Goal: Task Accomplishment & Management: Manage account settings

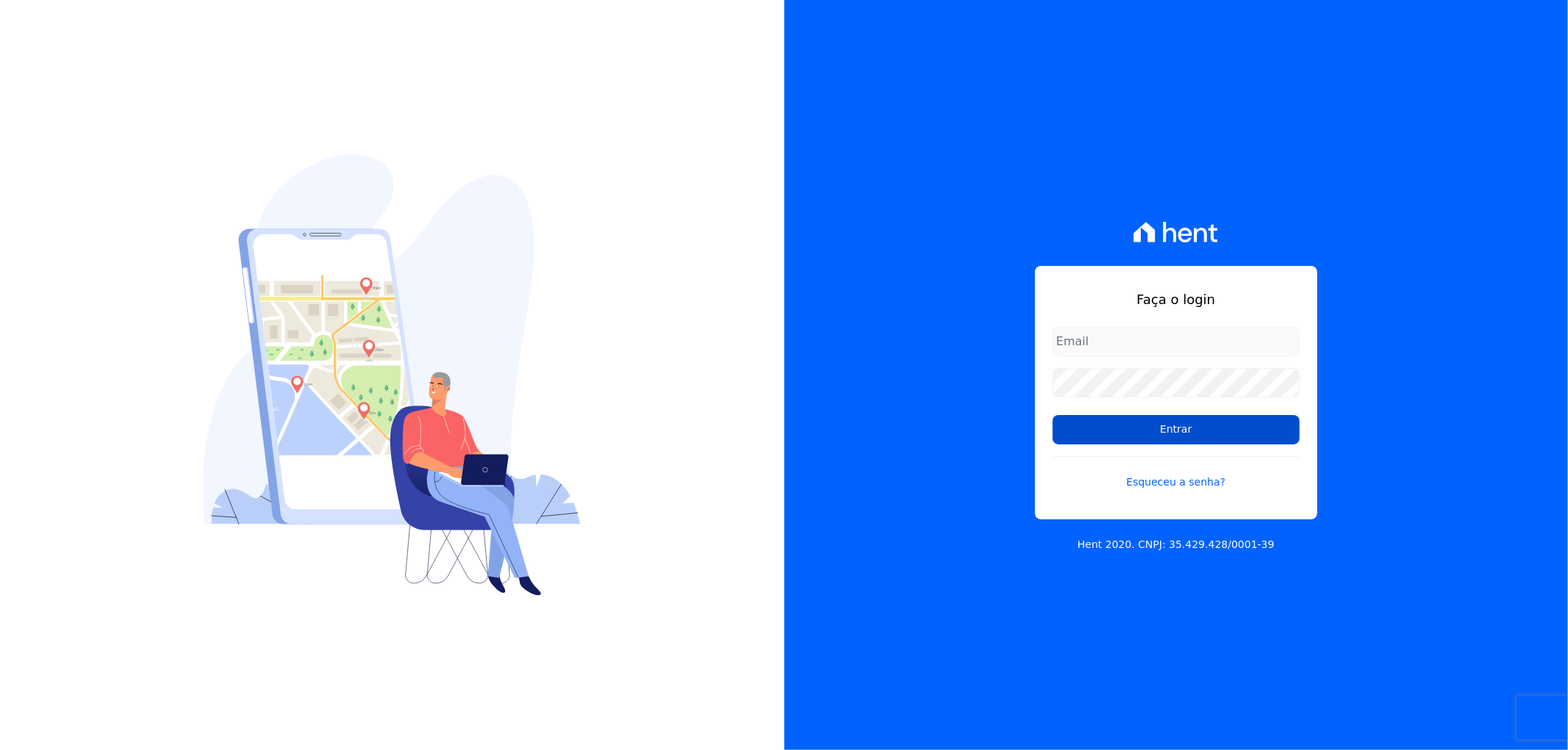
type input "[EMAIL_ADDRESS][DOMAIN_NAME]"
click at [1233, 423] on input "Entrar" at bounding box center [1176, 429] width 247 height 30
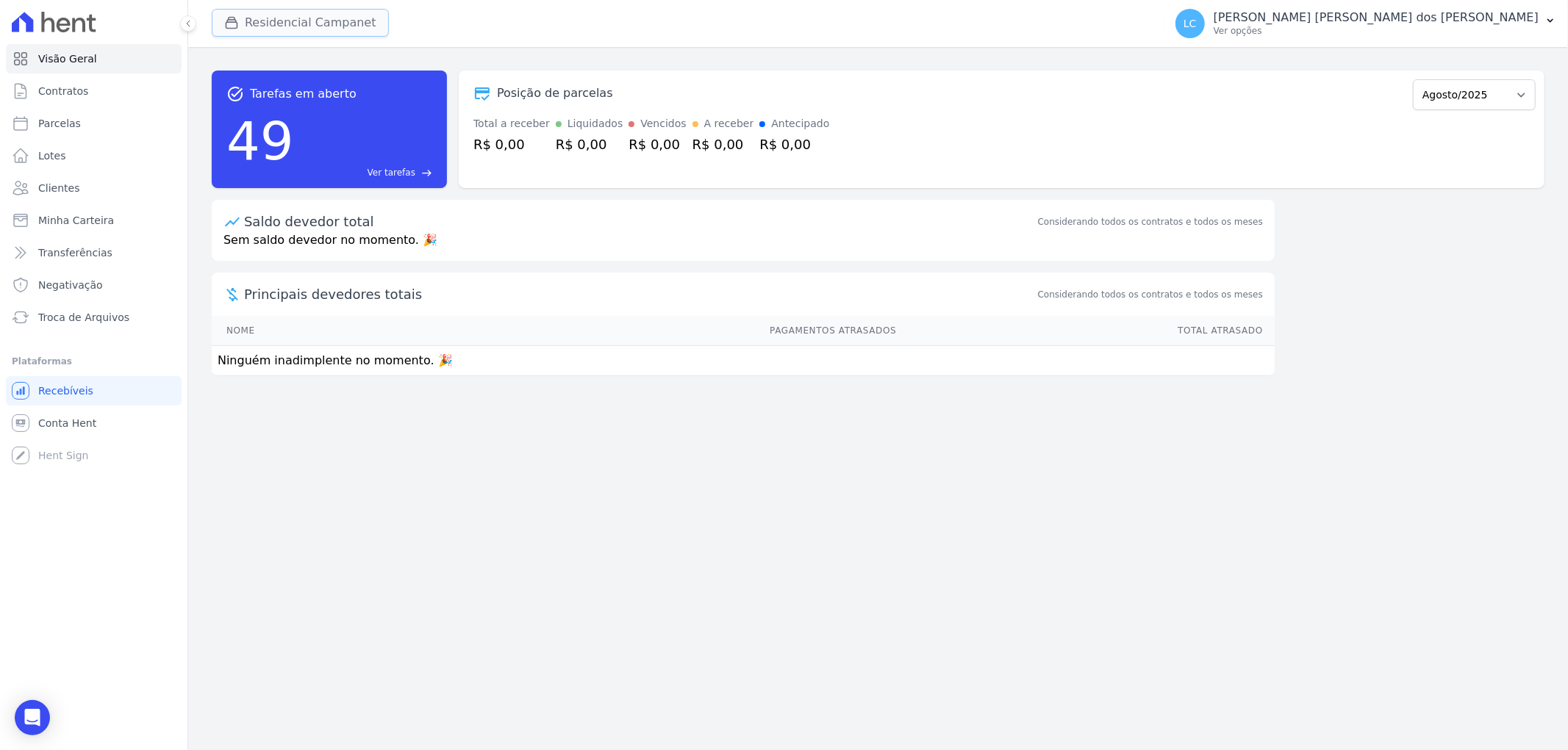
click at [282, 18] on button "Residencial Campanet" at bounding box center [300, 22] width 177 height 28
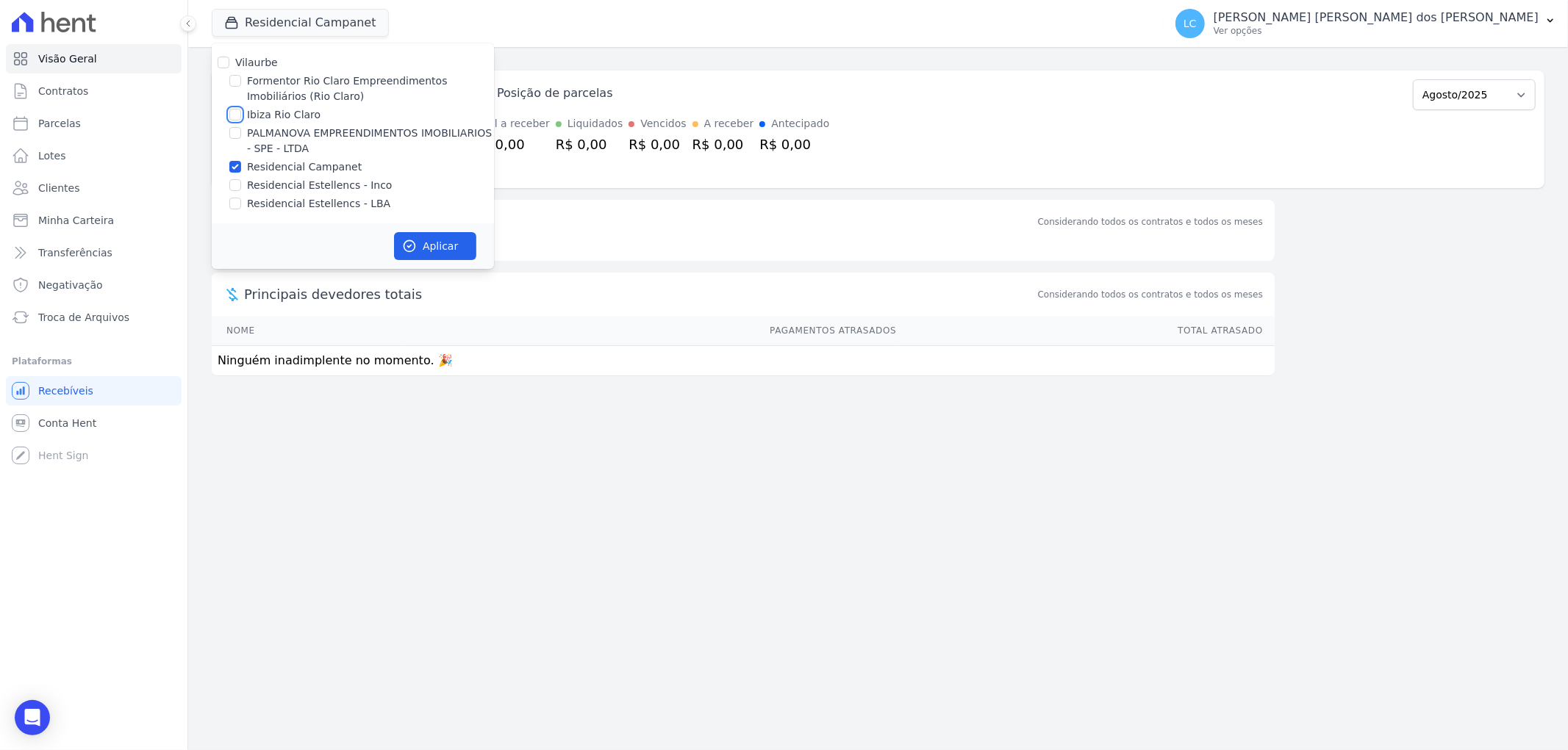
click at [233, 116] on input "Ibiza Rio Claro" at bounding box center [235, 114] width 11 height 11
checkbox input "true"
click at [235, 166] on input "Residencial Campanet" at bounding box center [235, 167] width 11 height 11
checkbox input "false"
click at [410, 236] on button "Aplicar" at bounding box center [435, 246] width 82 height 28
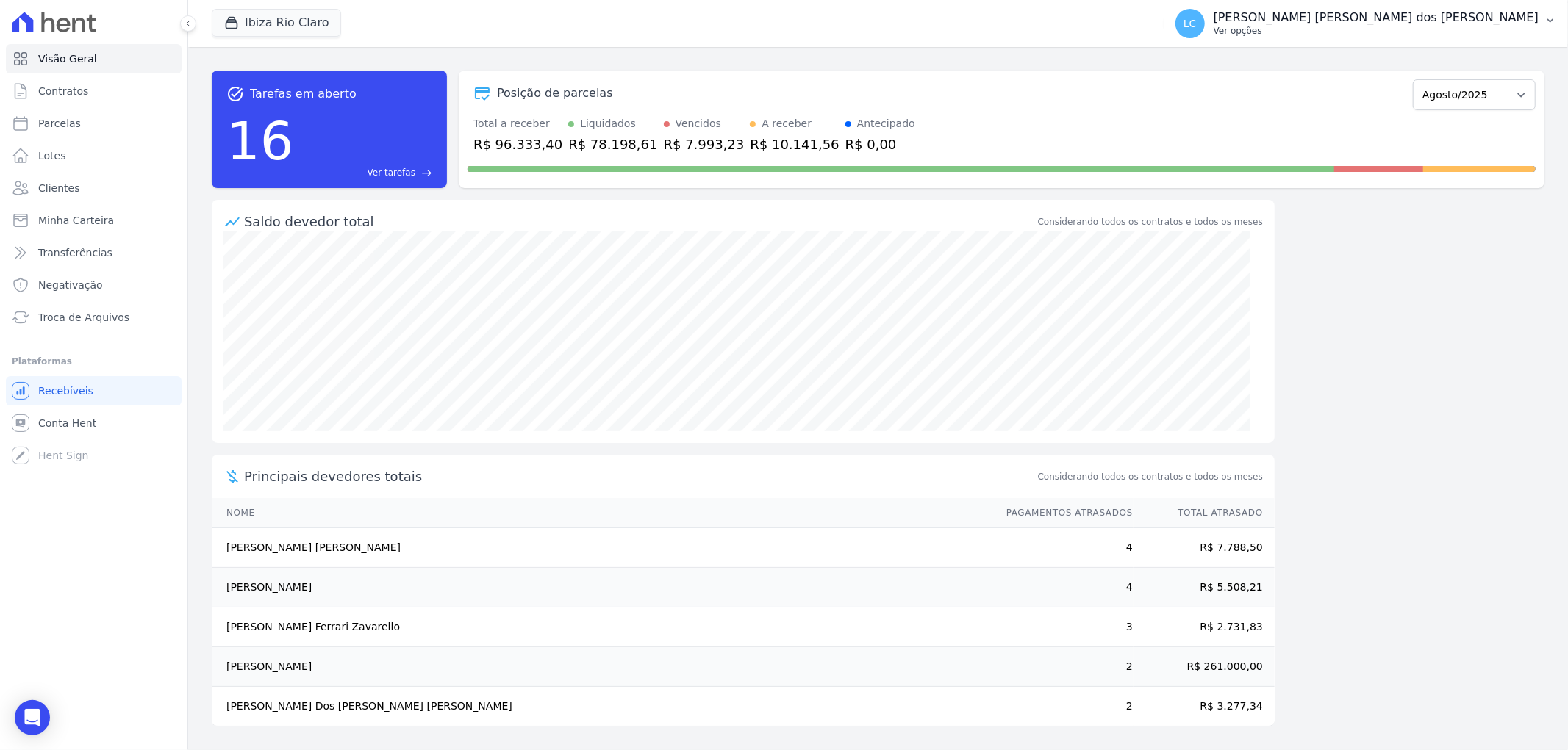
click at [1197, 24] on span "LC" at bounding box center [1190, 23] width 13 height 10
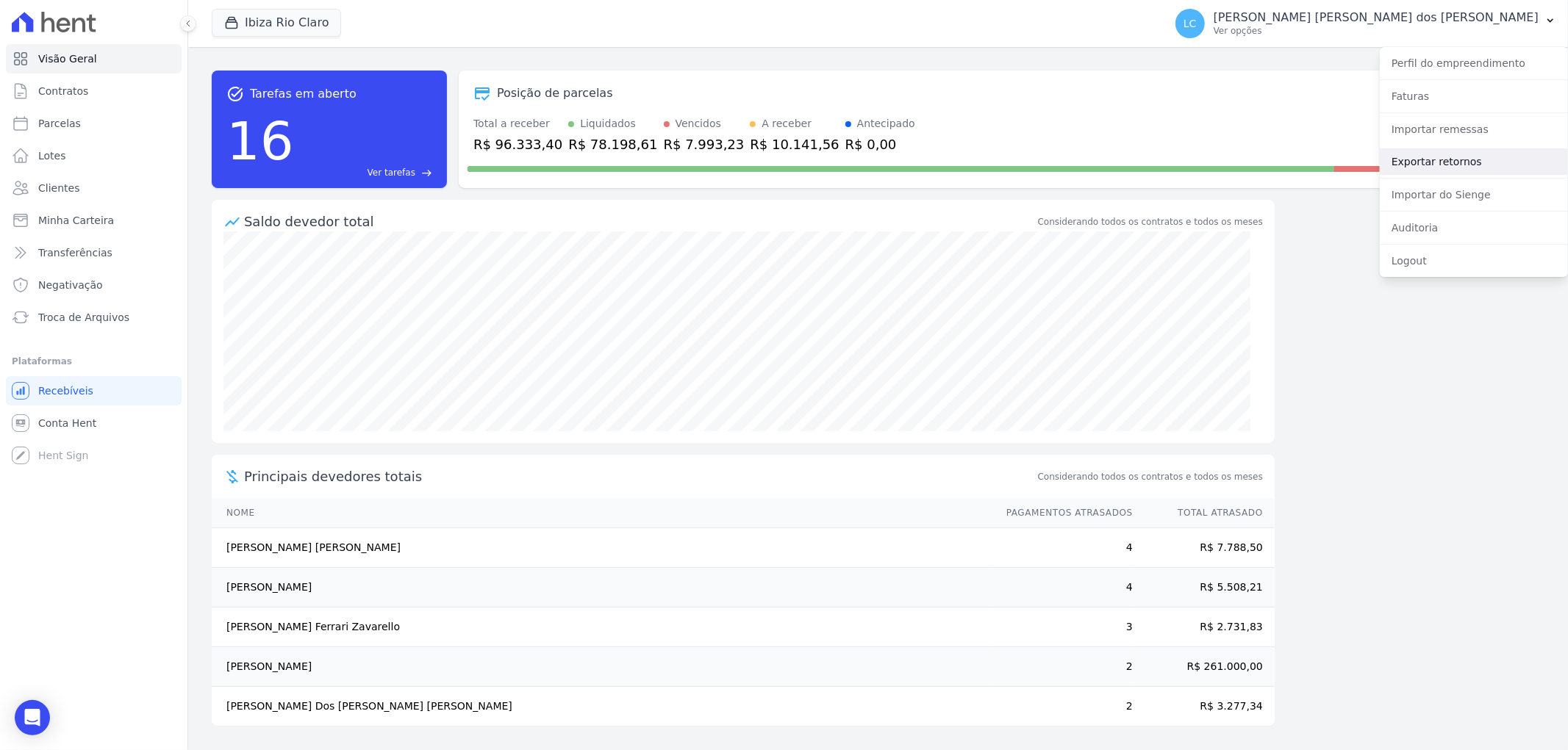
click at [1427, 154] on link "Exportar retornos" at bounding box center [1474, 162] width 189 height 27
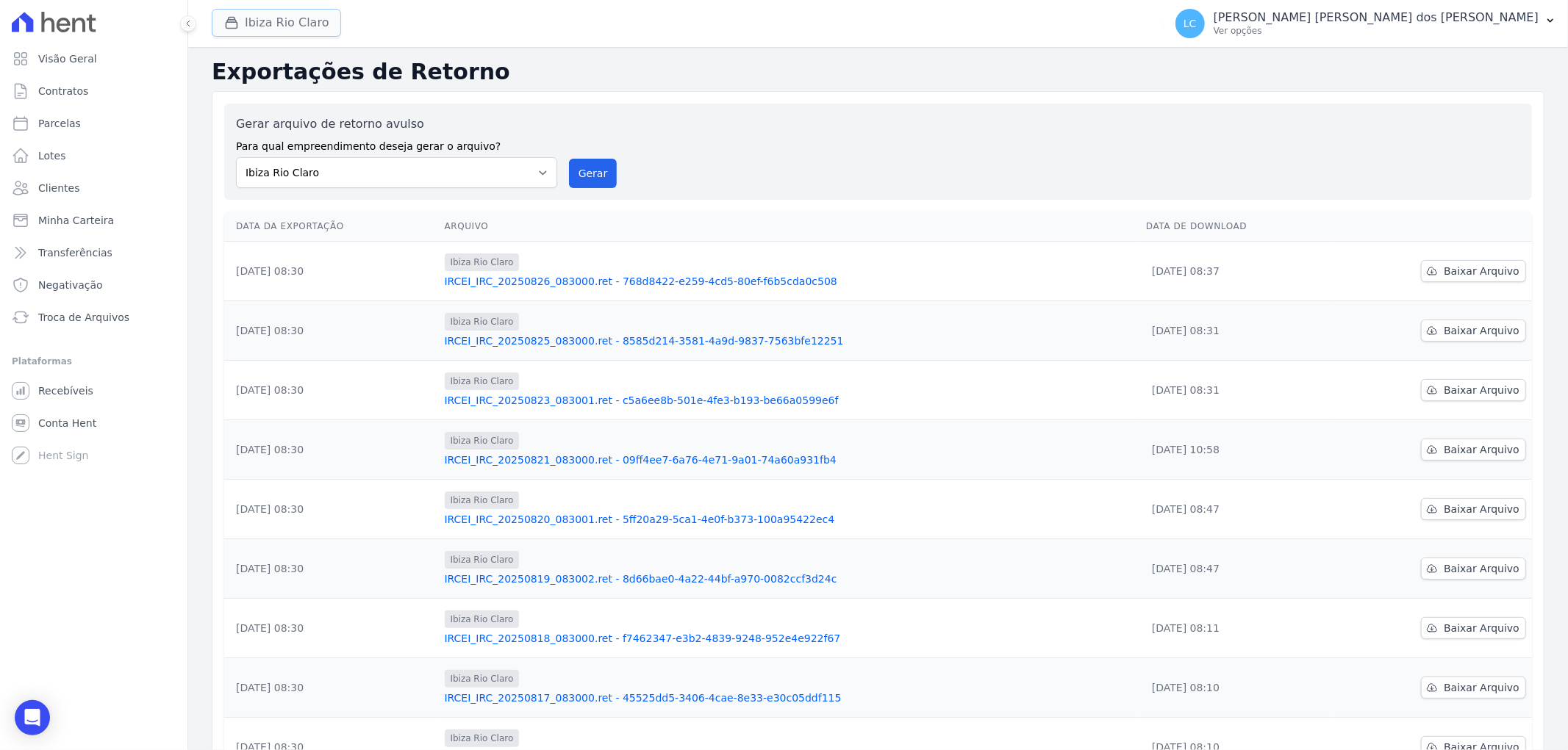
click at [276, 13] on button "Ibiza Rio Claro" at bounding box center [276, 22] width 129 height 28
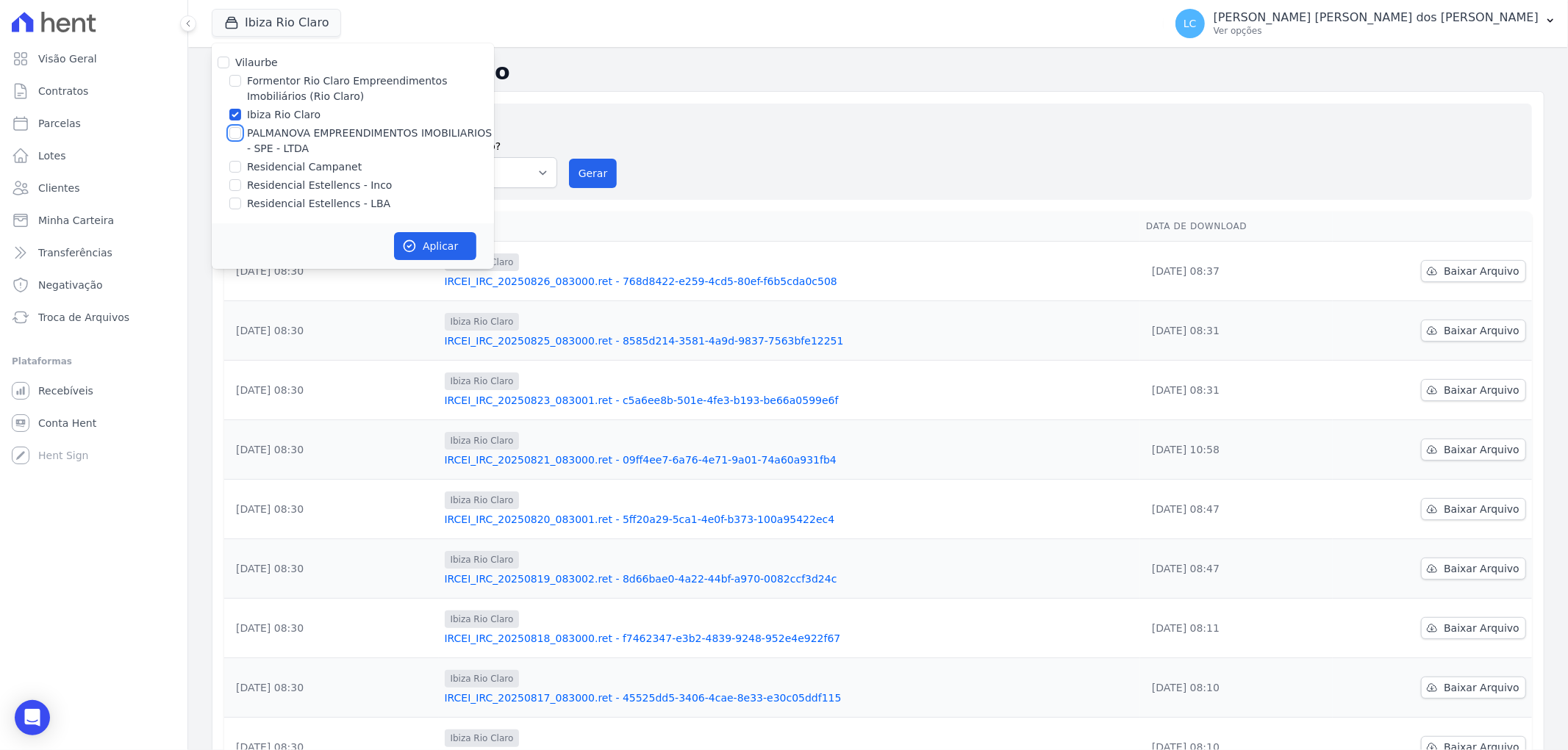
click at [229, 130] on input "PALMANOVA EMPREENDIMENTOS IMOBILIARIOS - SPE - LTDA" at bounding box center [235, 133] width 11 height 11
checkbox input "true"
click at [237, 120] on input "Ibiza Rio Claro" at bounding box center [235, 114] width 11 height 11
checkbox input "false"
click at [411, 240] on icon "button" at bounding box center [408, 246] width 14 height 14
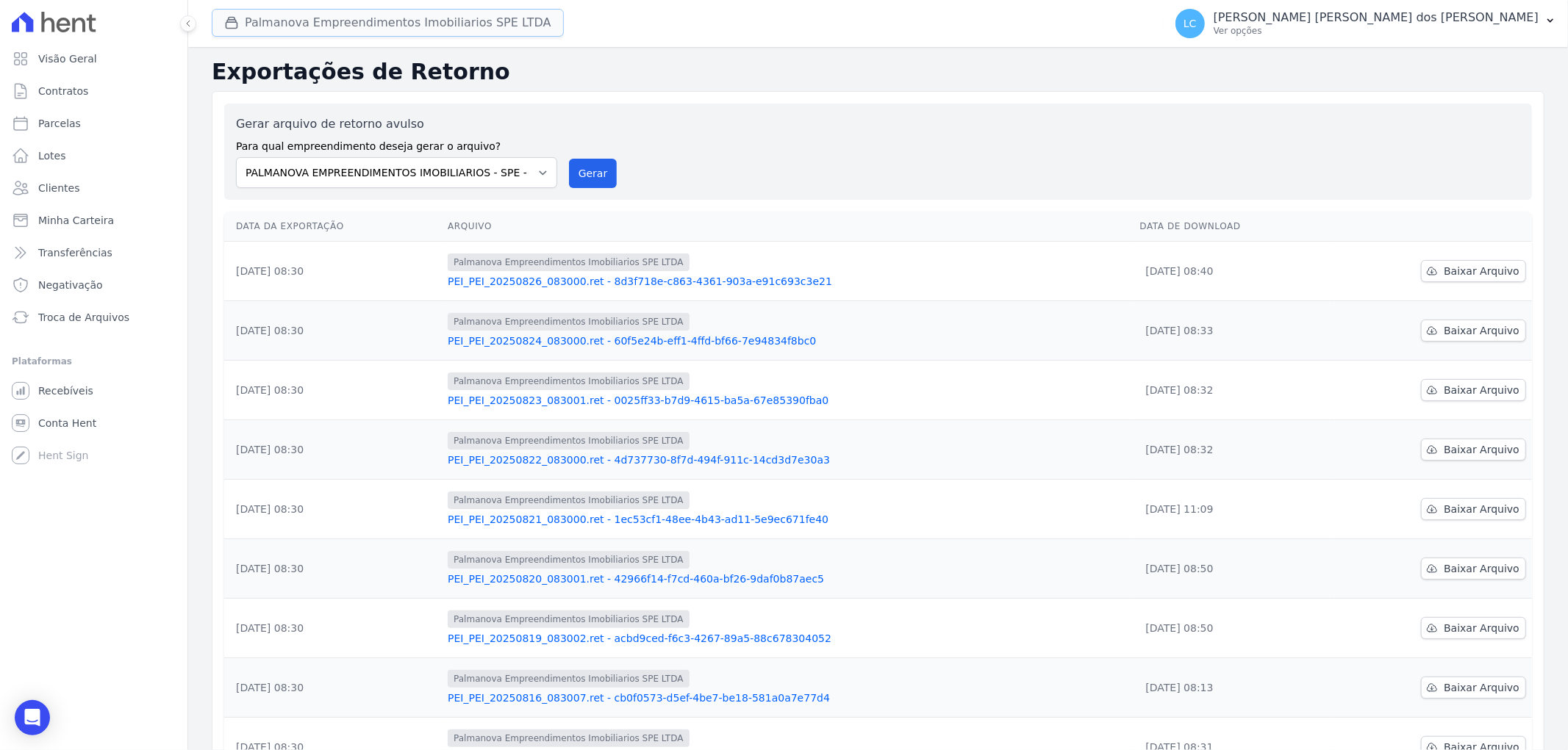
click at [403, 28] on button "Palmanova Empreendimentos Imobiliarios SPE LTDA" at bounding box center [387, 22] width 352 height 28
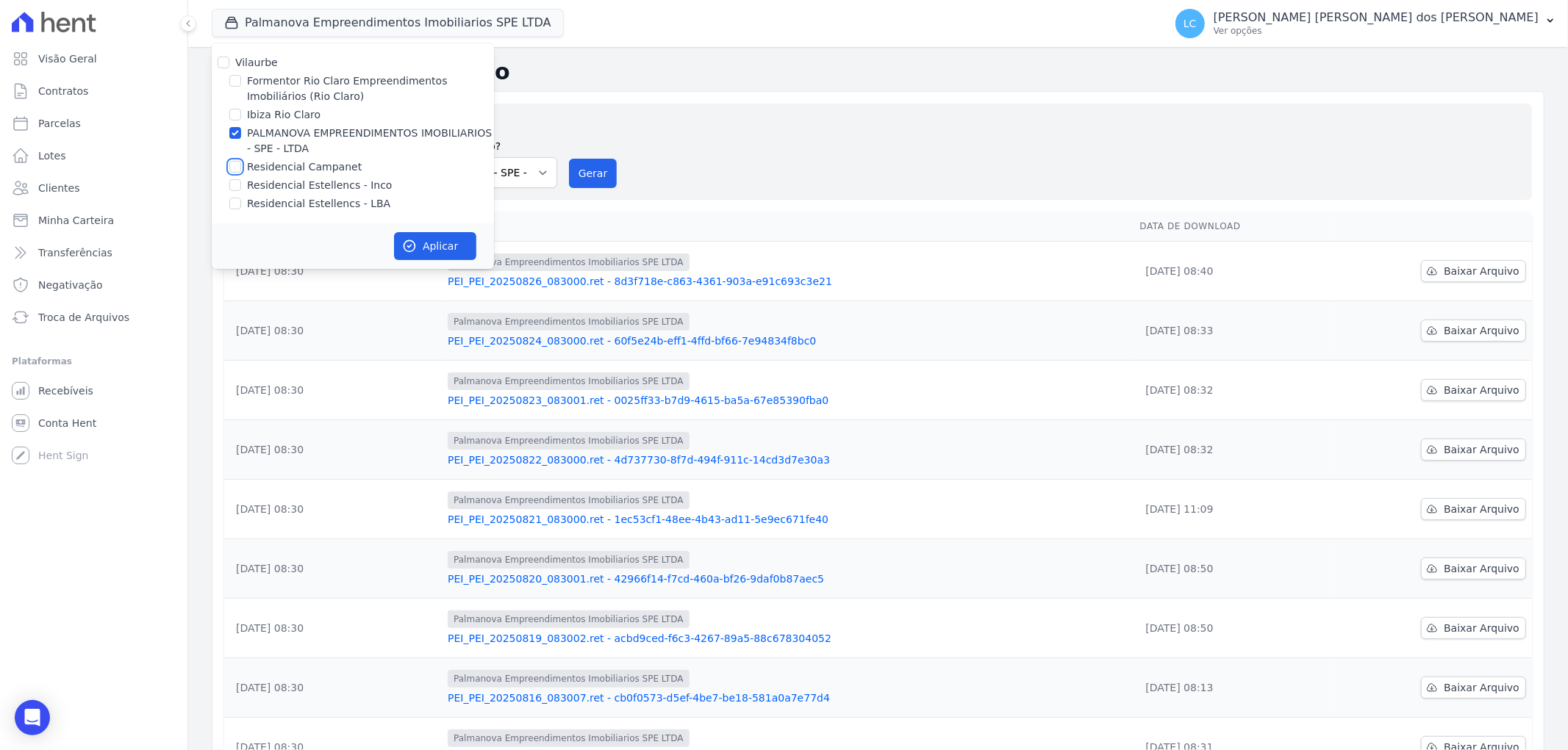
click at [237, 167] on input "Residencial Campanet" at bounding box center [235, 167] width 11 height 11
checkbox input "true"
click at [240, 135] on div at bounding box center [235, 132] width 11 height 14
click at [228, 130] on div "PALMANOVA EMPREENDIMENTOS IMOBILIARIOS - SPE - LTDA" at bounding box center [352, 141] width 282 height 30
click at [236, 134] on input "PALMANOVA EMPREENDIMENTOS IMOBILIARIOS - SPE - LTDA" at bounding box center [235, 133] width 11 height 11
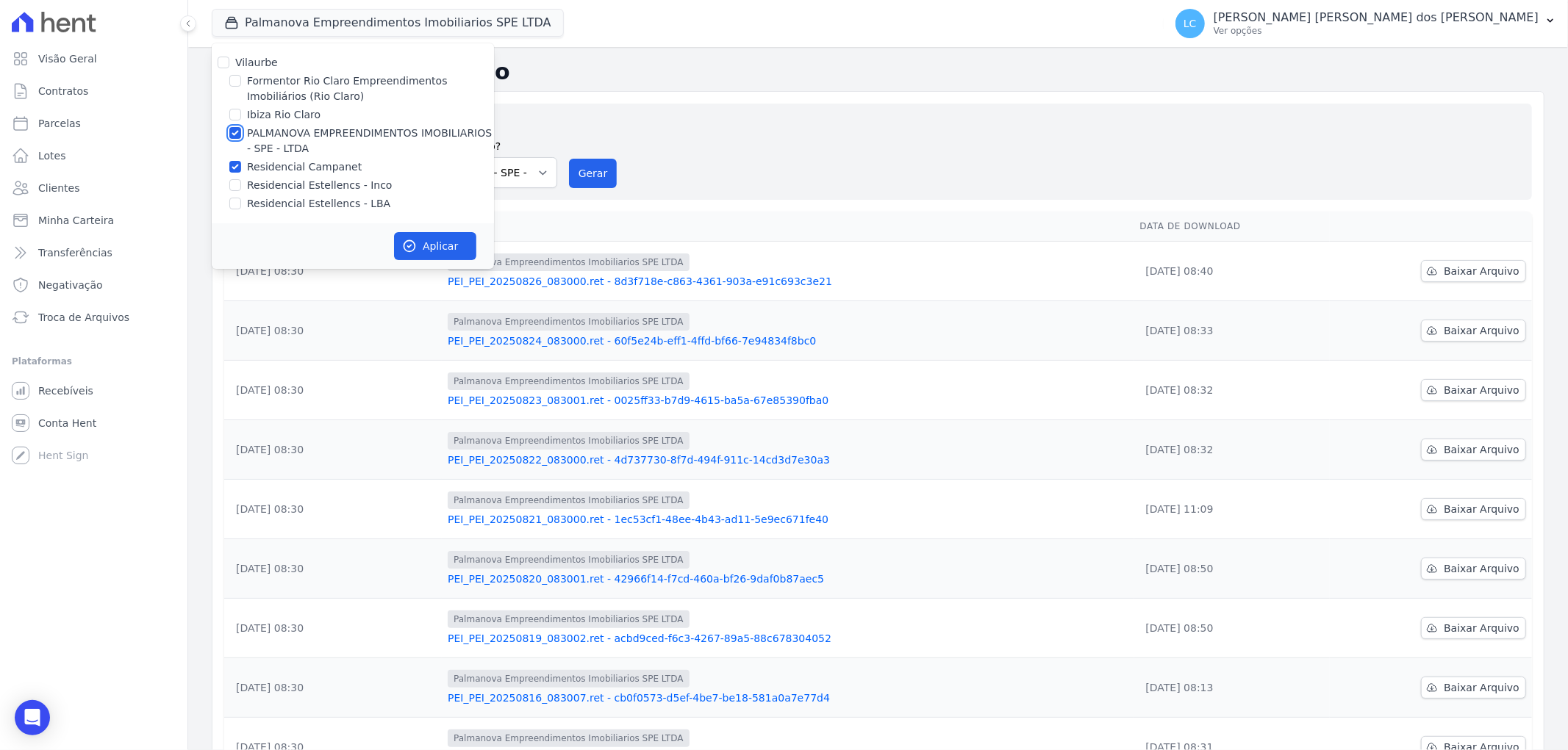
checkbox input "false"
click at [408, 244] on icon "button" at bounding box center [408, 246] width 14 height 14
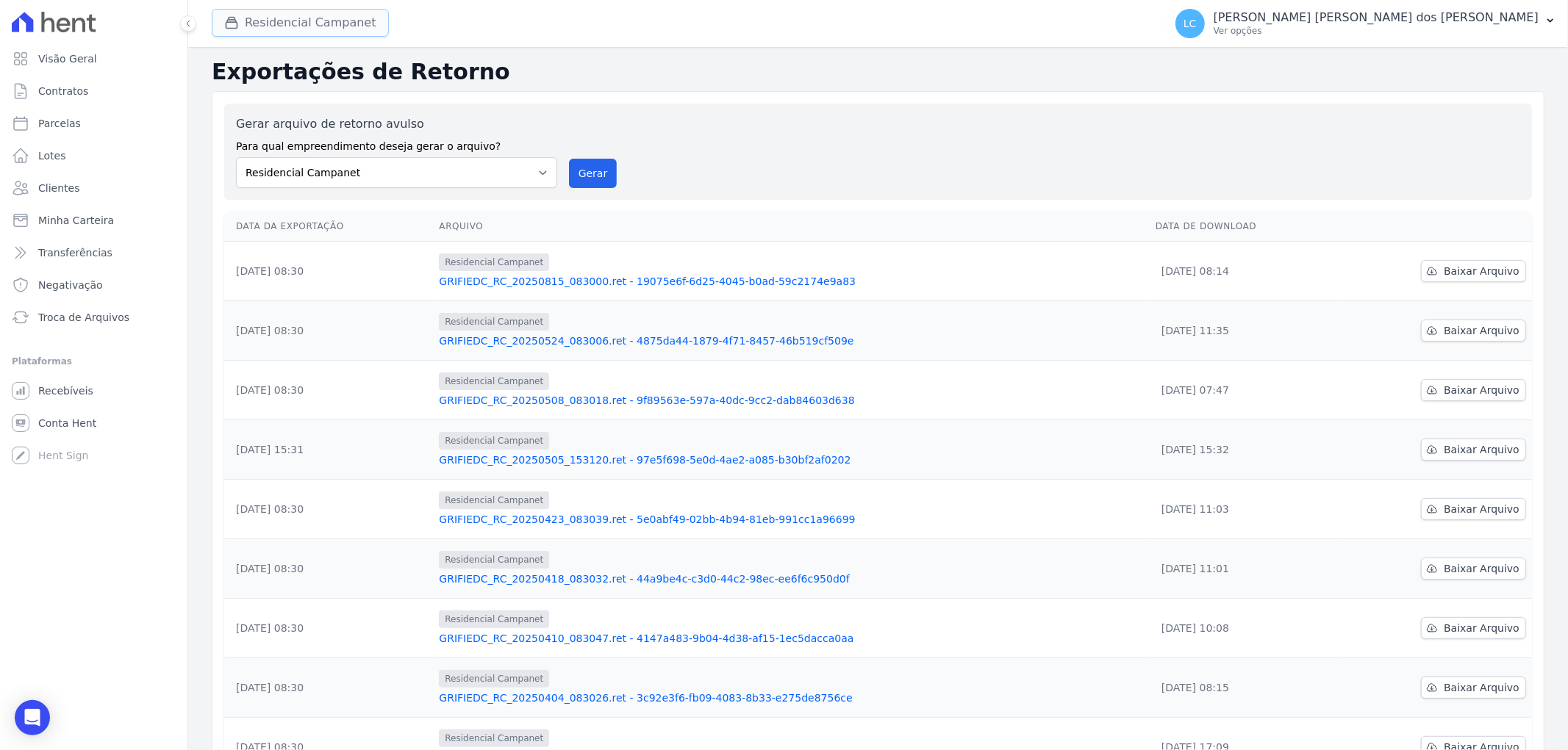
click at [292, 20] on button "Residencial Campanet" at bounding box center [300, 22] width 177 height 28
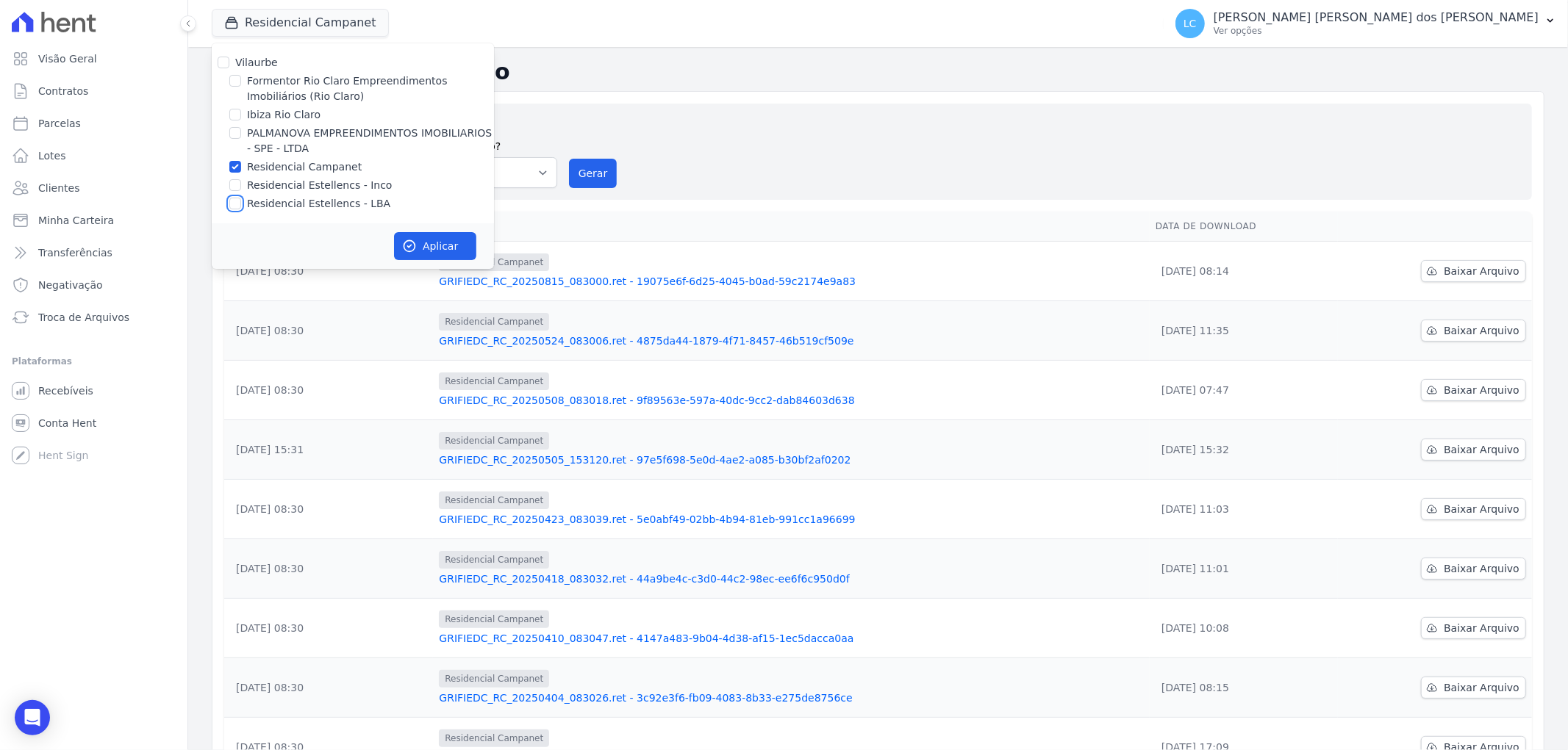
click at [237, 201] on input "Residencial Estellencs - LBA" at bounding box center [235, 204] width 11 height 11
checkbox input "true"
click at [237, 160] on div at bounding box center [235, 167] width 11 height 14
click at [235, 163] on input "Residencial Campanet" at bounding box center [235, 167] width 11 height 11
checkbox input "false"
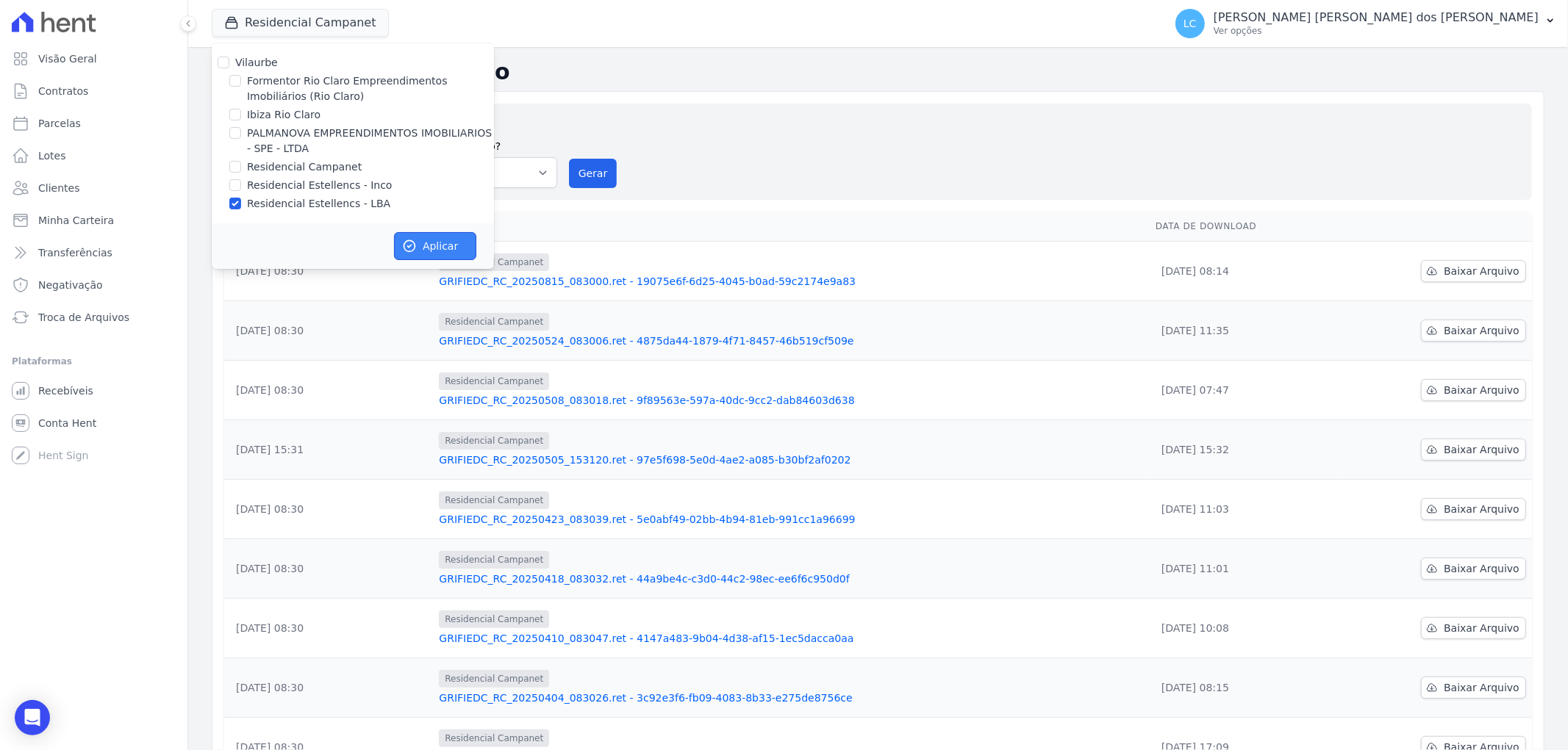
click at [447, 241] on button "Aplicar" at bounding box center [435, 246] width 82 height 28
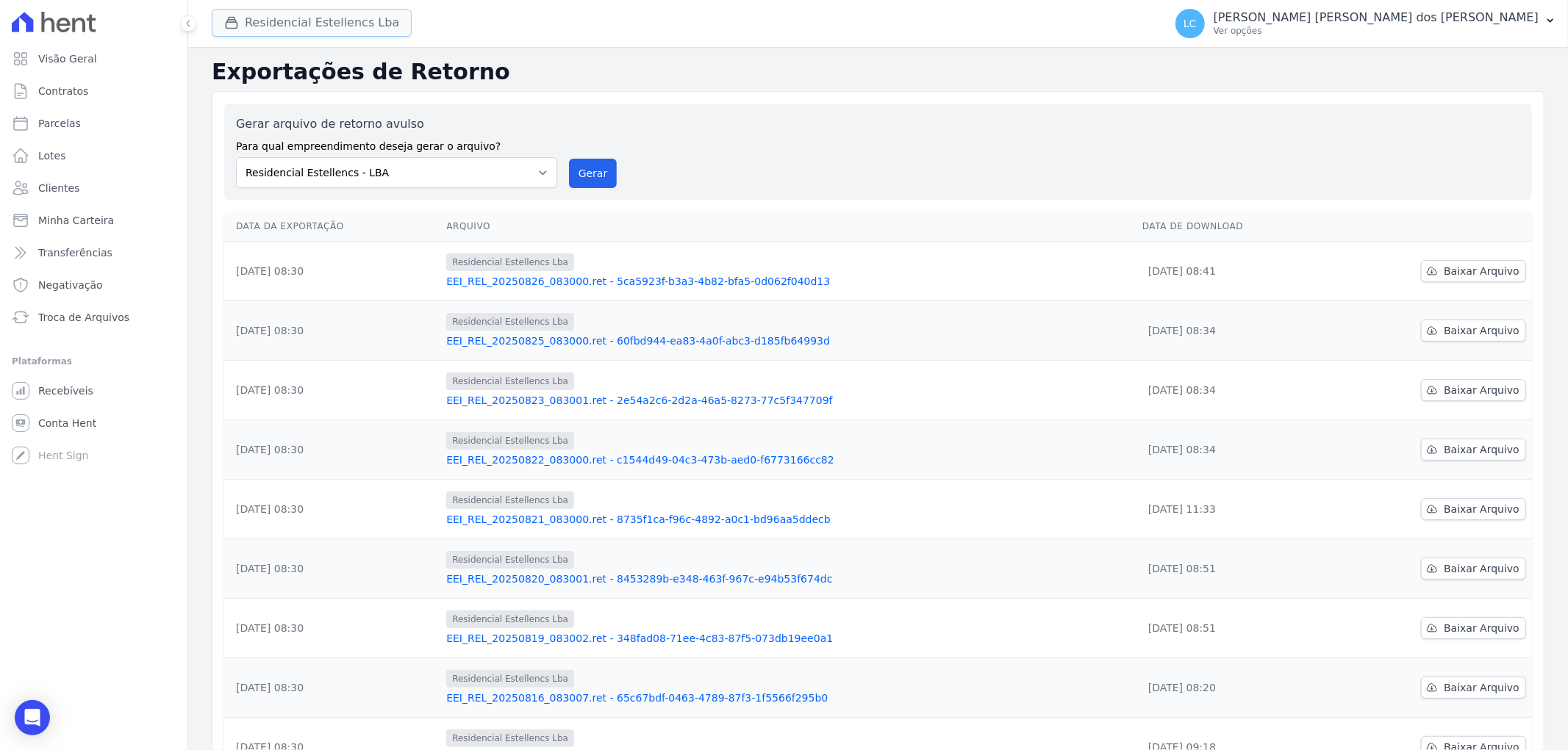
click at [282, 16] on button "Residencial Estellencs Lba" at bounding box center [311, 22] width 200 height 28
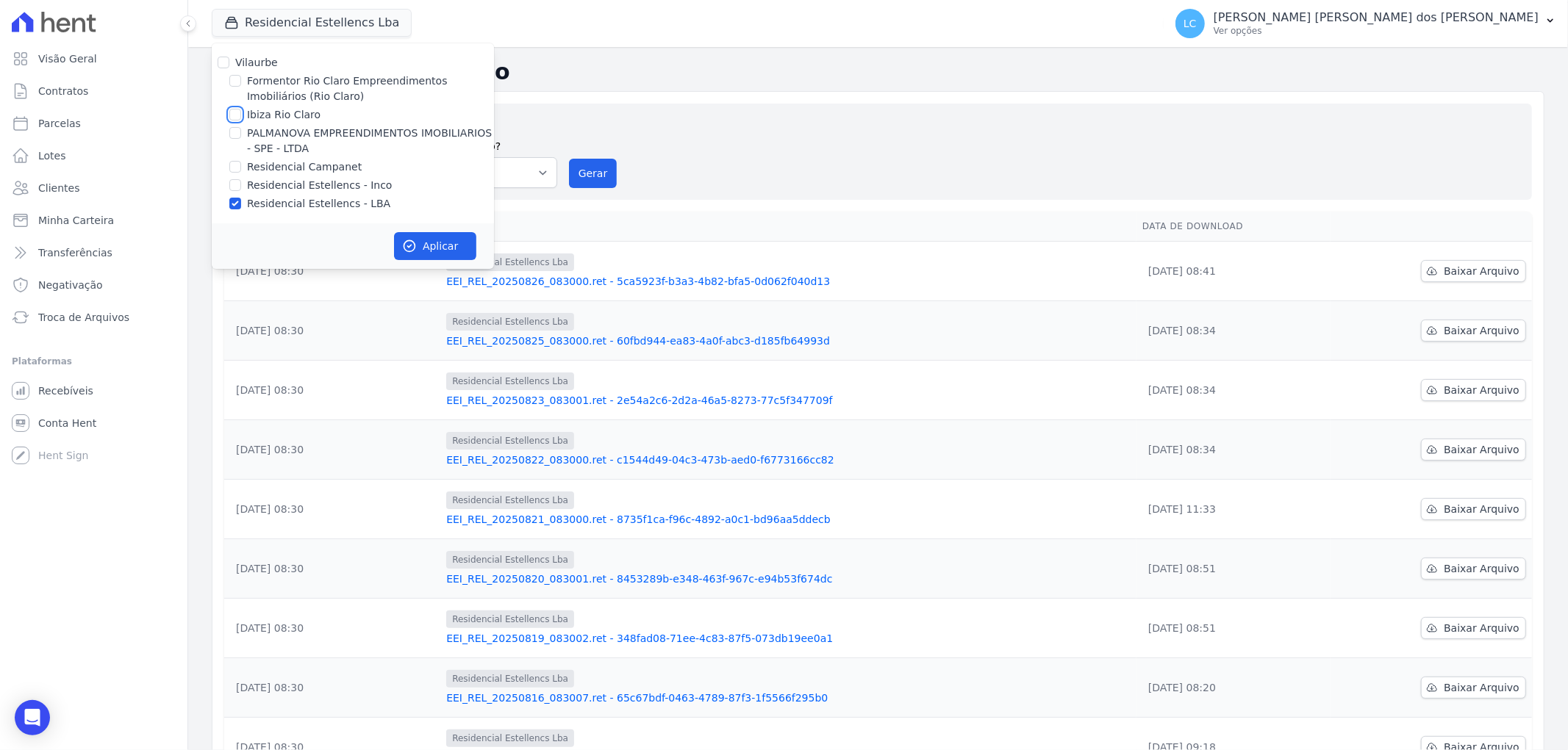
click at [237, 112] on input "Ibiza Rio Claro" at bounding box center [235, 114] width 11 height 11
checkbox input "true"
drag, startPoint x: 235, startPoint y: 204, endPoint x: 253, endPoint y: 201, distance: 18.2
click at [236, 204] on input "Residencial Estellencs - LBA" at bounding box center [235, 204] width 11 height 11
checkbox input "false"
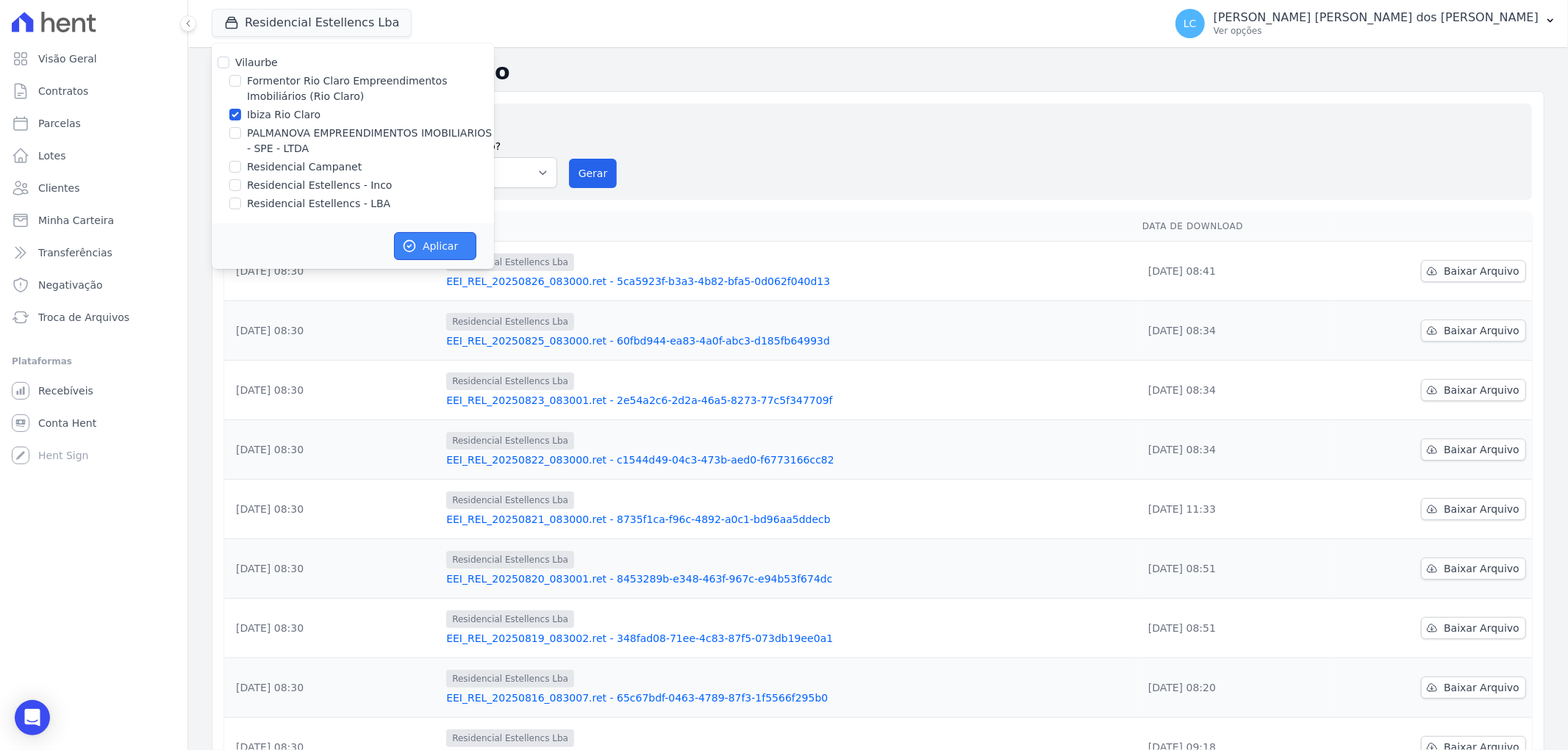
click at [438, 244] on button "Aplicar" at bounding box center [435, 246] width 82 height 28
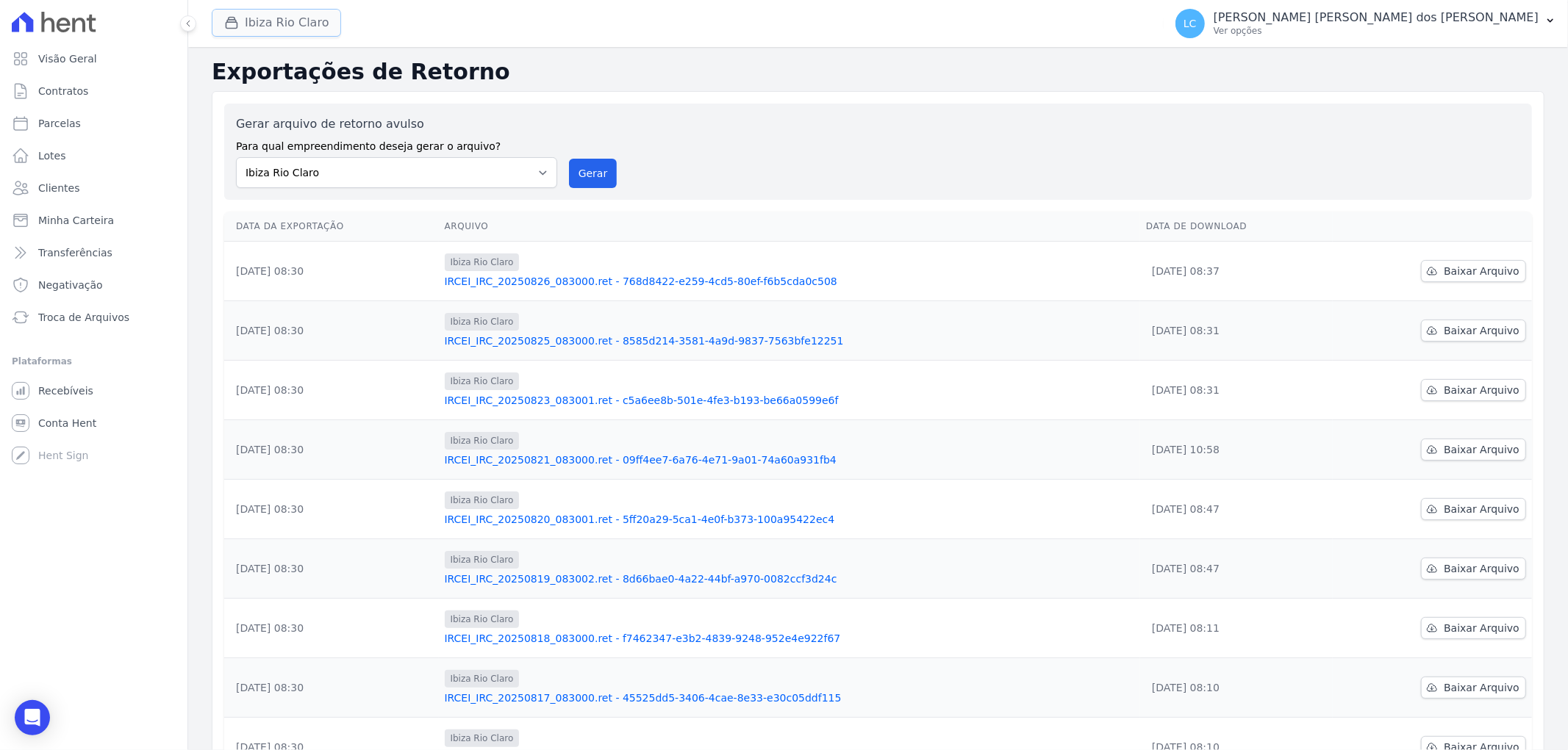
click at [261, 22] on button "Ibiza Rio Claro" at bounding box center [276, 22] width 129 height 28
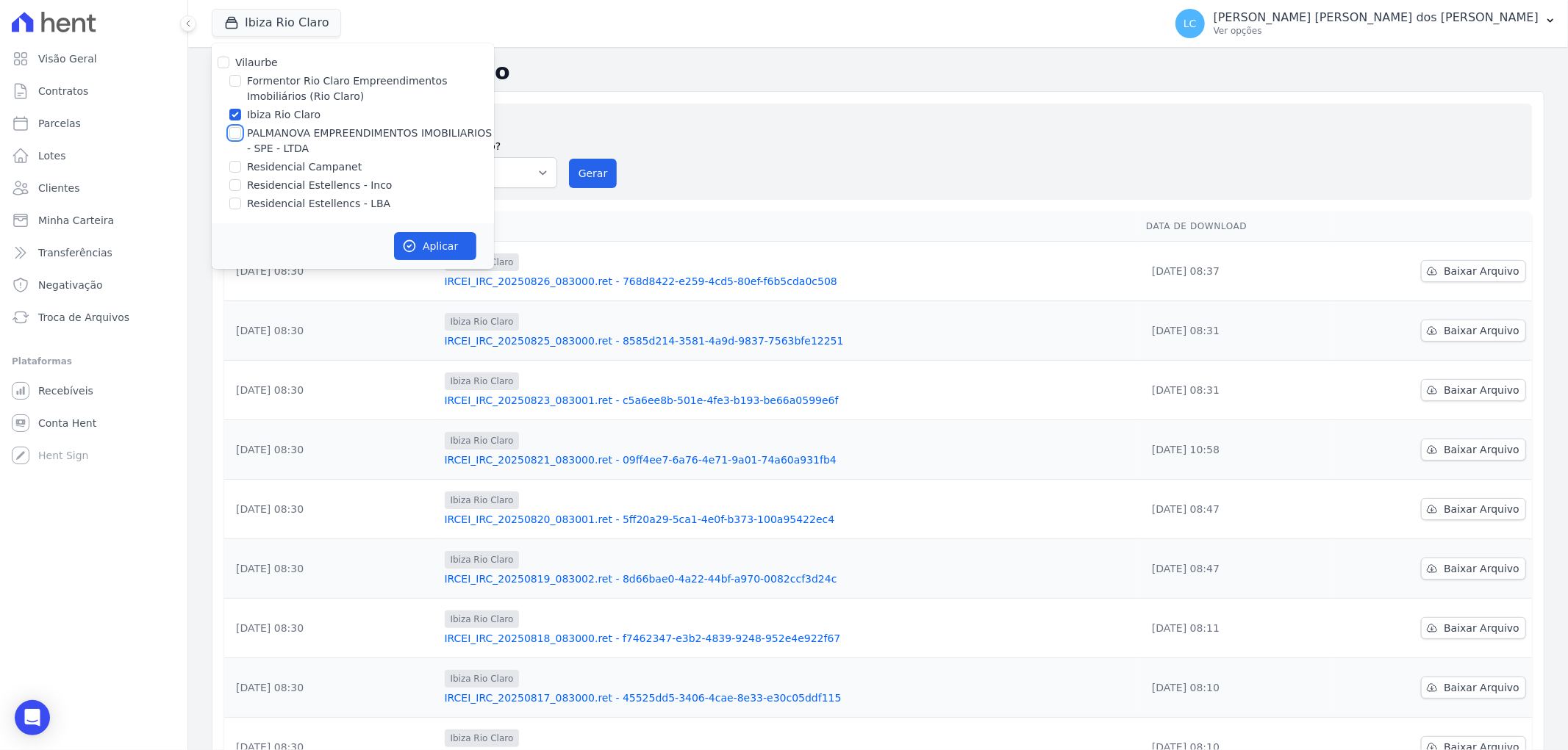
click at [236, 132] on input "PALMANOVA EMPREENDIMENTOS IMOBILIARIOS - SPE - LTDA" at bounding box center [235, 133] width 11 height 11
checkbox input "true"
click at [230, 113] on input "Ibiza Rio Claro" at bounding box center [235, 114] width 11 height 11
checkbox input "false"
click at [421, 247] on button "Aplicar" at bounding box center [435, 246] width 82 height 28
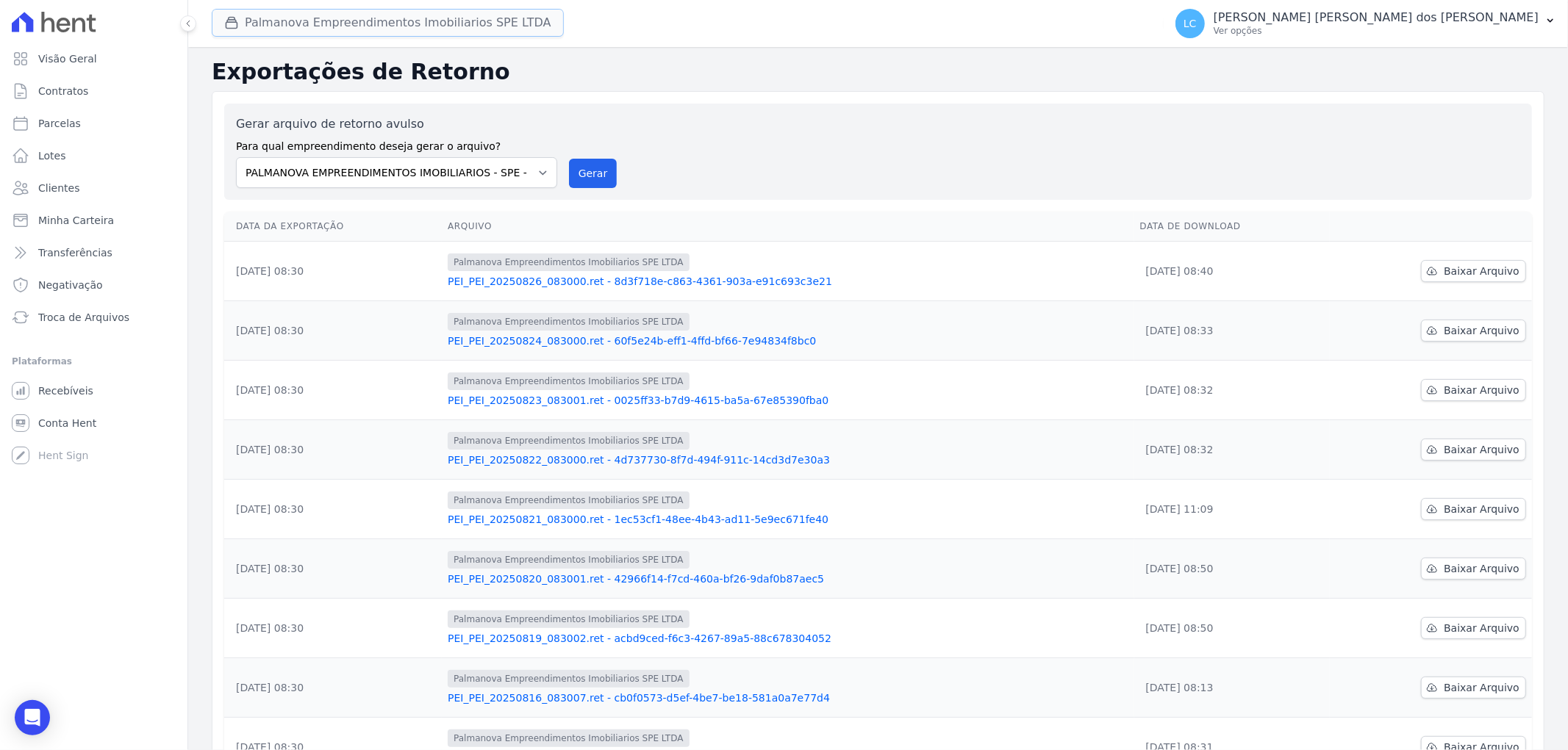
click at [282, 16] on button "Palmanova Empreendimentos Imobiliarios SPE LTDA" at bounding box center [387, 22] width 352 height 28
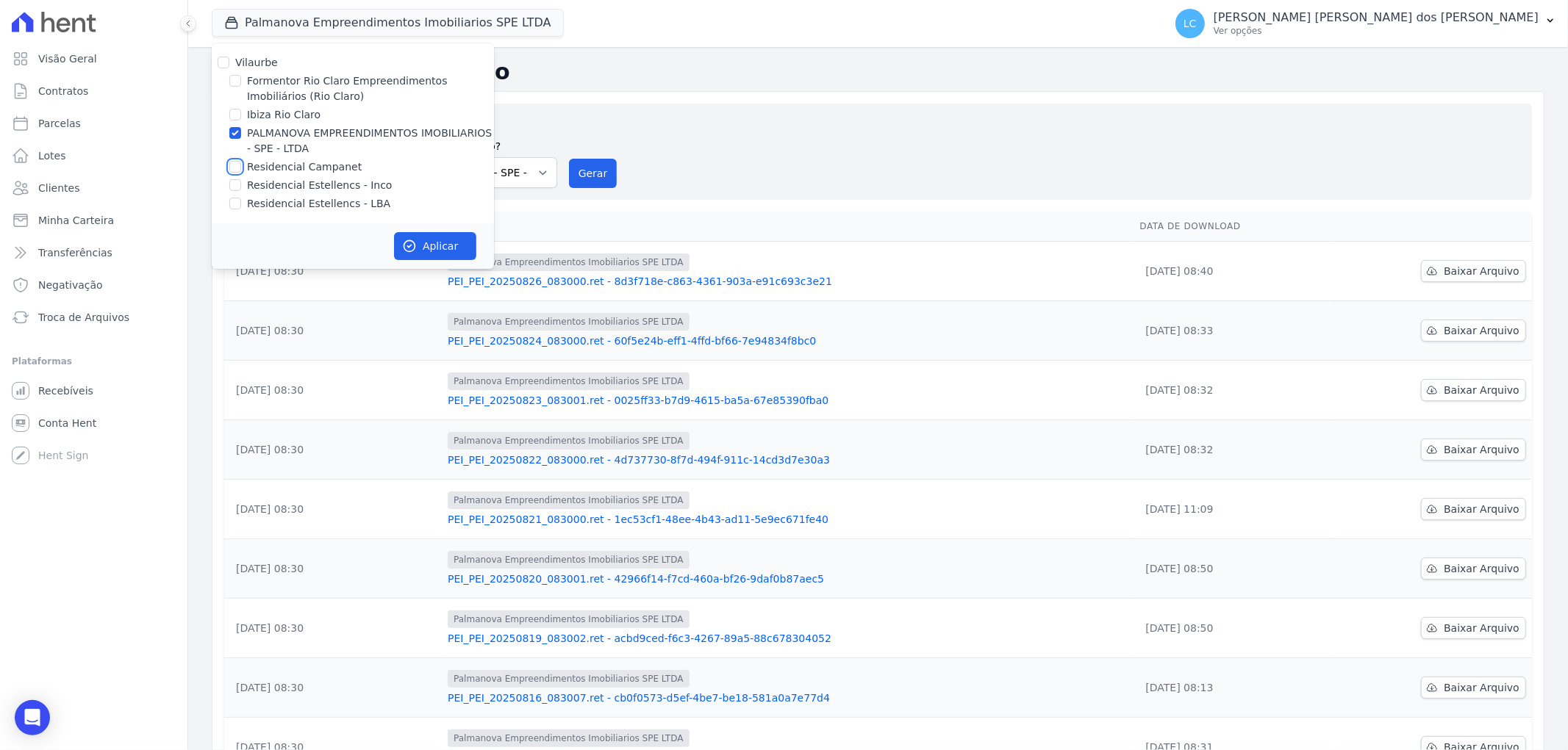
click at [230, 168] on input "Residencial Campanet" at bounding box center [235, 167] width 11 height 11
checkbox input "true"
click at [230, 135] on input "PALMANOVA EMPREENDIMENTOS IMOBILIARIOS - SPE - LTDA" at bounding box center [235, 133] width 11 height 11
checkbox input "false"
click at [427, 255] on button "Aplicar" at bounding box center [435, 246] width 82 height 28
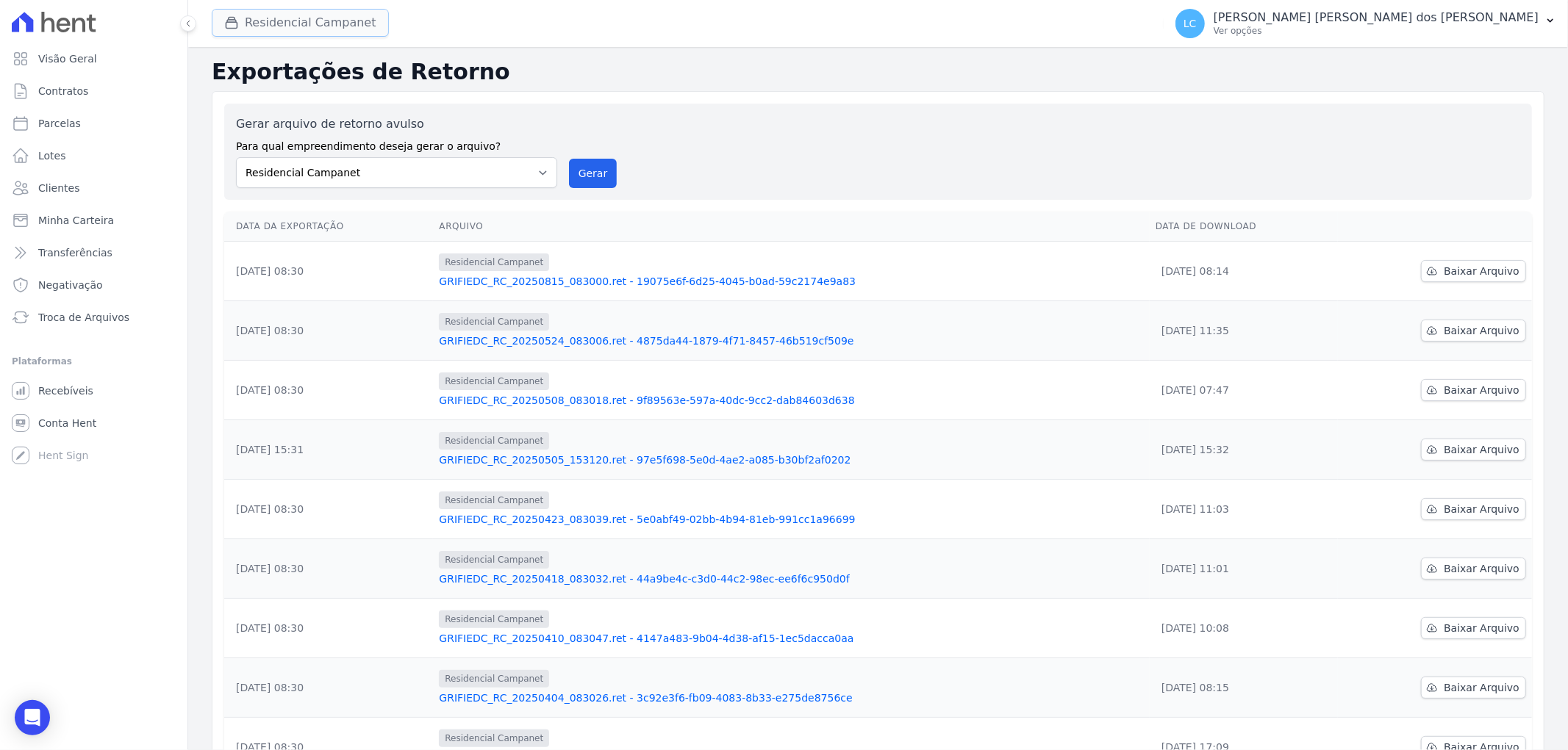
click at [261, 16] on button "Residencial Campanet" at bounding box center [300, 22] width 177 height 28
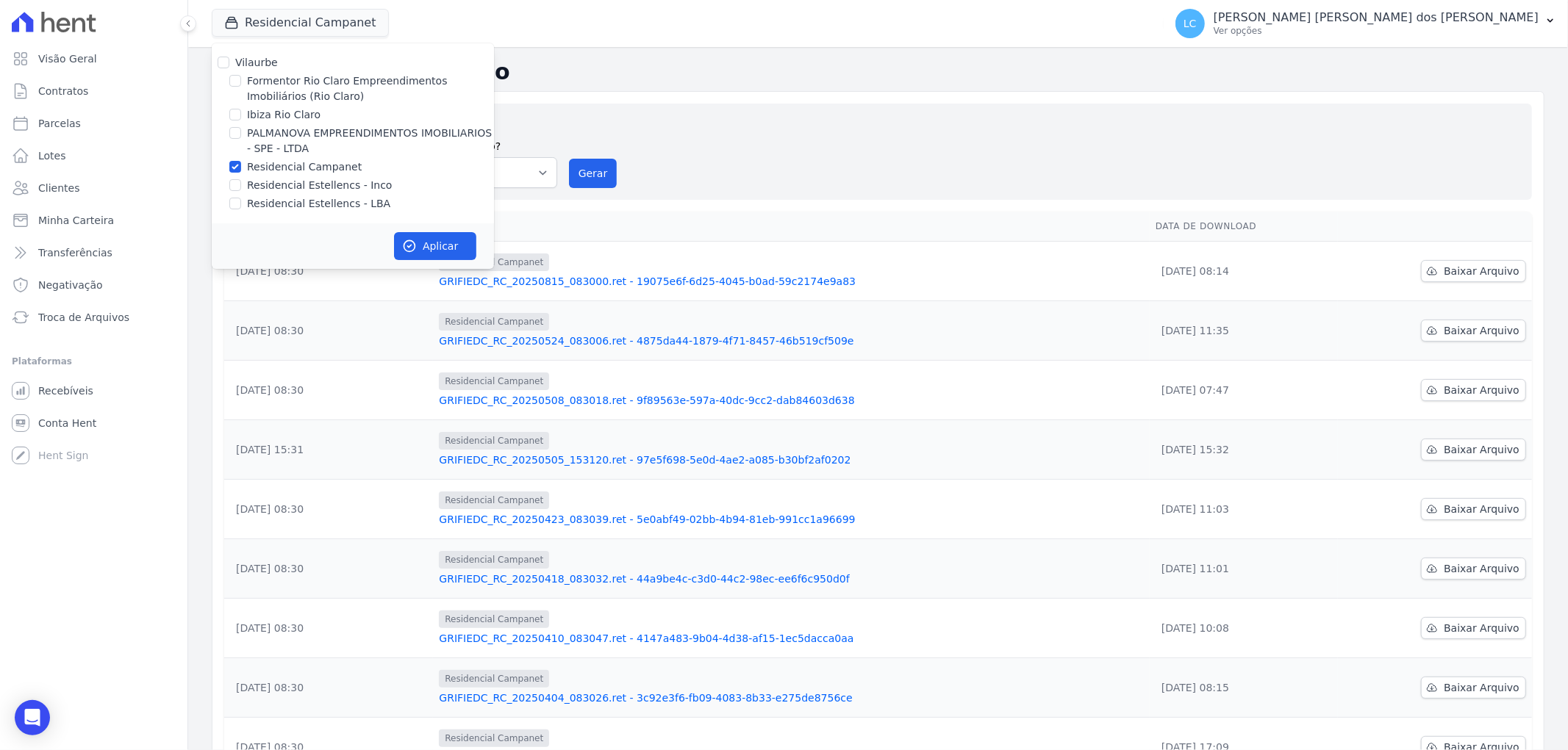
click at [239, 196] on div at bounding box center [235, 203] width 11 height 14
click at [231, 203] on input "Residencial Estellencs - LBA" at bounding box center [235, 204] width 11 height 11
checkbox input "true"
click at [236, 172] on div at bounding box center [235, 167] width 11 height 14
click at [236, 171] on input "Residencial Campanet" at bounding box center [235, 167] width 11 height 11
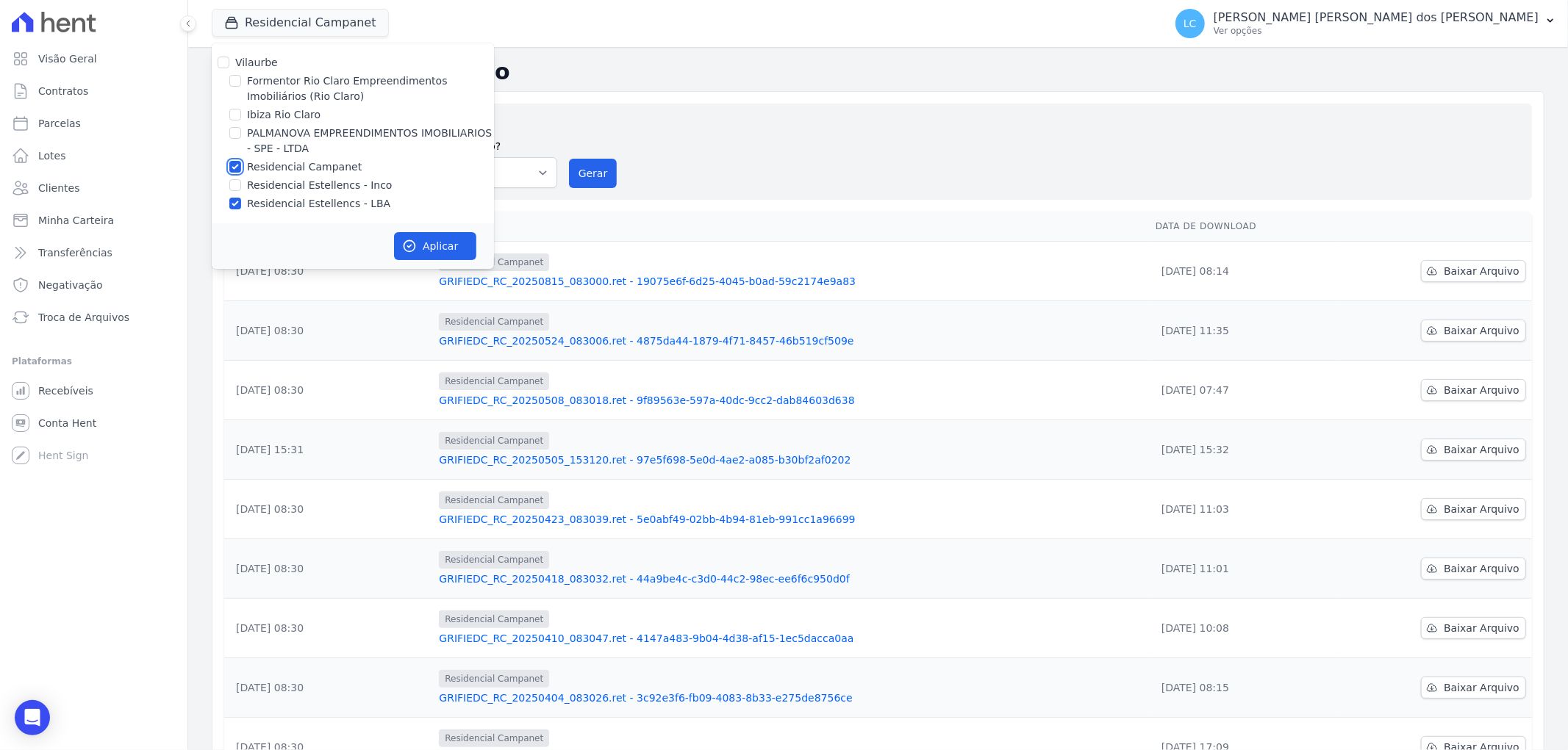
checkbox input "false"
click at [425, 244] on button "Aplicar" at bounding box center [435, 246] width 82 height 28
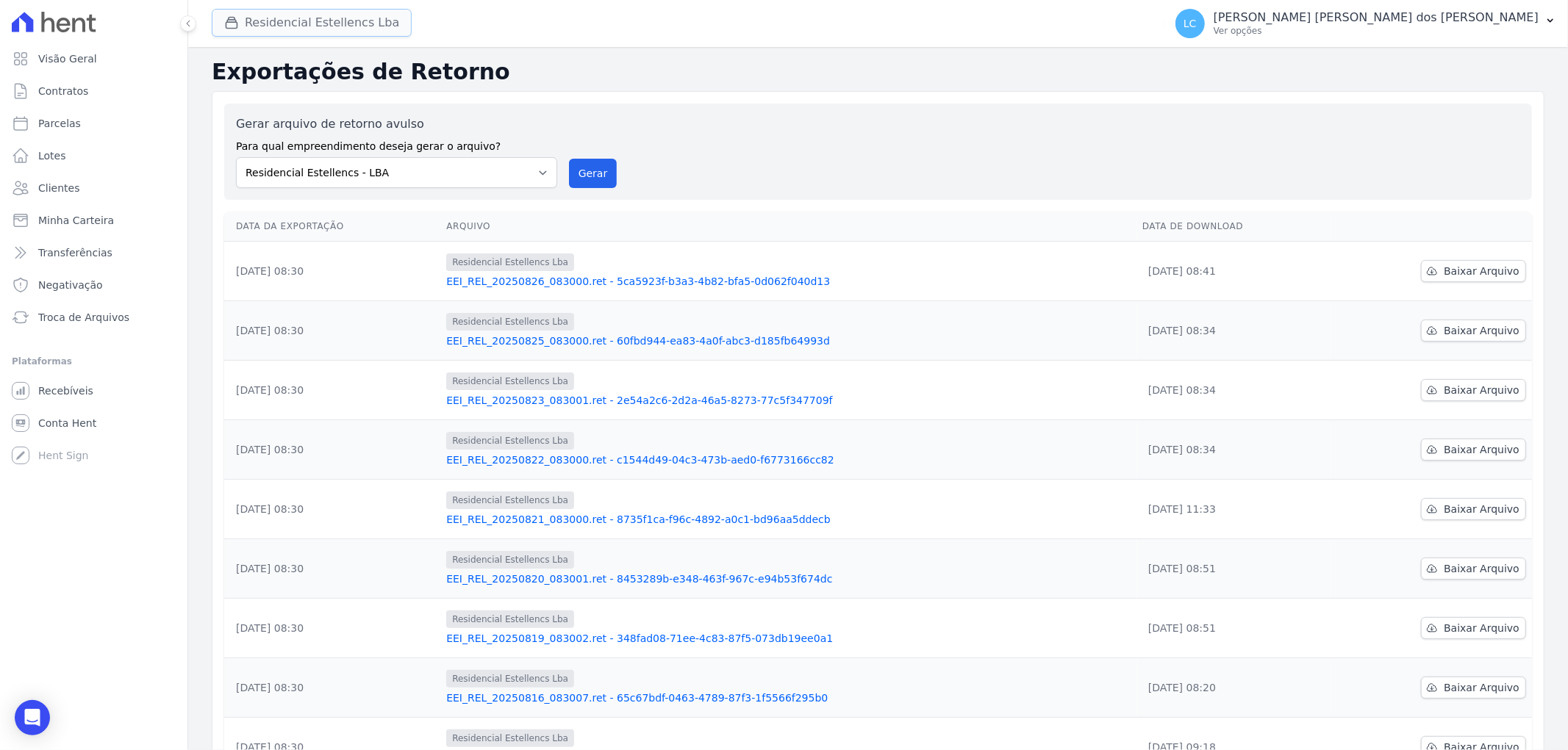
click at [348, 25] on button "Residencial Estellencs Lba" at bounding box center [311, 22] width 200 height 28
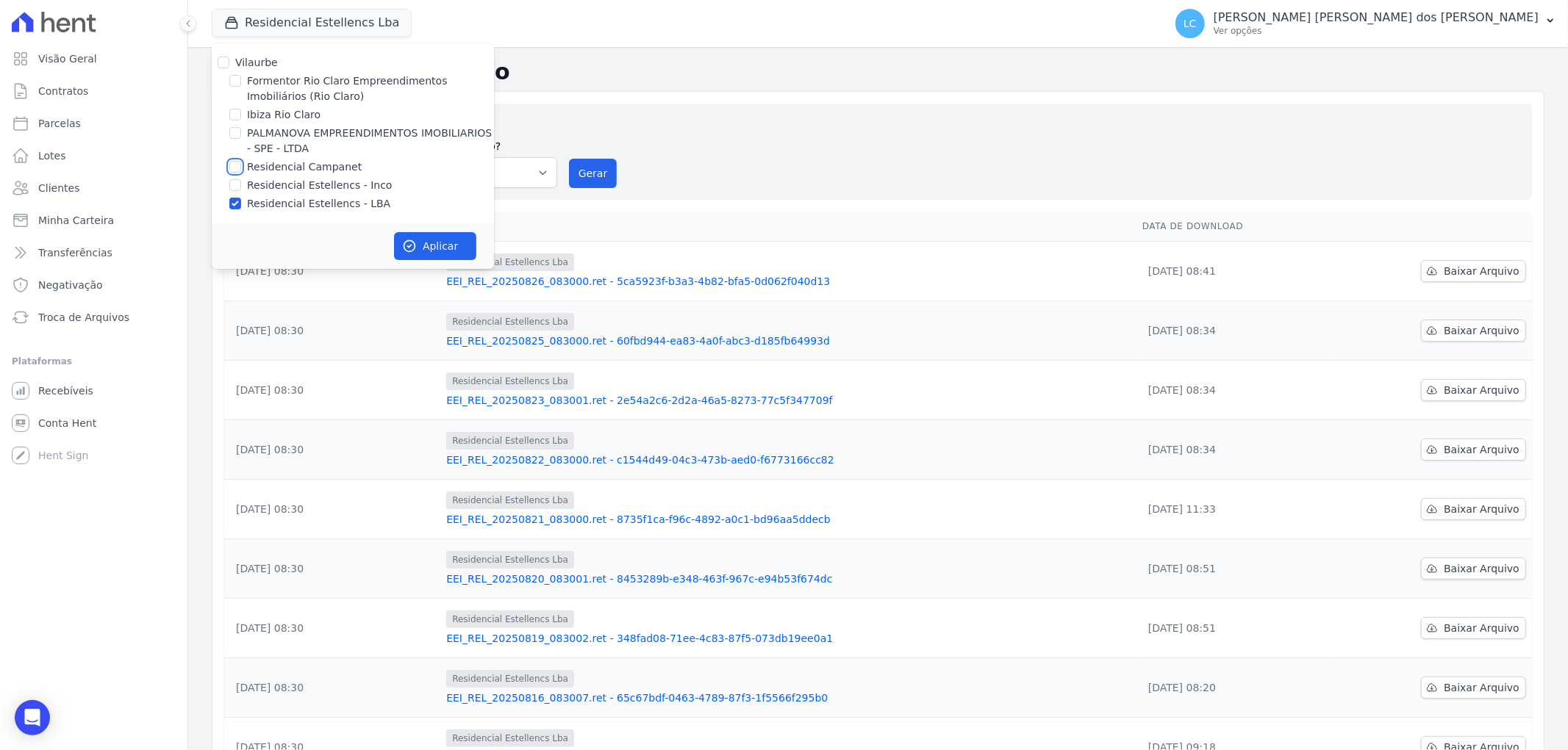
click at [236, 166] on input "Residencial Campanet" at bounding box center [235, 167] width 11 height 11
checkbox input "true"
drag, startPoint x: 232, startPoint y: 208, endPoint x: 248, endPoint y: 205, distance: 16.3
click at [244, 205] on div "Residencial Estellencs - LBA" at bounding box center [352, 204] width 282 height 15
click at [238, 202] on input "Residencial Estellencs - LBA" at bounding box center [235, 204] width 11 height 11
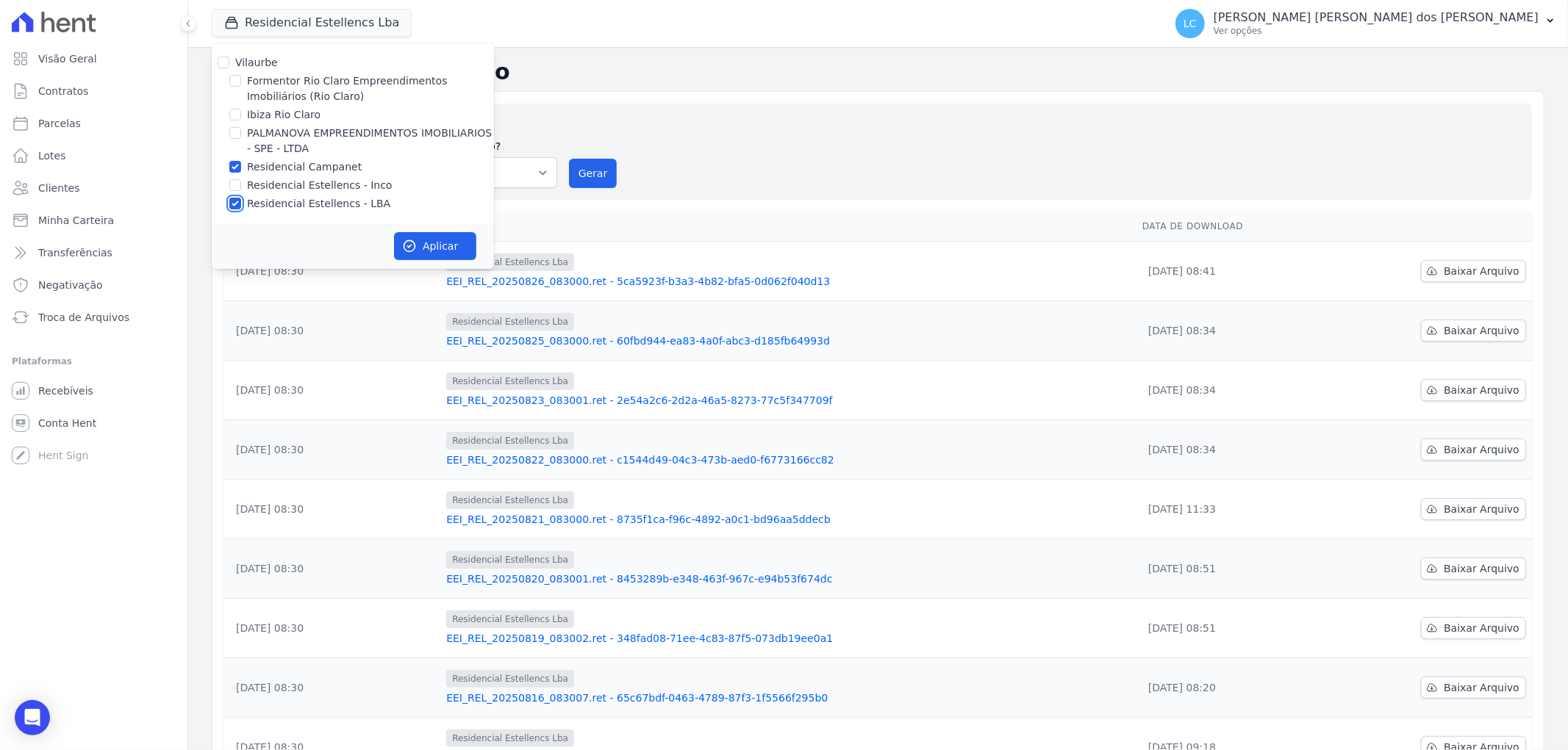
checkbox input "false"
click at [460, 241] on button "Aplicar" at bounding box center [435, 246] width 82 height 28
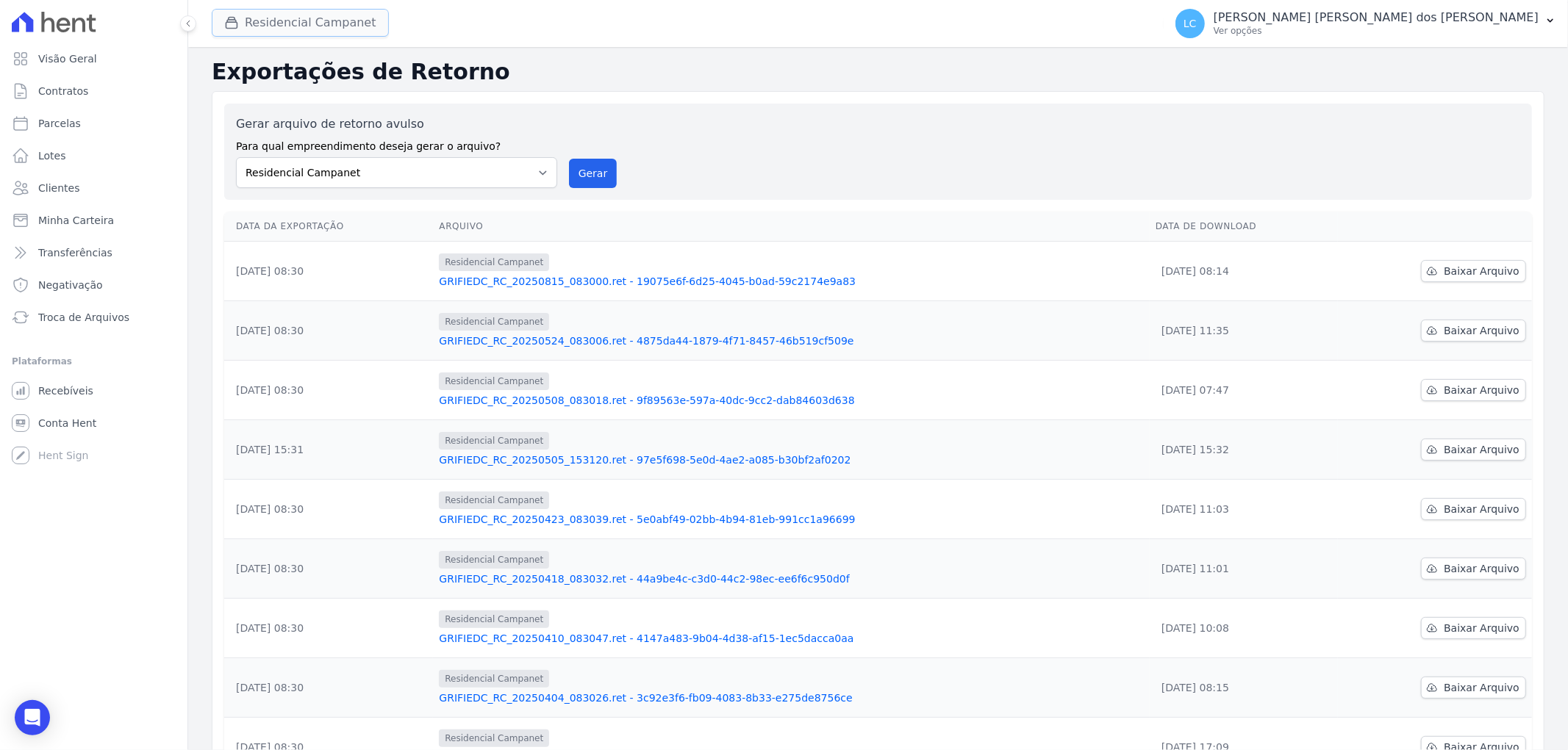
click at [319, 24] on button "Residencial Campanet" at bounding box center [300, 22] width 177 height 28
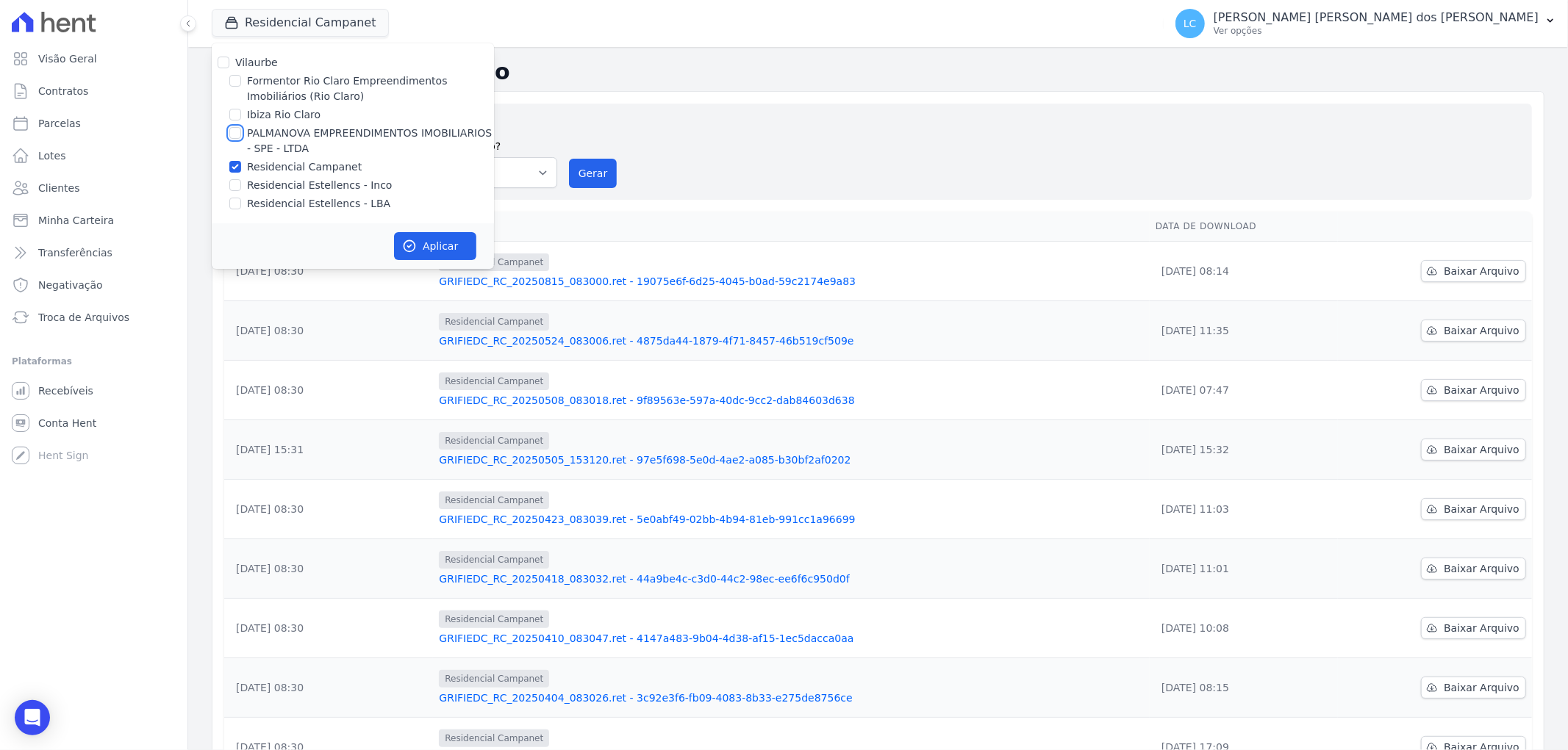
click at [238, 134] on input "PALMANOVA EMPREENDIMENTOS IMOBILIARIOS - SPE - LTDA" at bounding box center [235, 133] width 11 height 11
checkbox input "true"
click at [235, 166] on input "Residencial Campanet" at bounding box center [235, 167] width 11 height 11
checkbox input "false"
click at [413, 237] on button "Aplicar" at bounding box center [435, 246] width 82 height 28
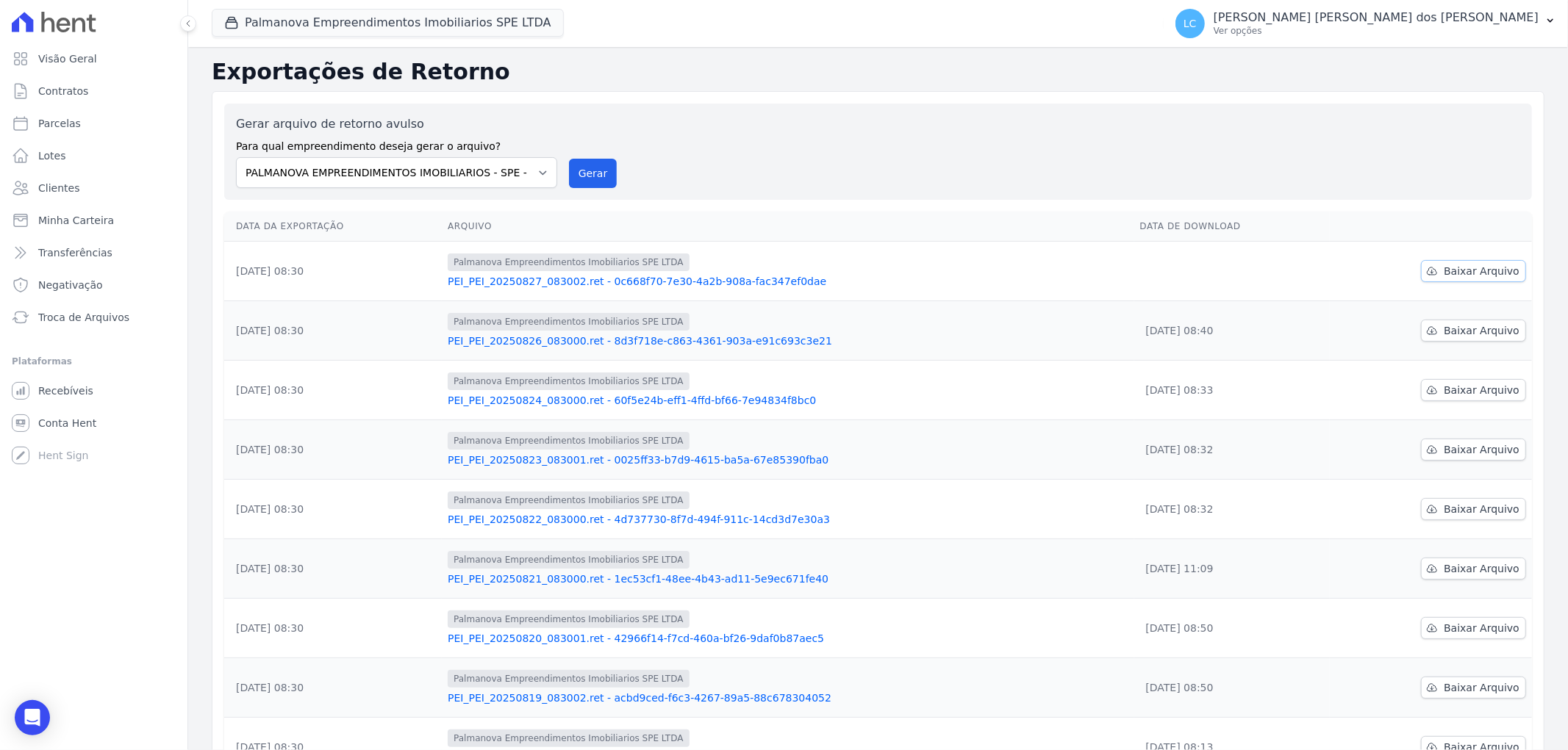
click at [1450, 276] on span "Baixar Arquivo" at bounding box center [1481, 270] width 76 height 14
click at [430, 163] on select "Formentor Rio Claro Empreendimentos Imobiliários (Rio Claro) Ibiza Rio Claro PA…" at bounding box center [396, 172] width 321 height 30
click at [398, 25] on button "Palmanova Empreendimentos Imobiliarios SPE LTDA" at bounding box center [387, 22] width 352 height 28
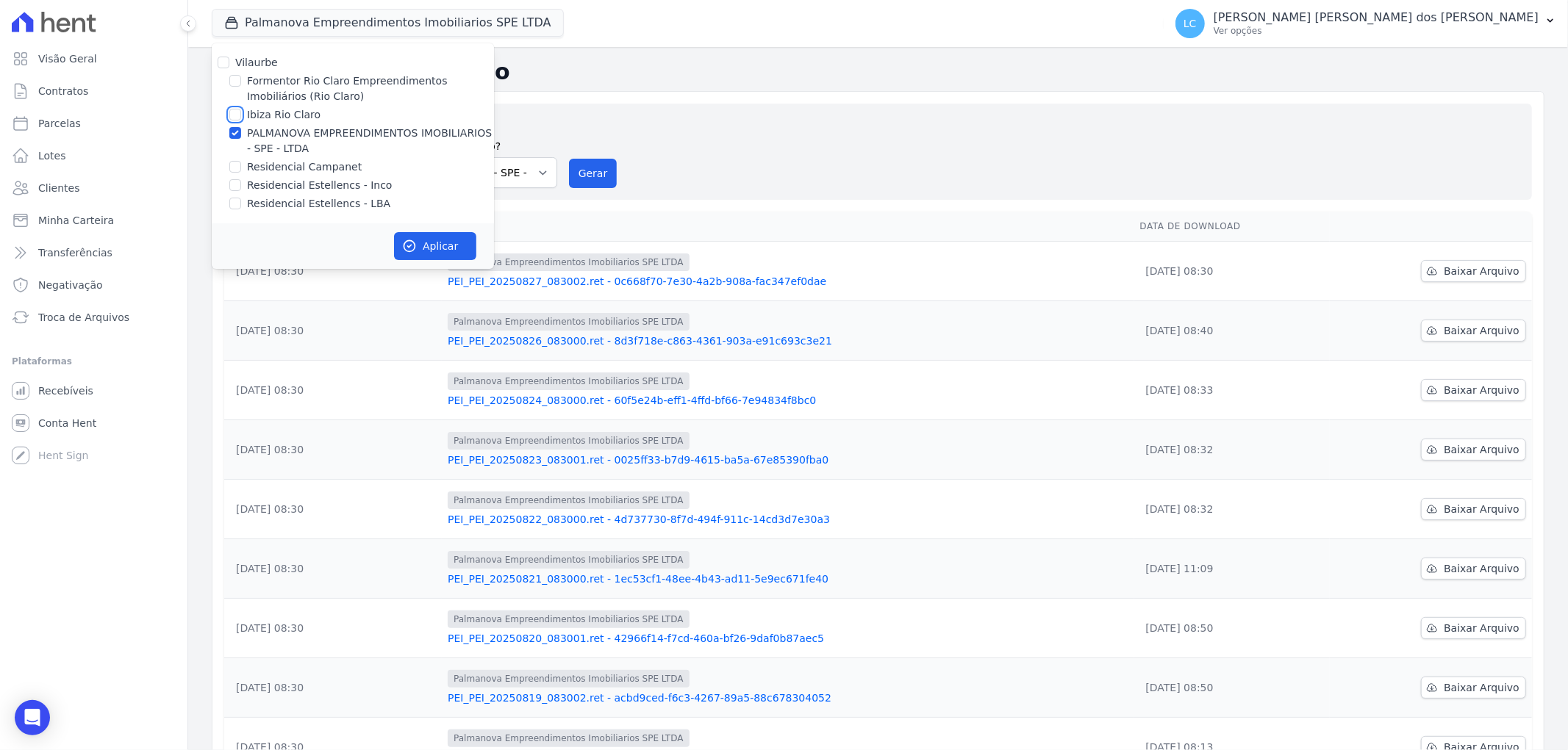
click at [236, 114] on input "Ibiza Rio Claro" at bounding box center [235, 114] width 11 height 11
checkbox input "true"
click at [237, 135] on input "PALMANOVA EMPREENDIMENTOS IMOBILIARIOS - SPE - LTDA" at bounding box center [235, 133] width 11 height 11
checkbox input "false"
click at [422, 240] on button "Aplicar" at bounding box center [435, 246] width 82 height 28
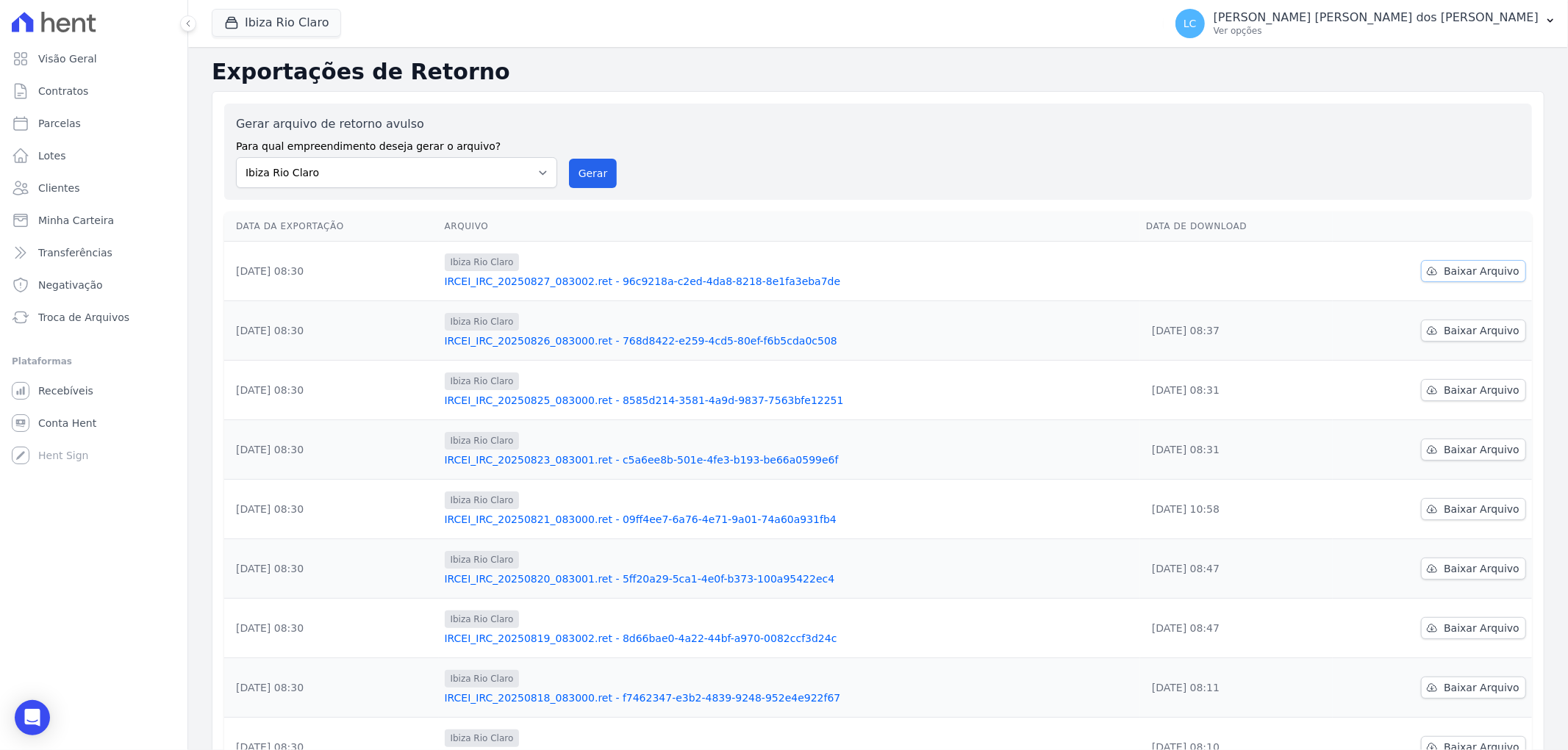
click at [1450, 279] on link "Baixar Arquivo" at bounding box center [1474, 270] width 105 height 22
click at [291, 25] on button "Ibiza Rio Claro" at bounding box center [276, 22] width 129 height 28
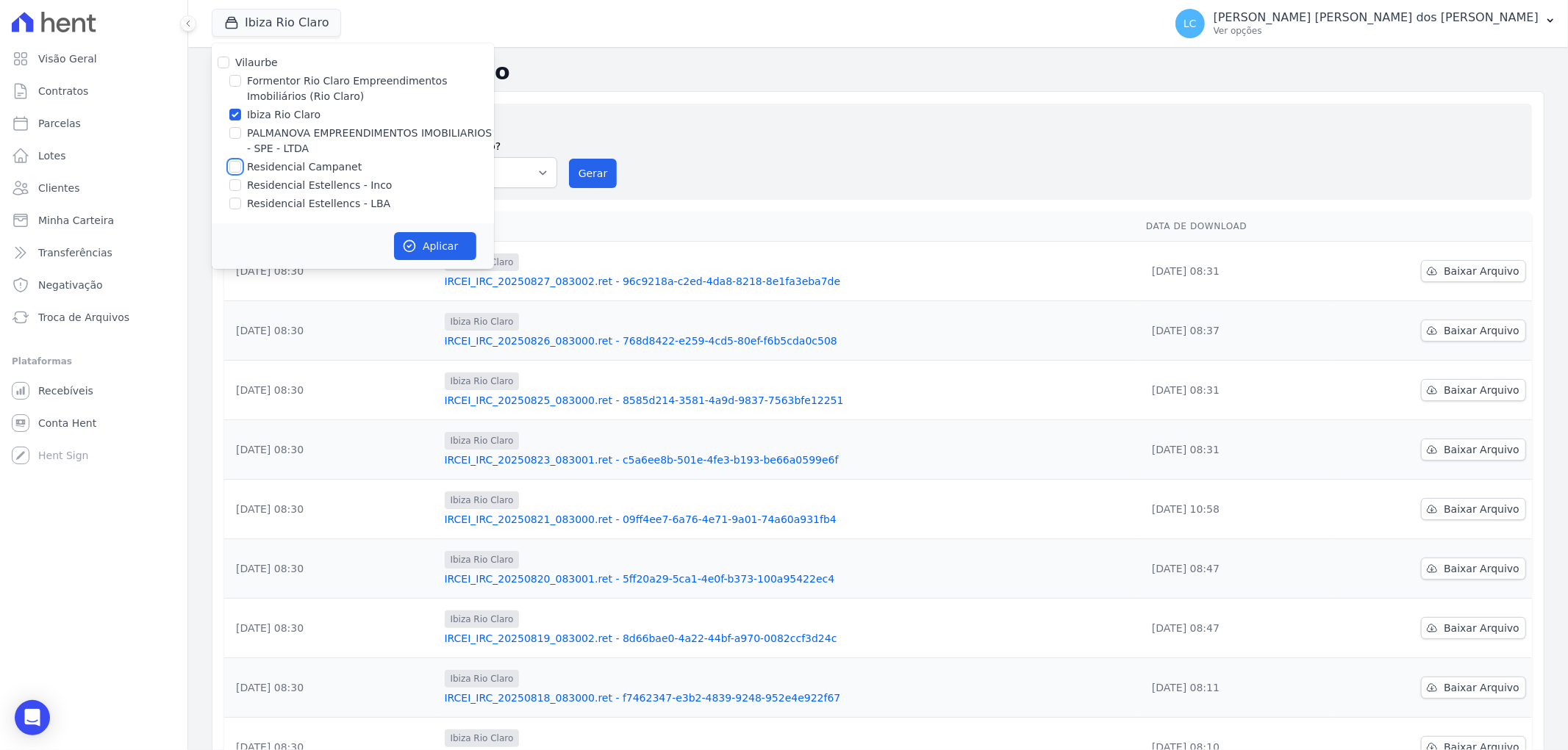
click at [237, 168] on input "Residencial Campanet" at bounding box center [235, 167] width 11 height 11
checkbox input "true"
click at [232, 110] on input "Ibiza Rio Claro" at bounding box center [235, 114] width 11 height 11
checkbox input "false"
click at [412, 250] on icon "button" at bounding box center [410, 247] width 11 height 11
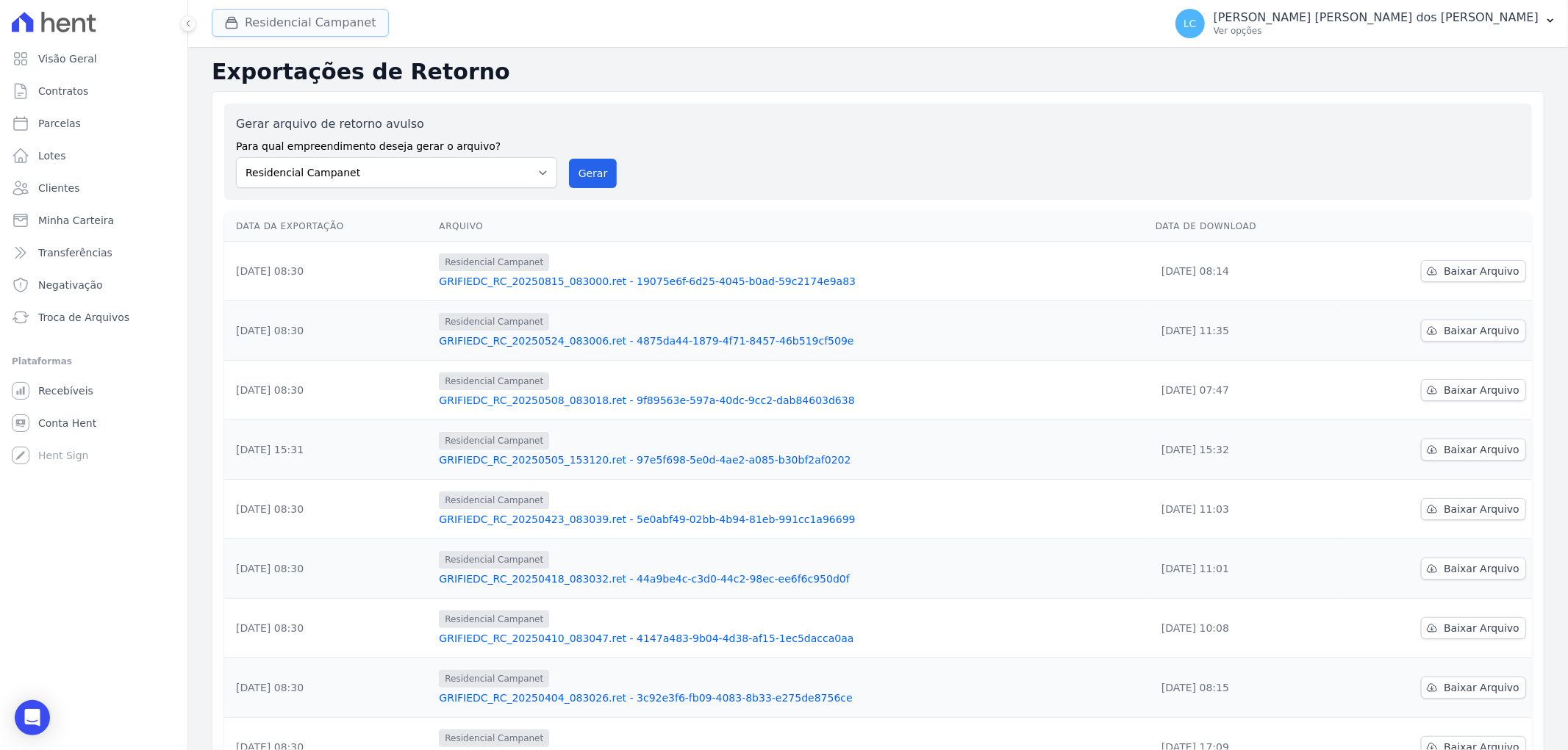
click at [290, 28] on button "Residencial Campanet" at bounding box center [300, 22] width 177 height 28
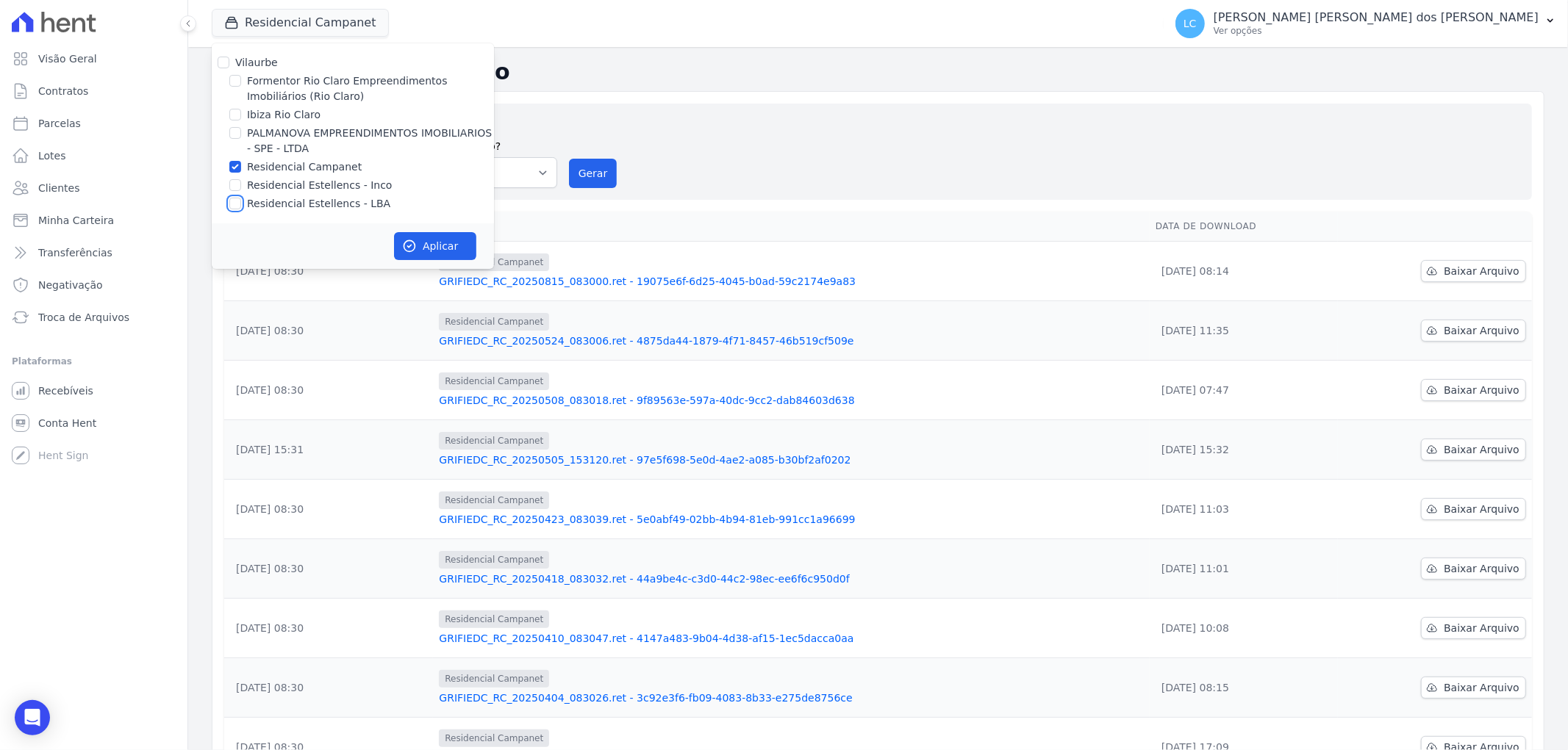
click at [232, 204] on input "Residencial Estellencs - LBA" at bounding box center [235, 204] width 11 height 11
checkbox input "true"
click at [236, 170] on input "Residencial Campanet" at bounding box center [235, 167] width 11 height 11
checkbox input "false"
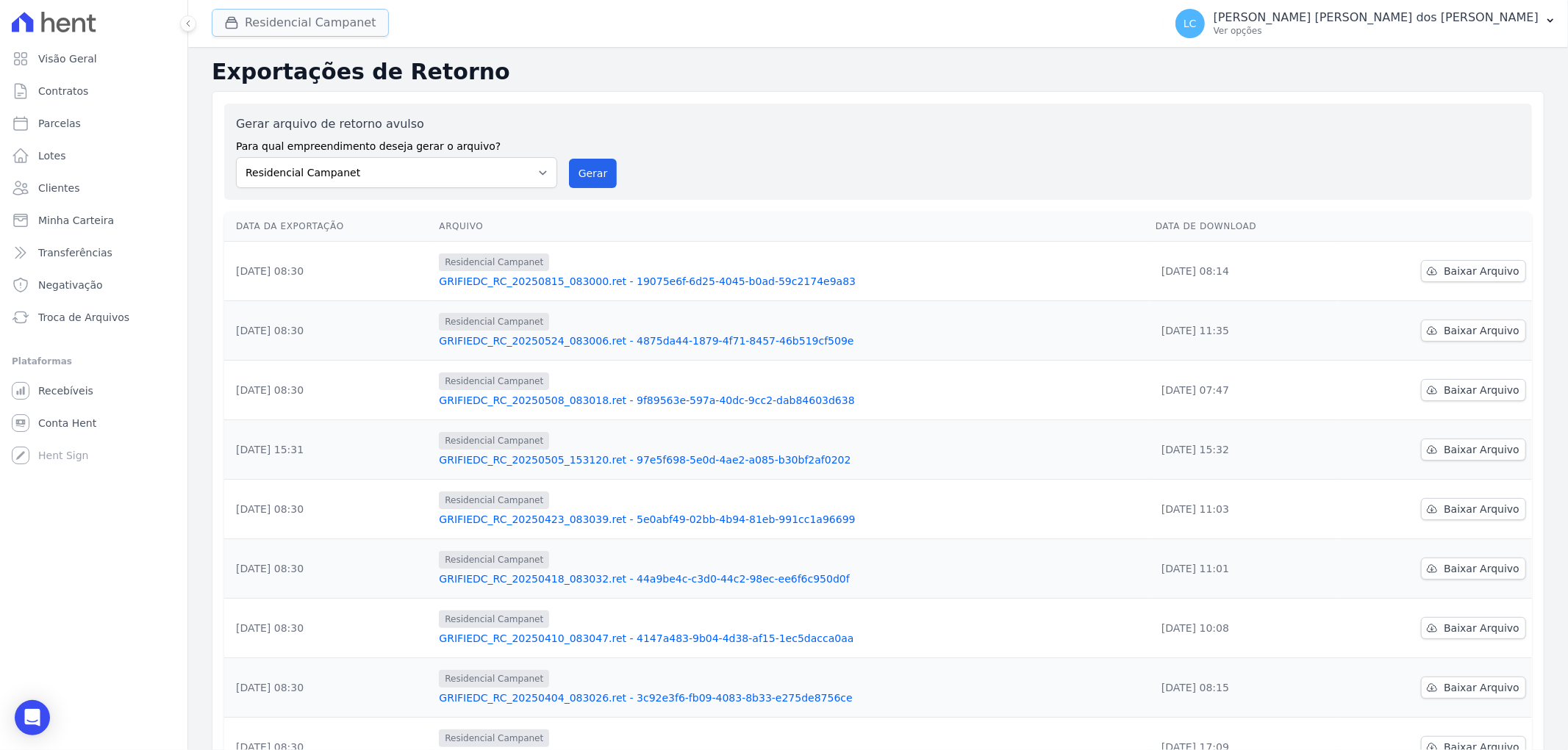
click at [330, 32] on button "Residencial Campanet" at bounding box center [300, 22] width 177 height 28
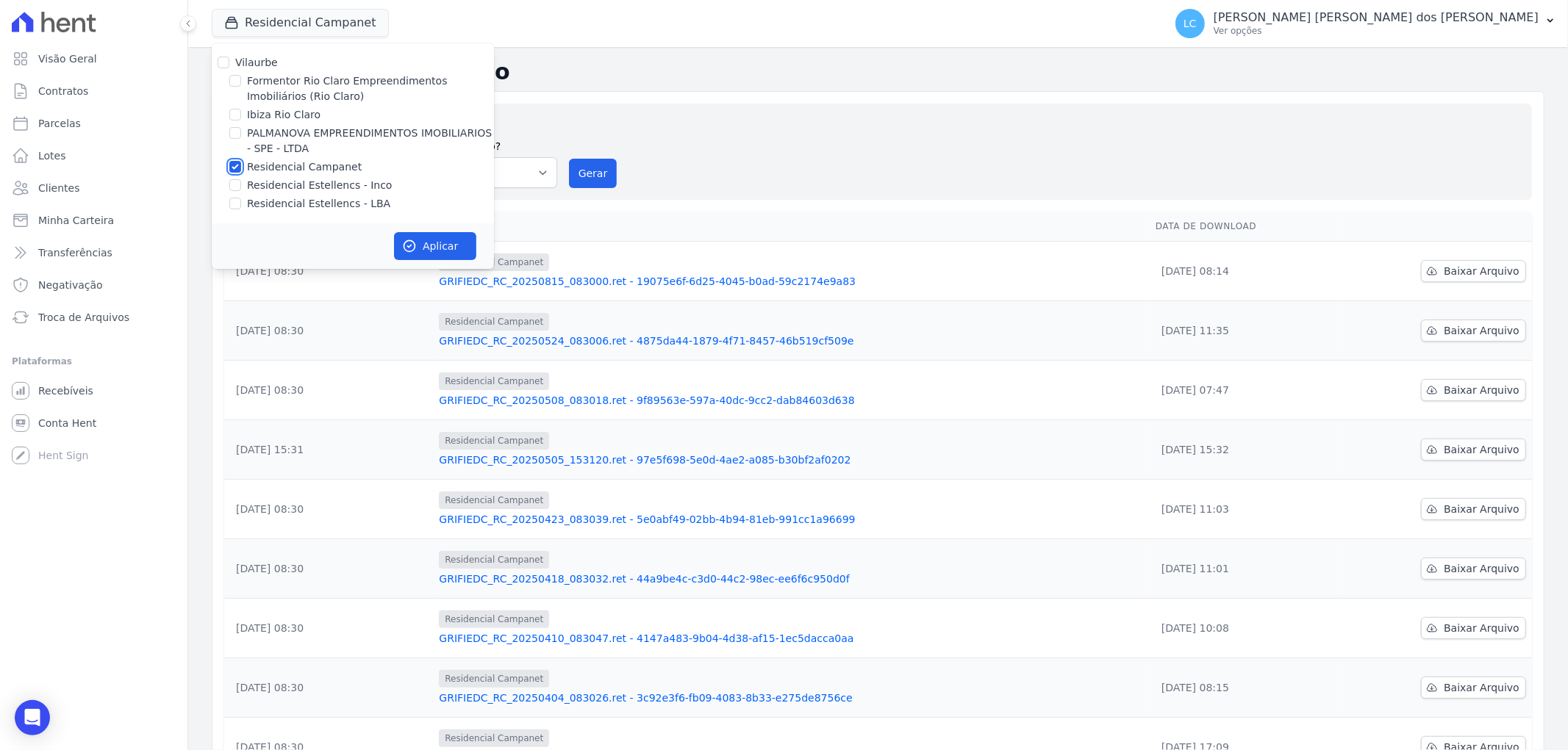
click at [240, 164] on input "Residencial Campanet" at bounding box center [235, 167] width 11 height 11
checkbox input "false"
click at [235, 206] on input "Residencial Estellencs - LBA" at bounding box center [235, 204] width 11 height 11
checkbox input "true"
click at [417, 244] on button "Aplicar" at bounding box center [435, 246] width 82 height 28
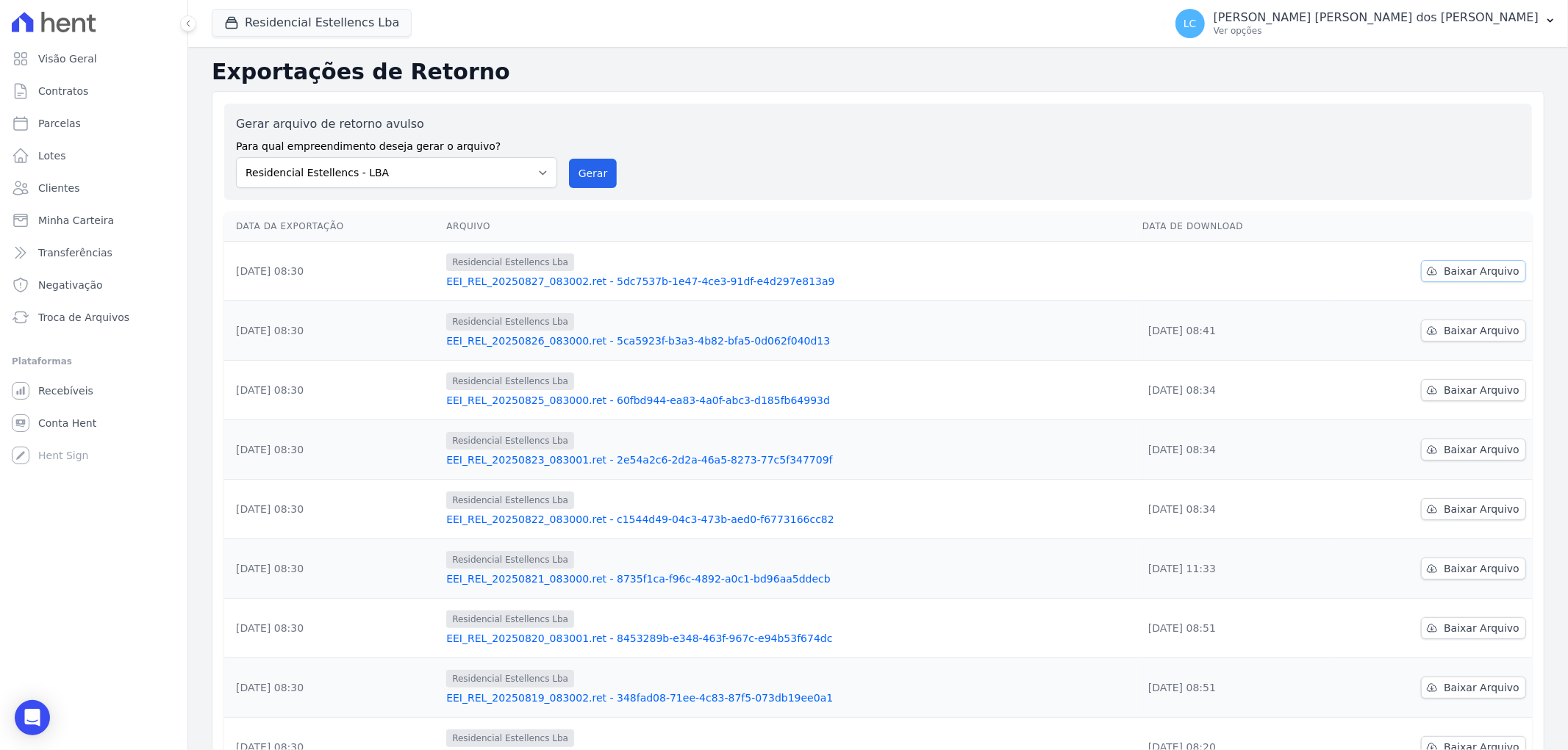
click at [1450, 272] on span "Baixar Arquivo" at bounding box center [1481, 270] width 76 height 14
click at [367, 26] on button "Residencial Estellencs Lba" at bounding box center [311, 22] width 200 height 28
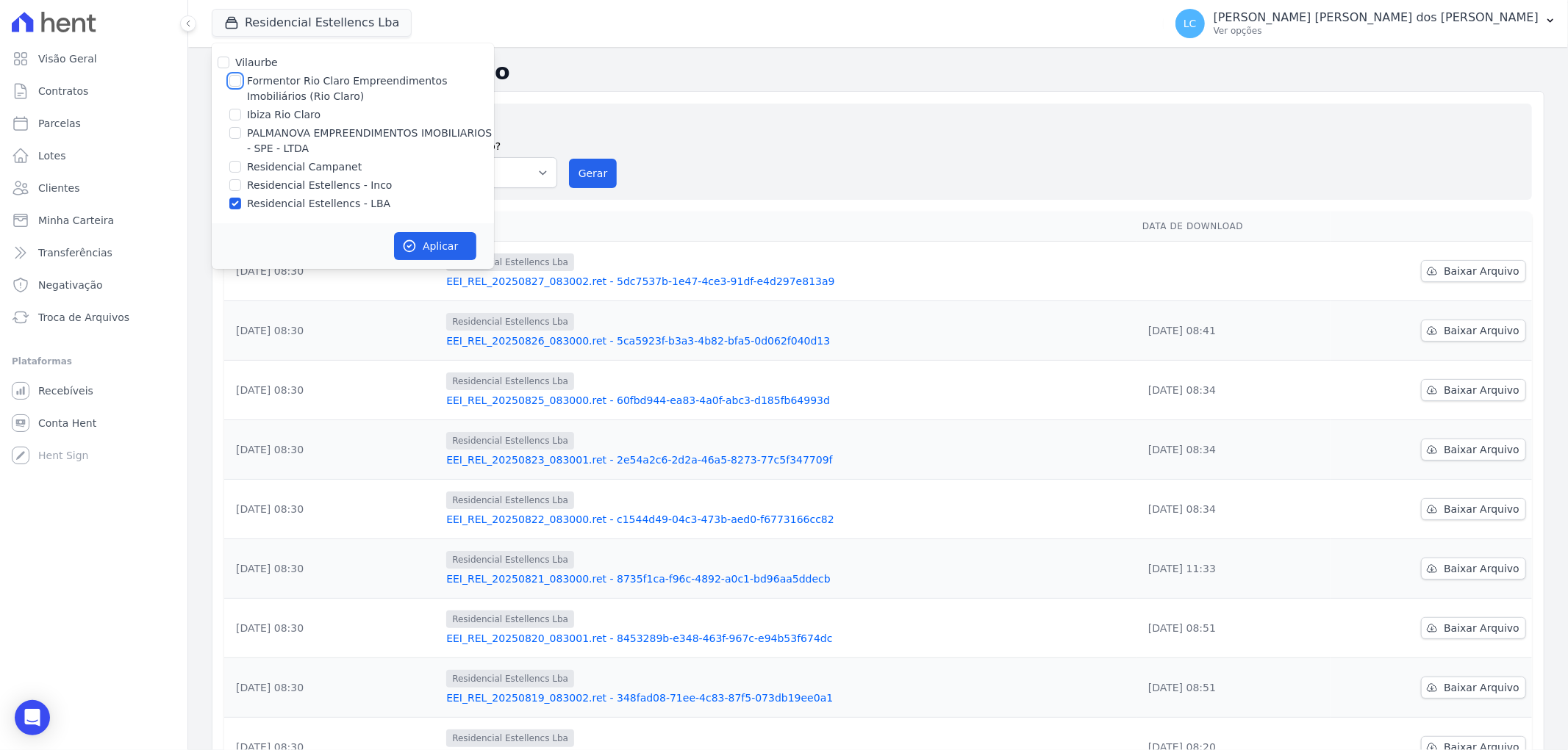
click at [229, 79] on input "Formentor Rio Claro Empreendimentos Imobiliários (Rio Claro)" at bounding box center [235, 81] width 11 height 11
checkbox input "true"
click at [235, 201] on input "Residencial Estellencs - LBA" at bounding box center [235, 204] width 11 height 11
checkbox input "false"
click at [423, 244] on button "Aplicar" at bounding box center [435, 246] width 82 height 28
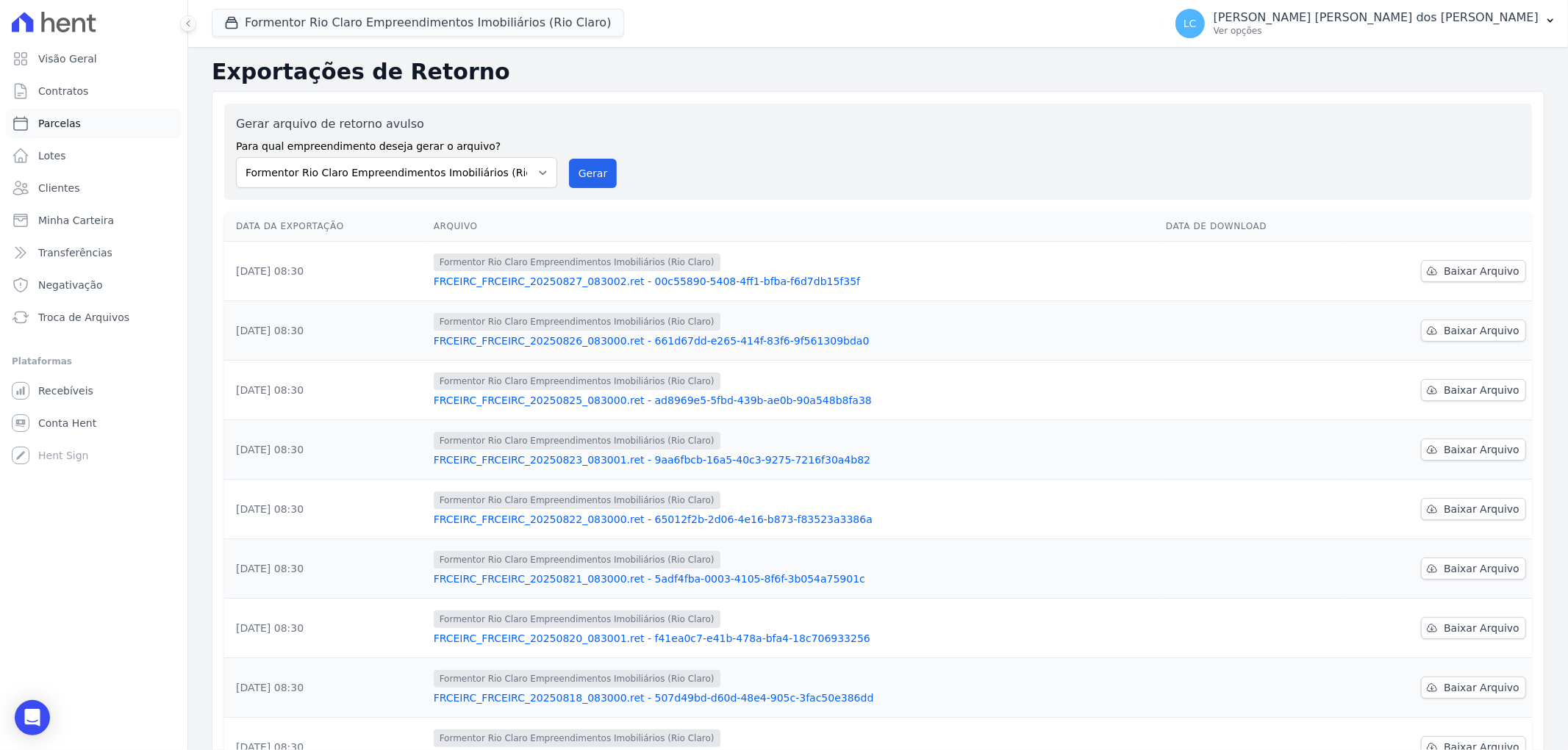
click at [73, 129] on span "Parcelas" at bounding box center [59, 123] width 43 height 14
select select
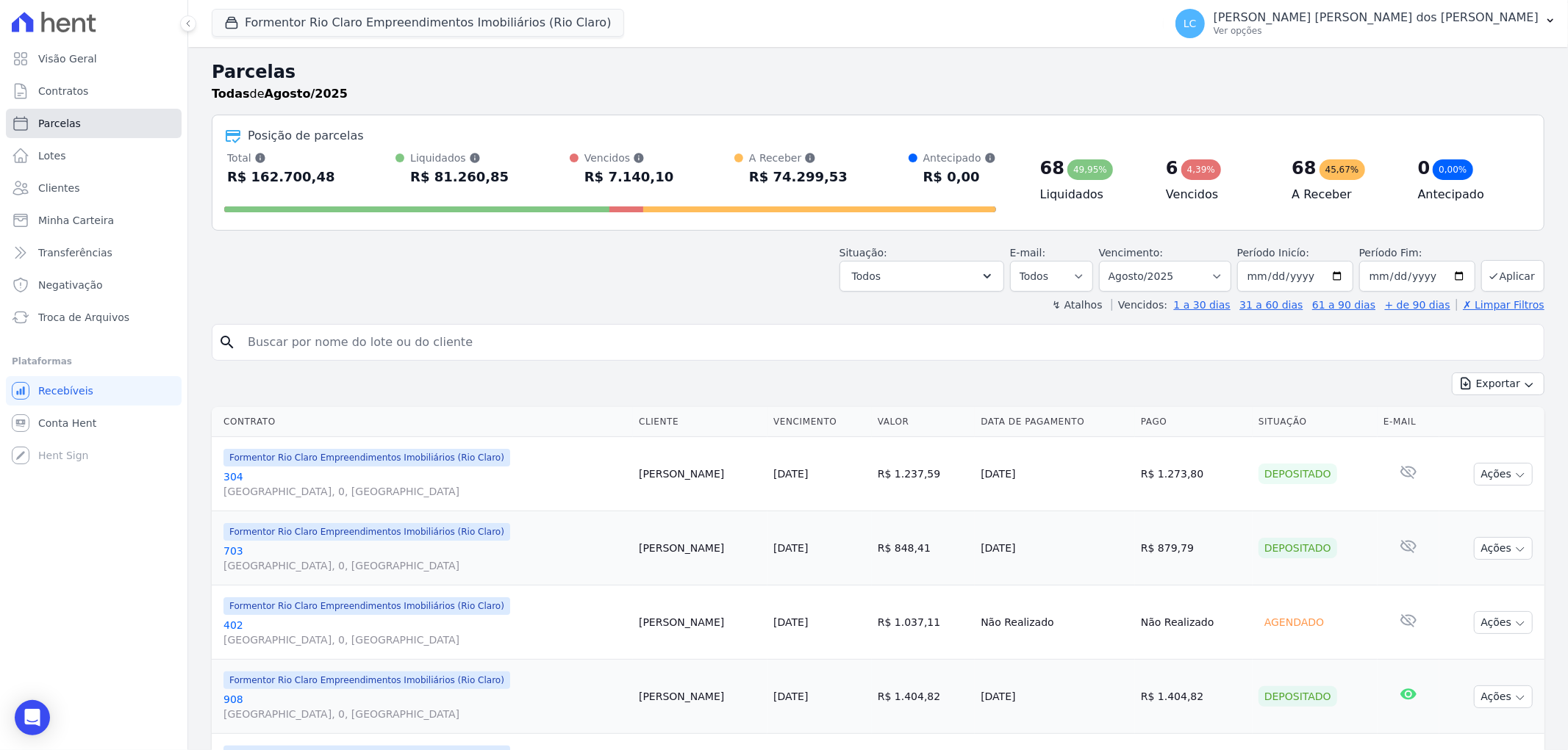
click at [67, 118] on span "Parcelas" at bounding box center [59, 123] width 43 height 14
select select
click at [1523, 385] on icon "button" at bounding box center [1529, 385] width 11 height 11
click at [1004, 281] on button "Todos" at bounding box center [922, 276] width 165 height 30
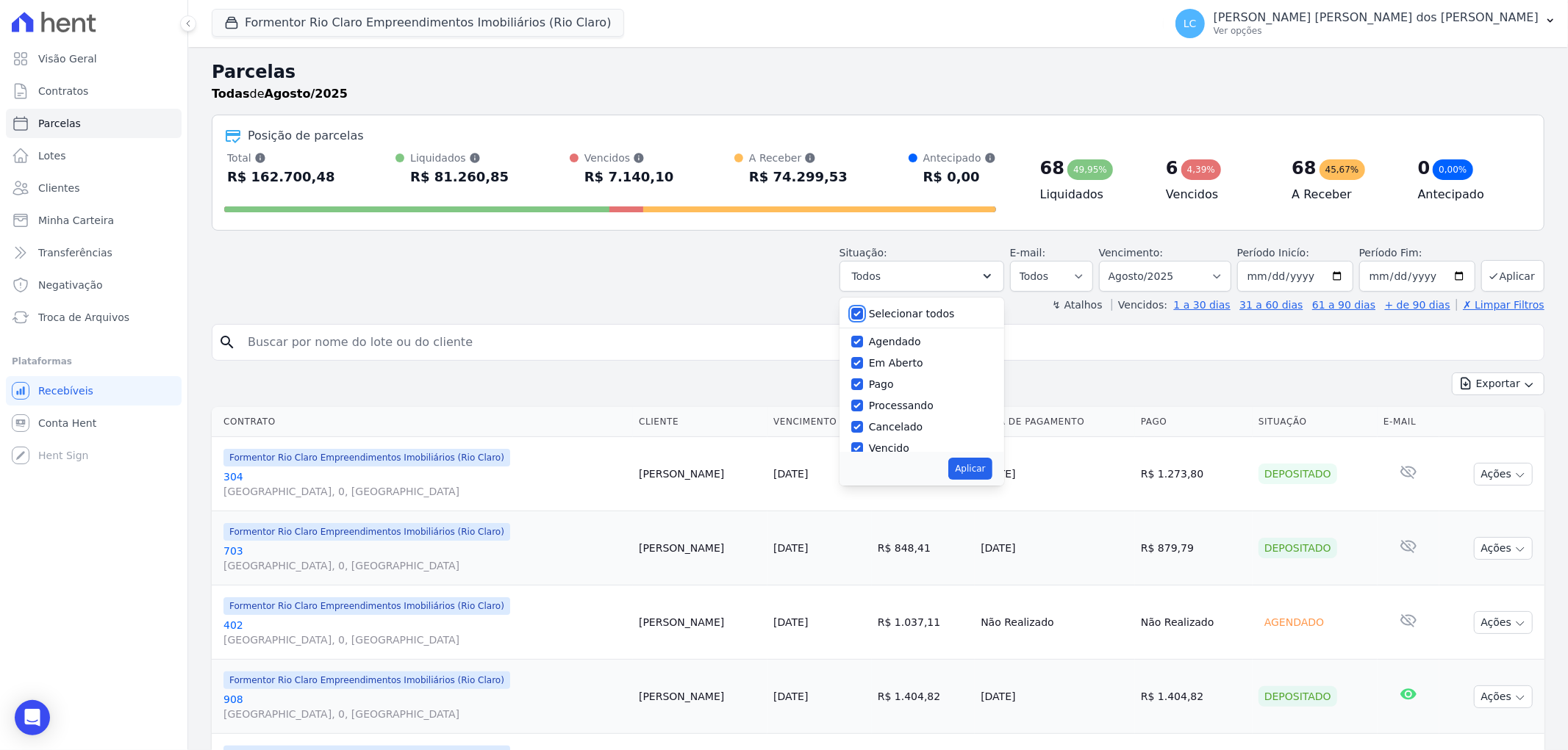
click at [863, 311] on input "Selecionar todos" at bounding box center [857, 314] width 11 height 11
checkbox input "false"
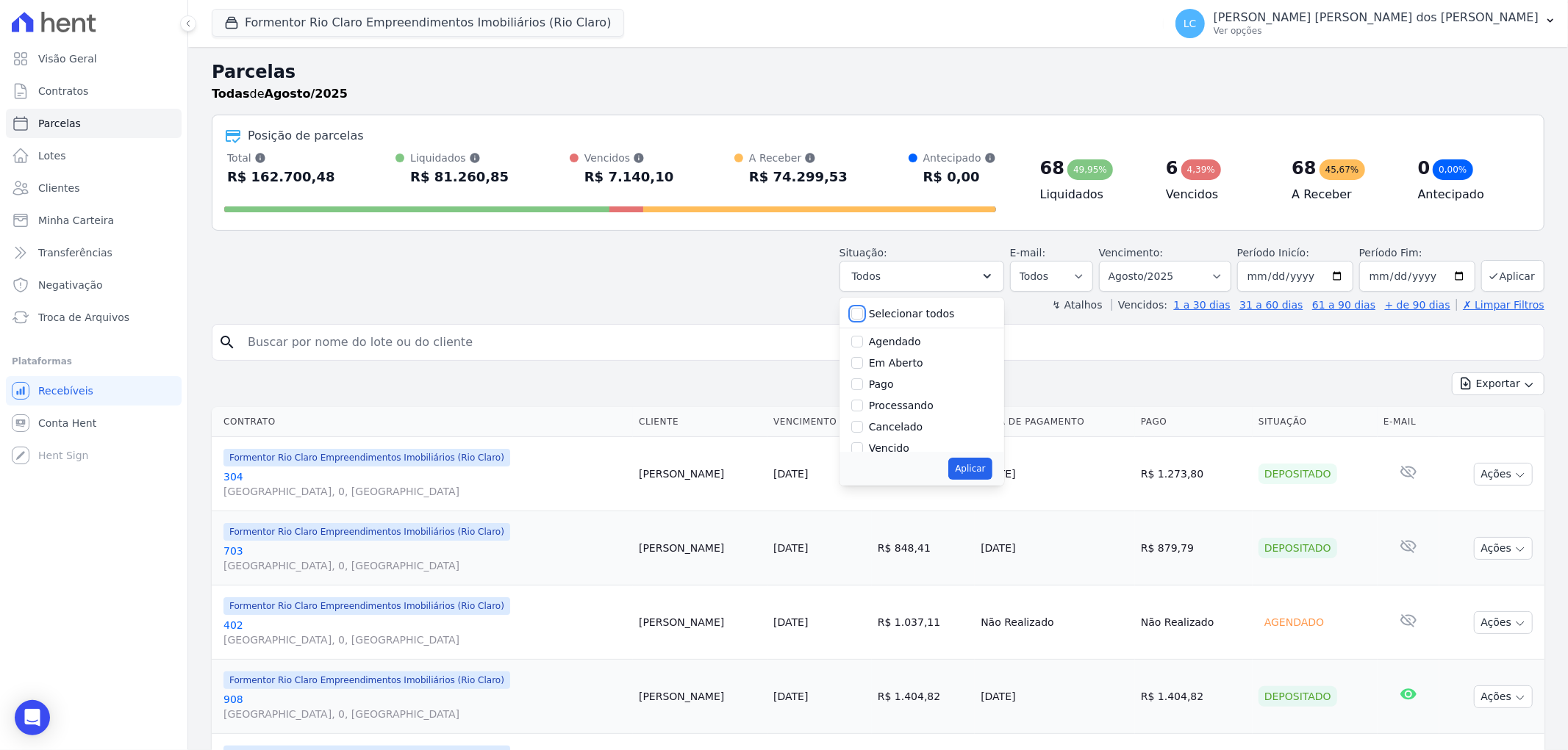
checkbox input "false"
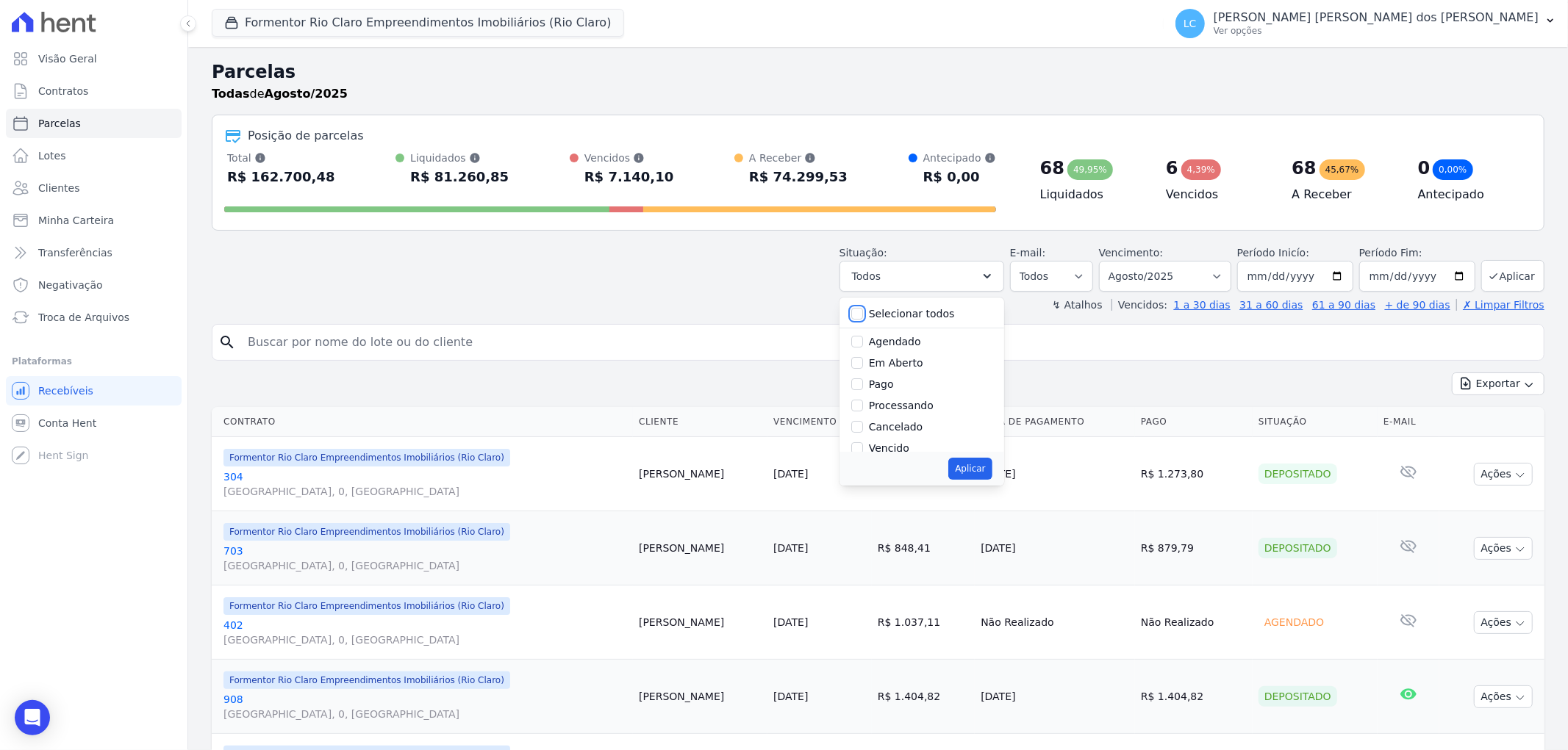
checkbox input "false"
click at [863, 386] on input "Pago" at bounding box center [857, 385] width 11 height 11
checkbox input "true"
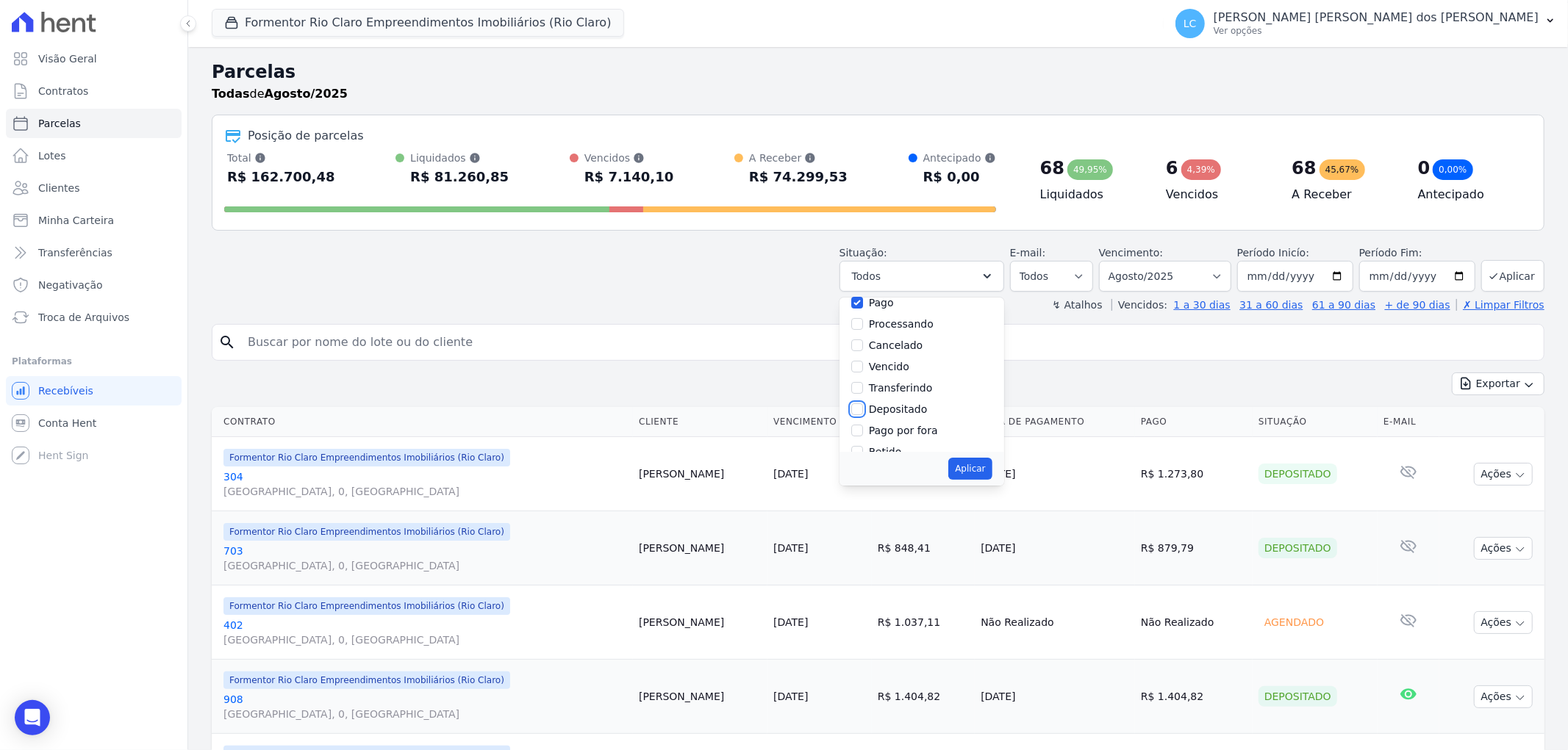
click at [863, 414] on input "Depositado" at bounding box center [857, 409] width 11 height 11
checkbox input "true"
click at [863, 385] on input "Transferindo" at bounding box center [857, 388] width 11 height 11
checkbox input "true"
click at [978, 466] on button "Aplicar" at bounding box center [970, 468] width 44 height 22
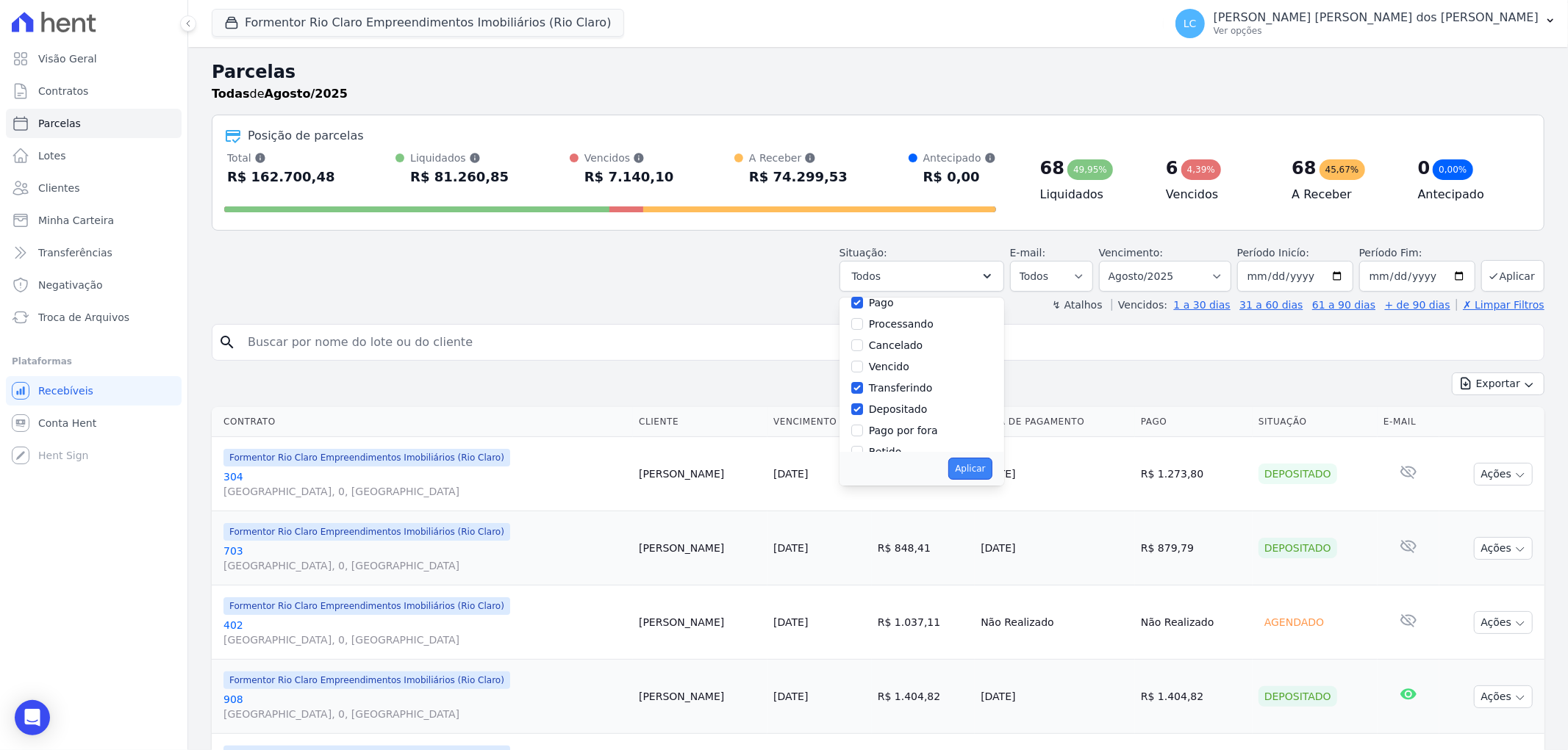
select select "paid"
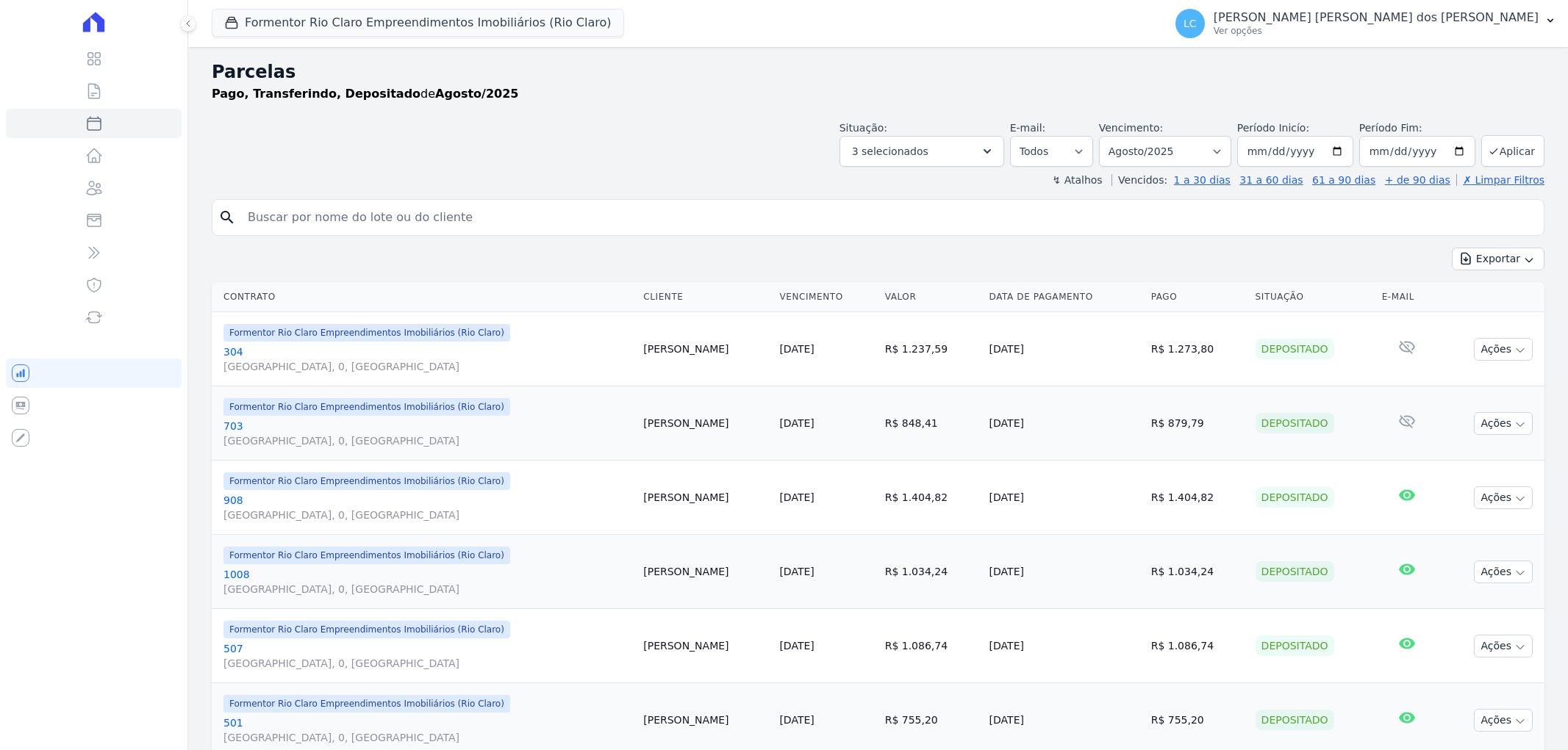
select select
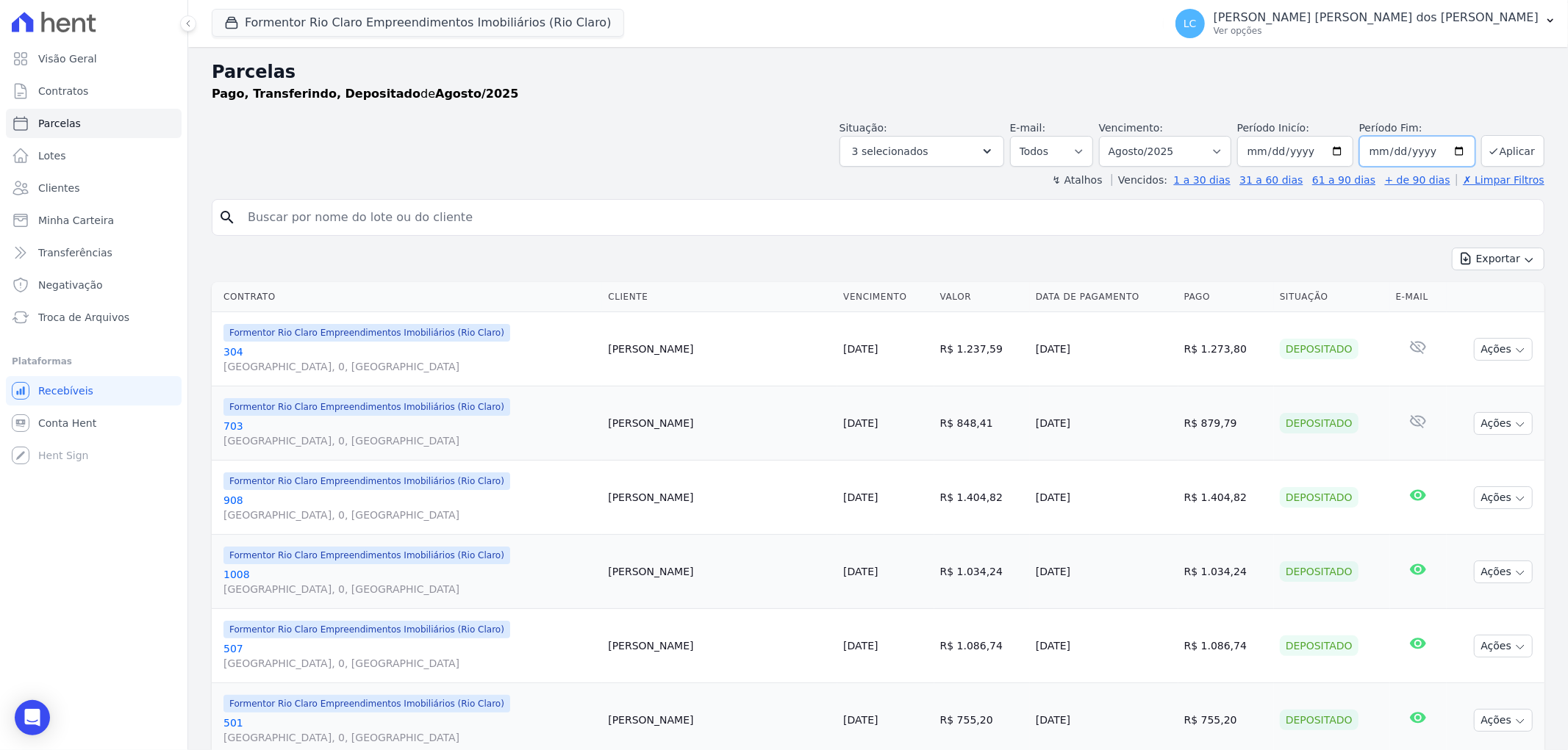
click at [1402, 151] on input "[DATE]" at bounding box center [1418, 151] width 116 height 30
click at [1444, 152] on input "[DATE]" at bounding box center [1418, 151] width 116 height 30
type input "[DATE]"
click at [1502, 150] on button "Aplicar" at bounding box center [1513, 150] width 63 height 31
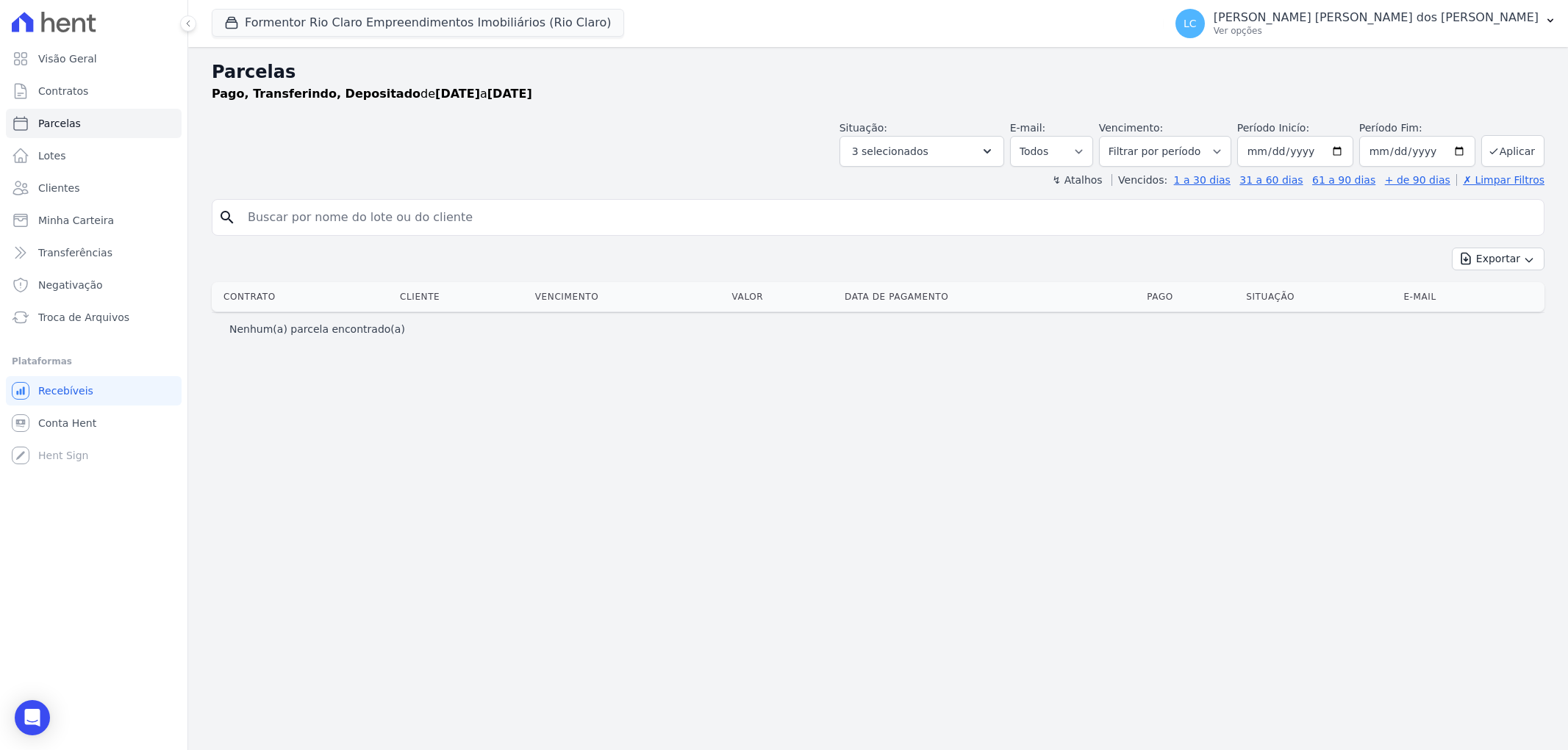
select select
click at [1497, 260] on button "Exportar" at bounding box center [1498, 259] width 92 height 23
click at [1496, 292] on span "Exportar PDF" at bounding box center [1497, 293] width 77 height 14
click at [1418, 148] on input "[DATE]" at bounding box center [1418, 151] width 116 height 30
click at [1463, 149] on input "[DATE]" at bounding box center [1418, 151] width 116 height 30
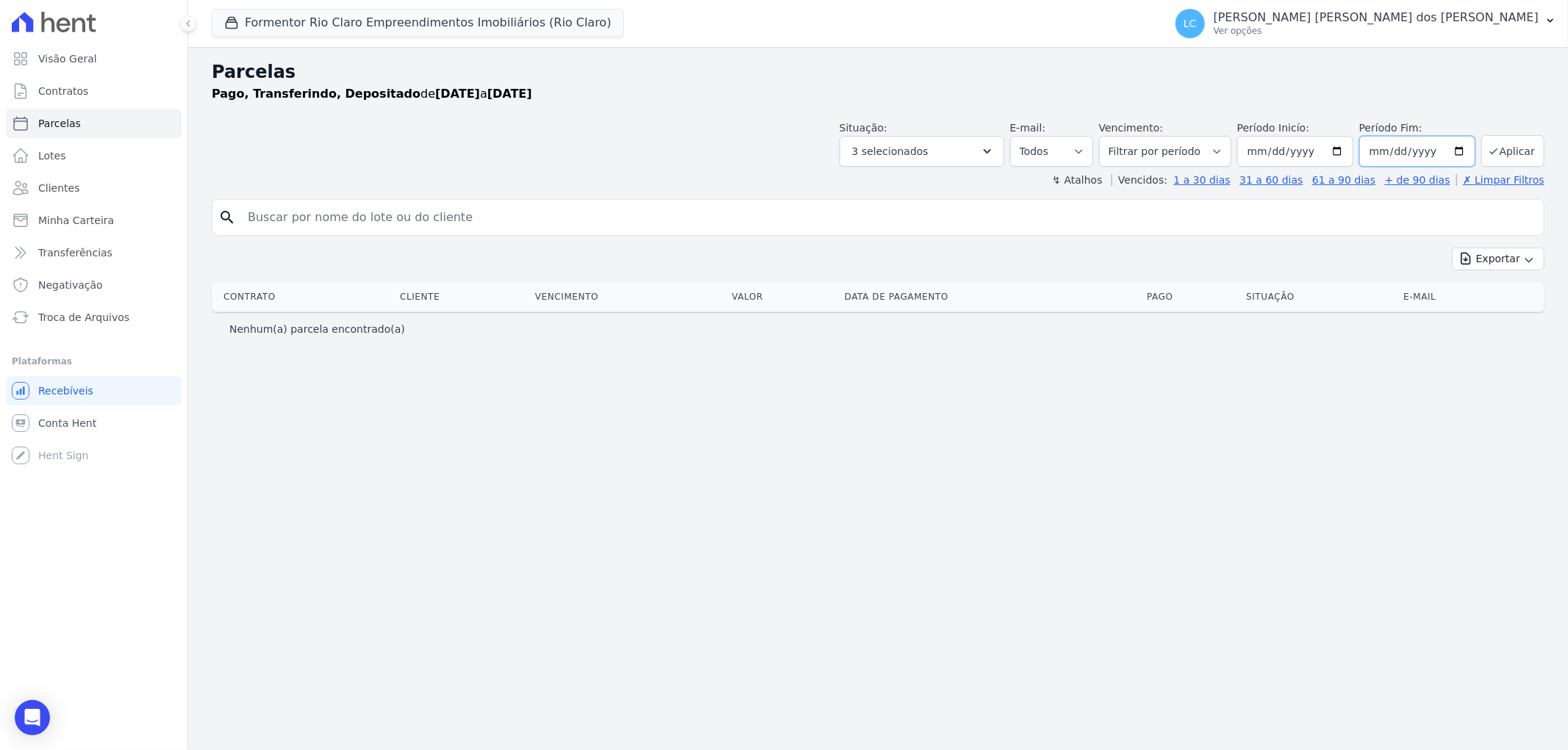
type input "[DATE]"
click at [1509, 147] on button "Aplicar" at bounding box center [1513, 150] width 63 height 31
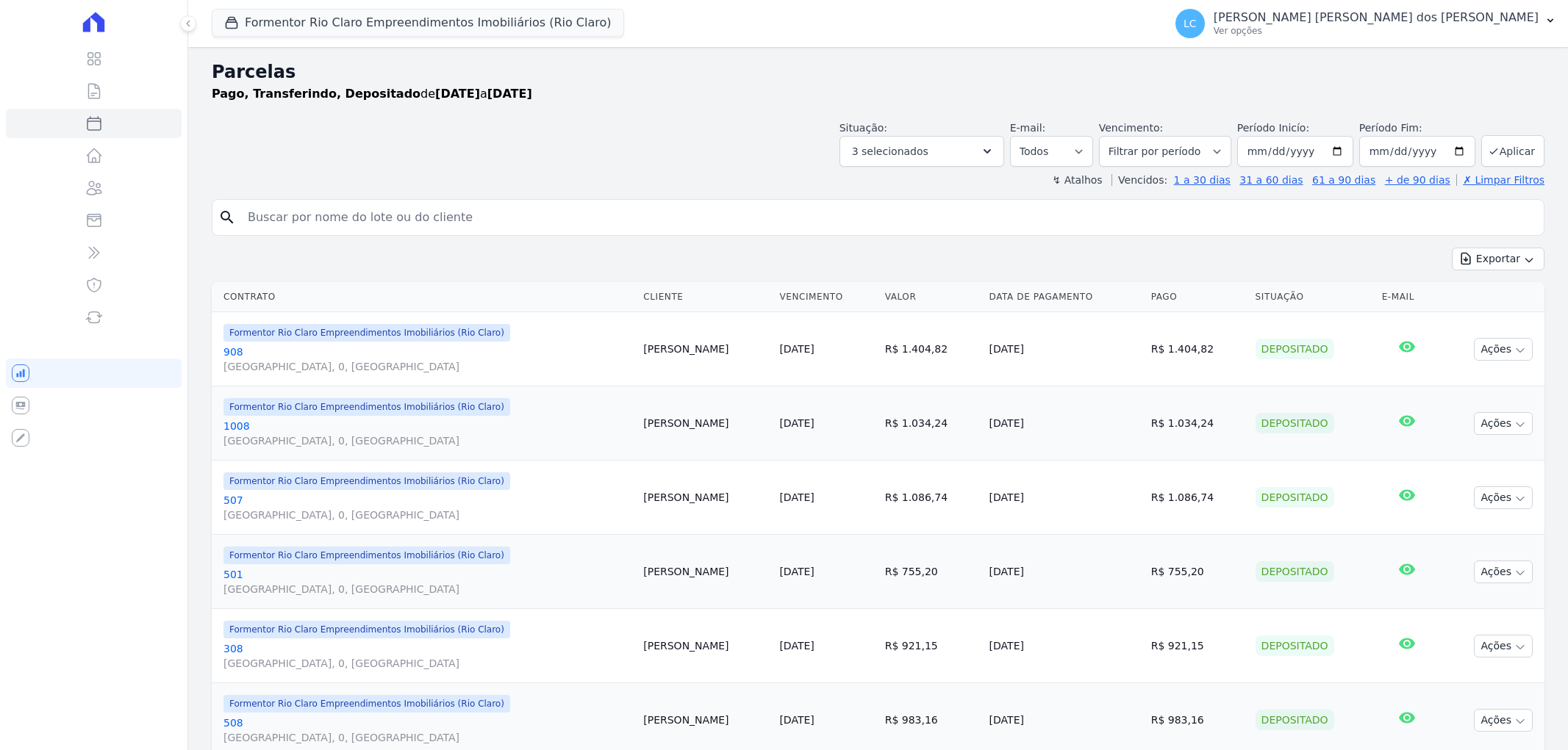
select select
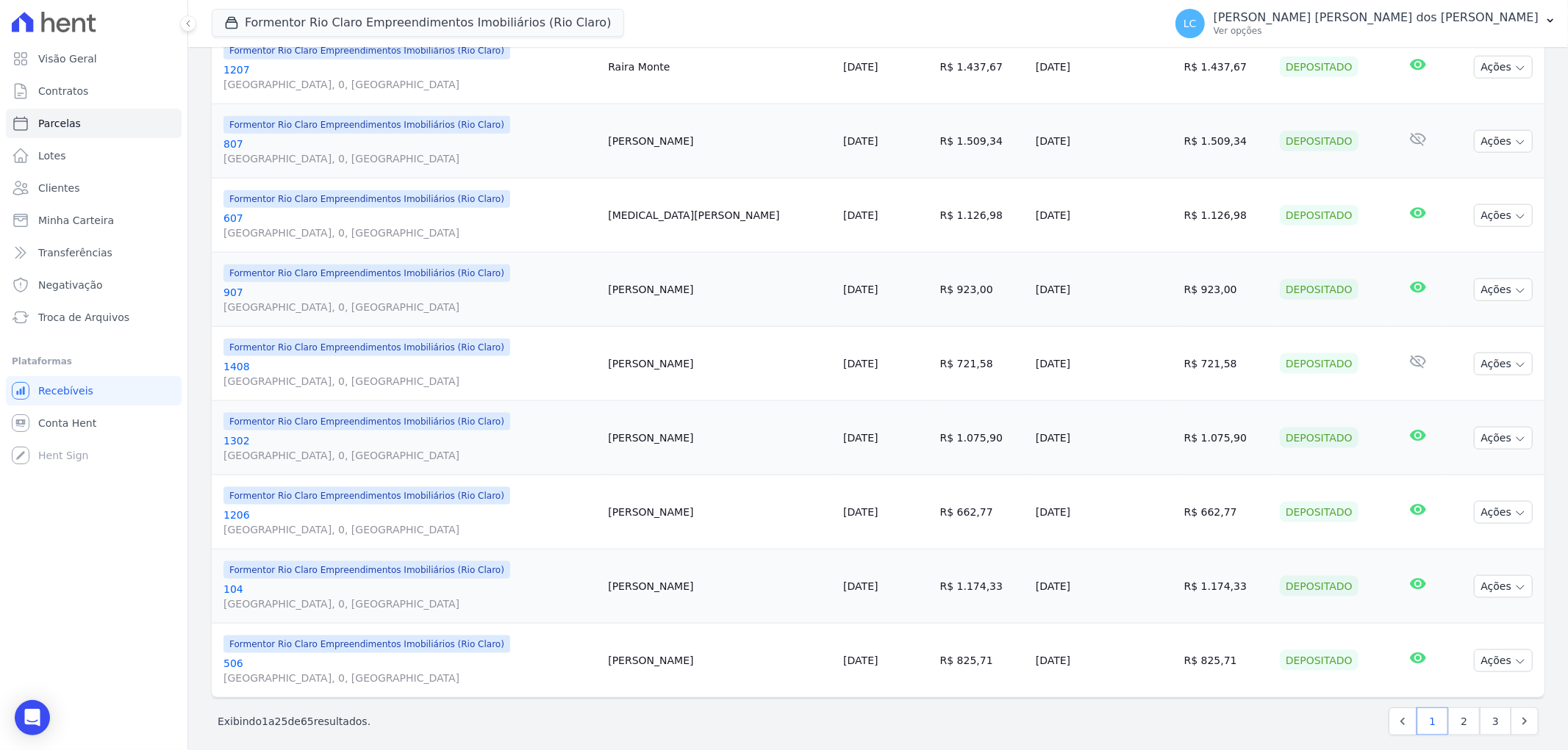
scroll to position [1483, 0]
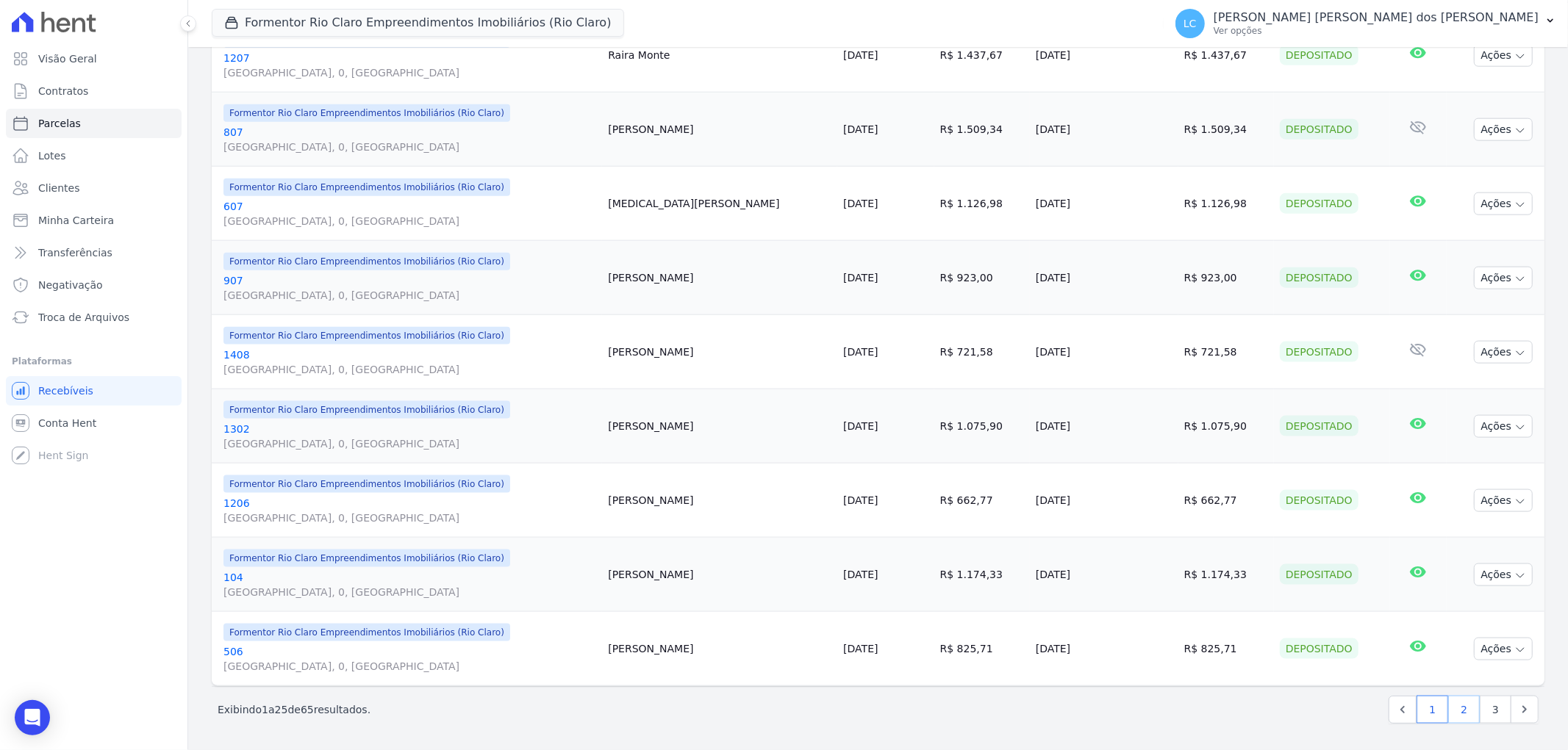
click at [1451, 704] on link "2" at bounding box center [1463, 709] width 31 height 28
select select
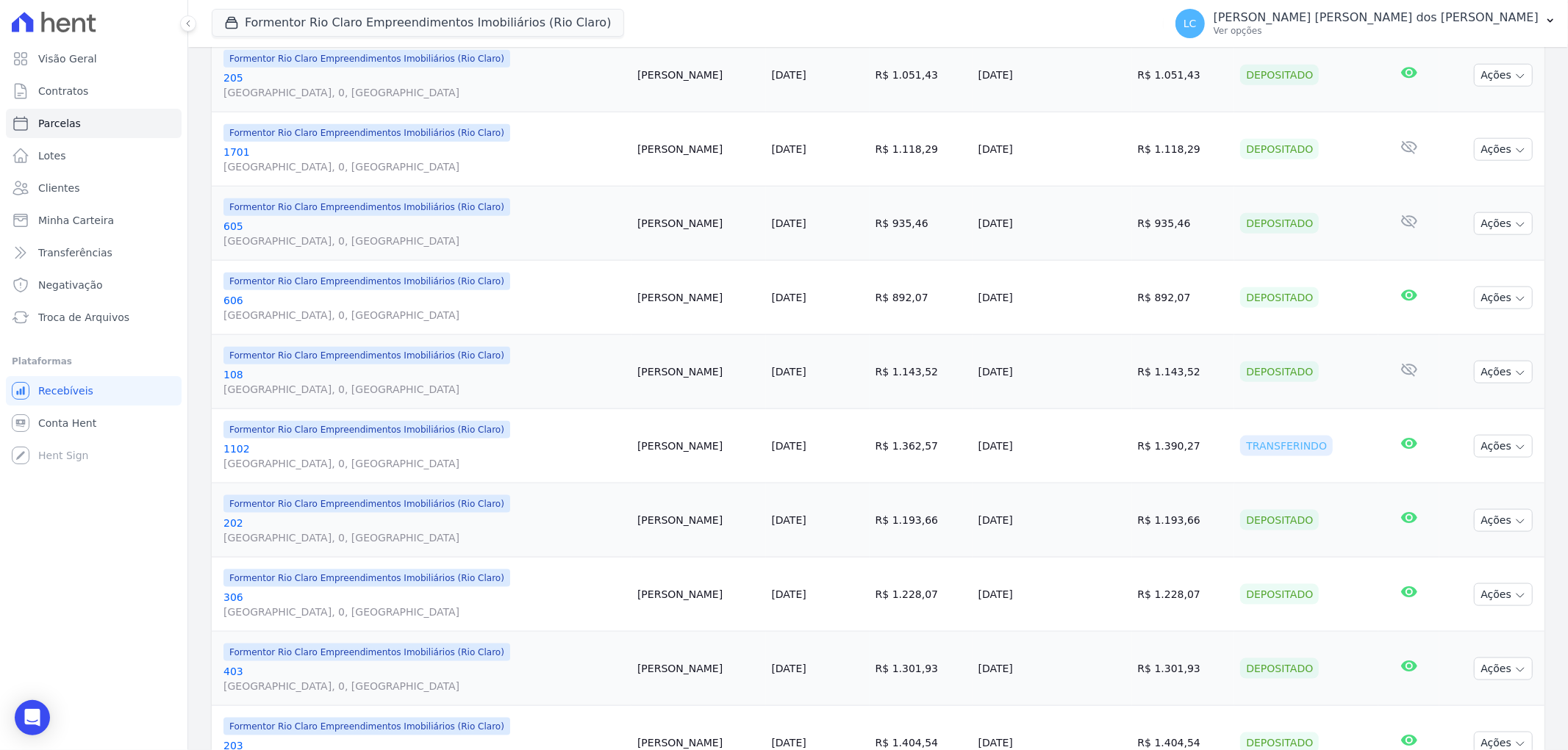
scroll to position [1470, 0]
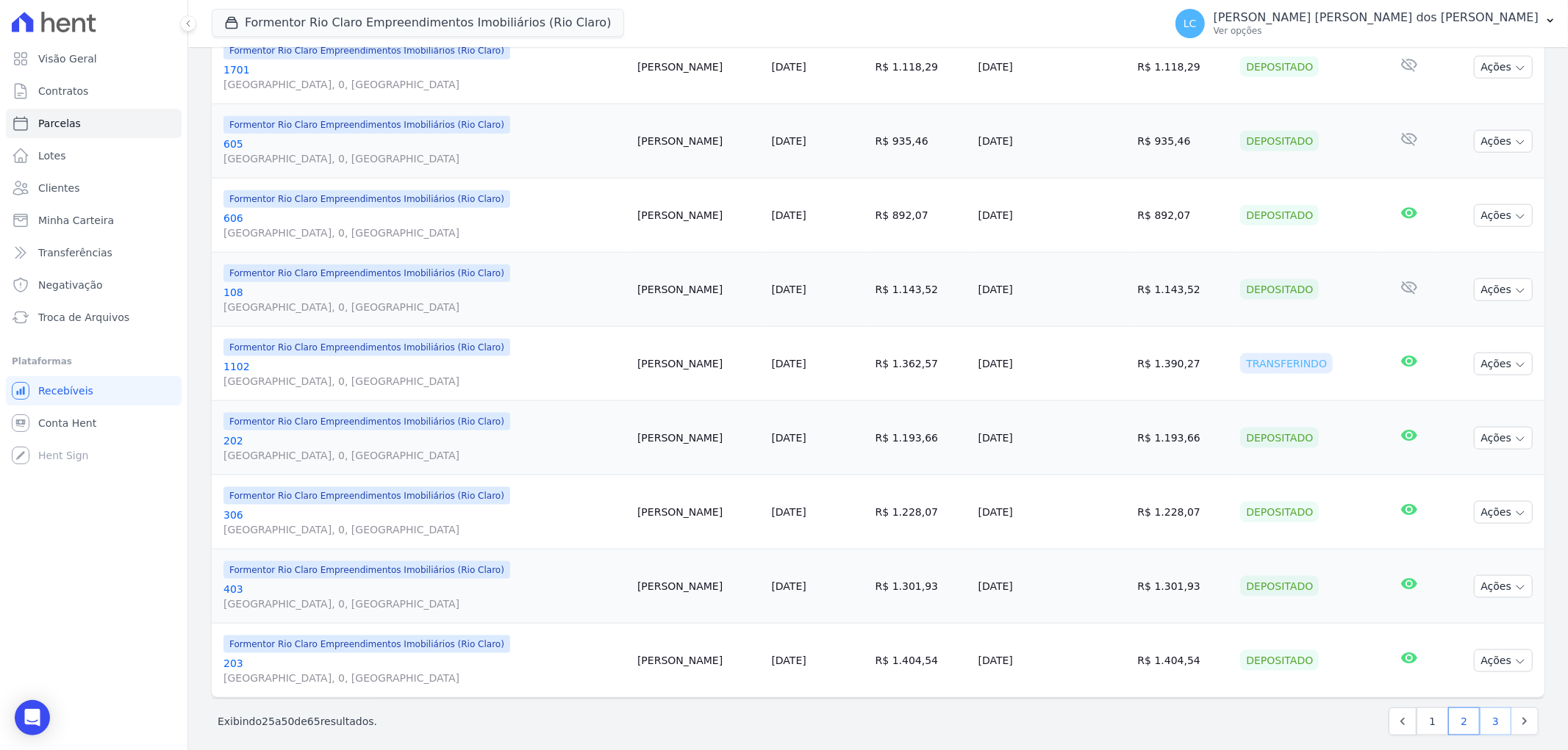
click at [1479, 720] on link "3" at bounding box center [1495, 721] width 31 height 28
select select
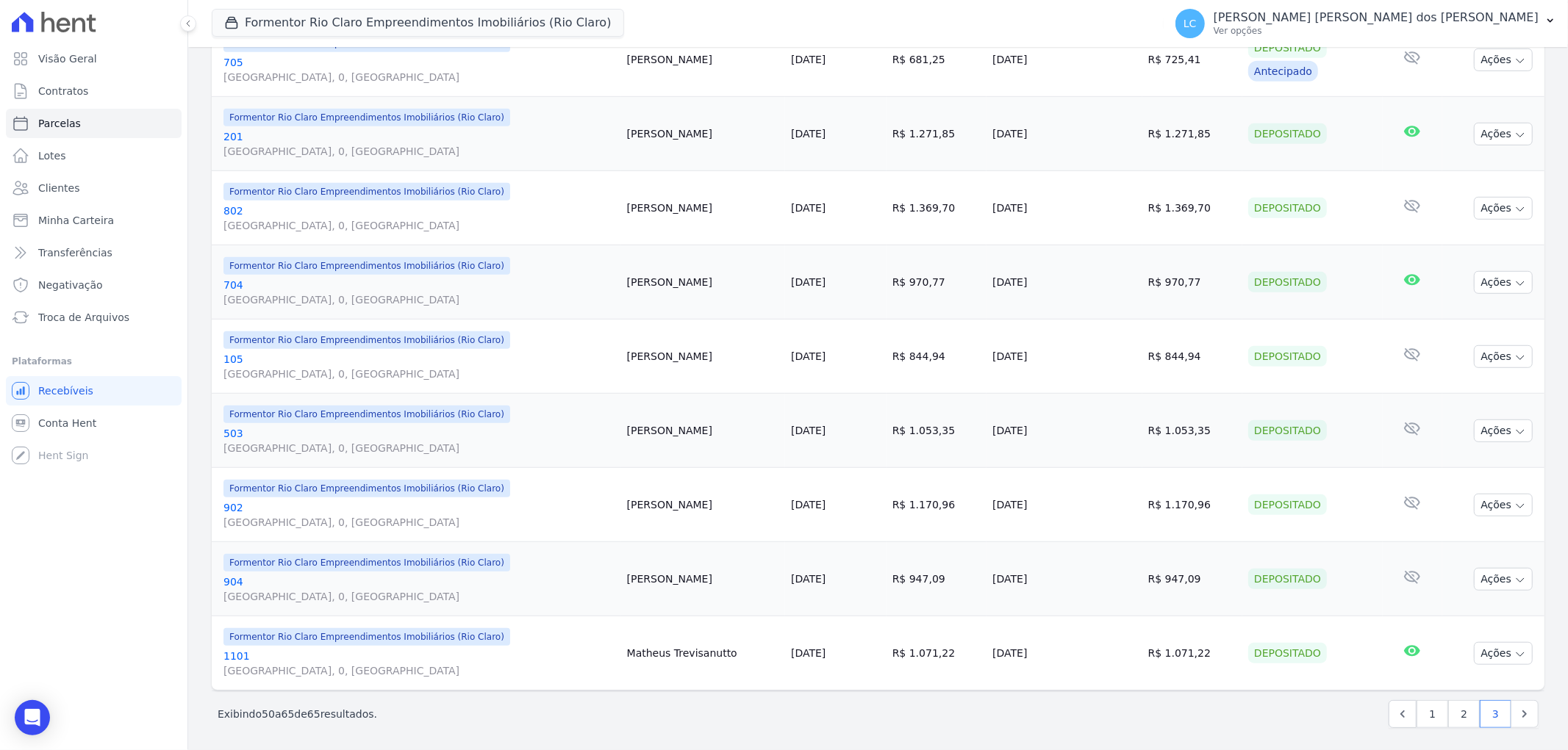
scroll to position [740, 0]
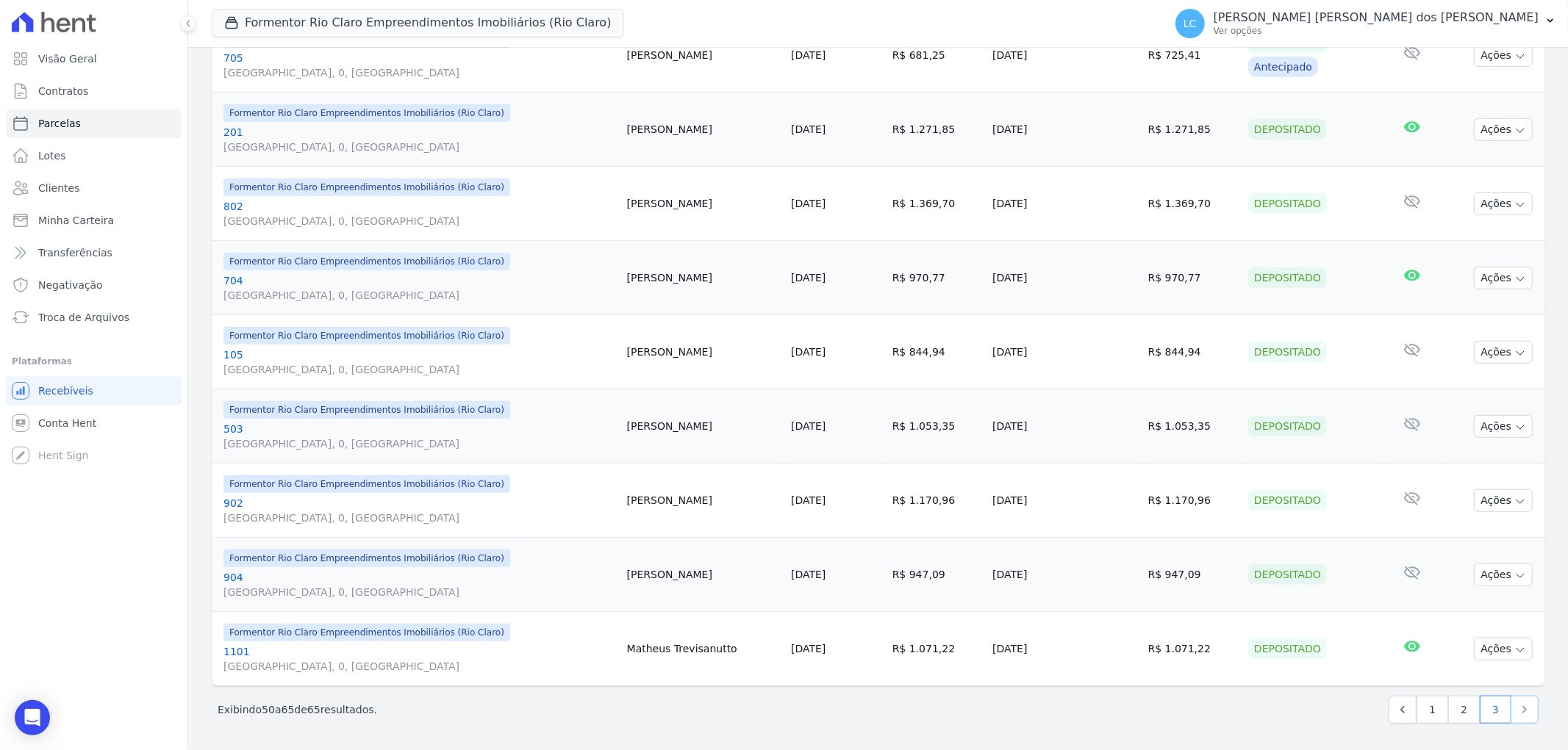
click at [1518, 711] on icon "Next" at bounding box center [1524, 709] width 14 height 14
select select
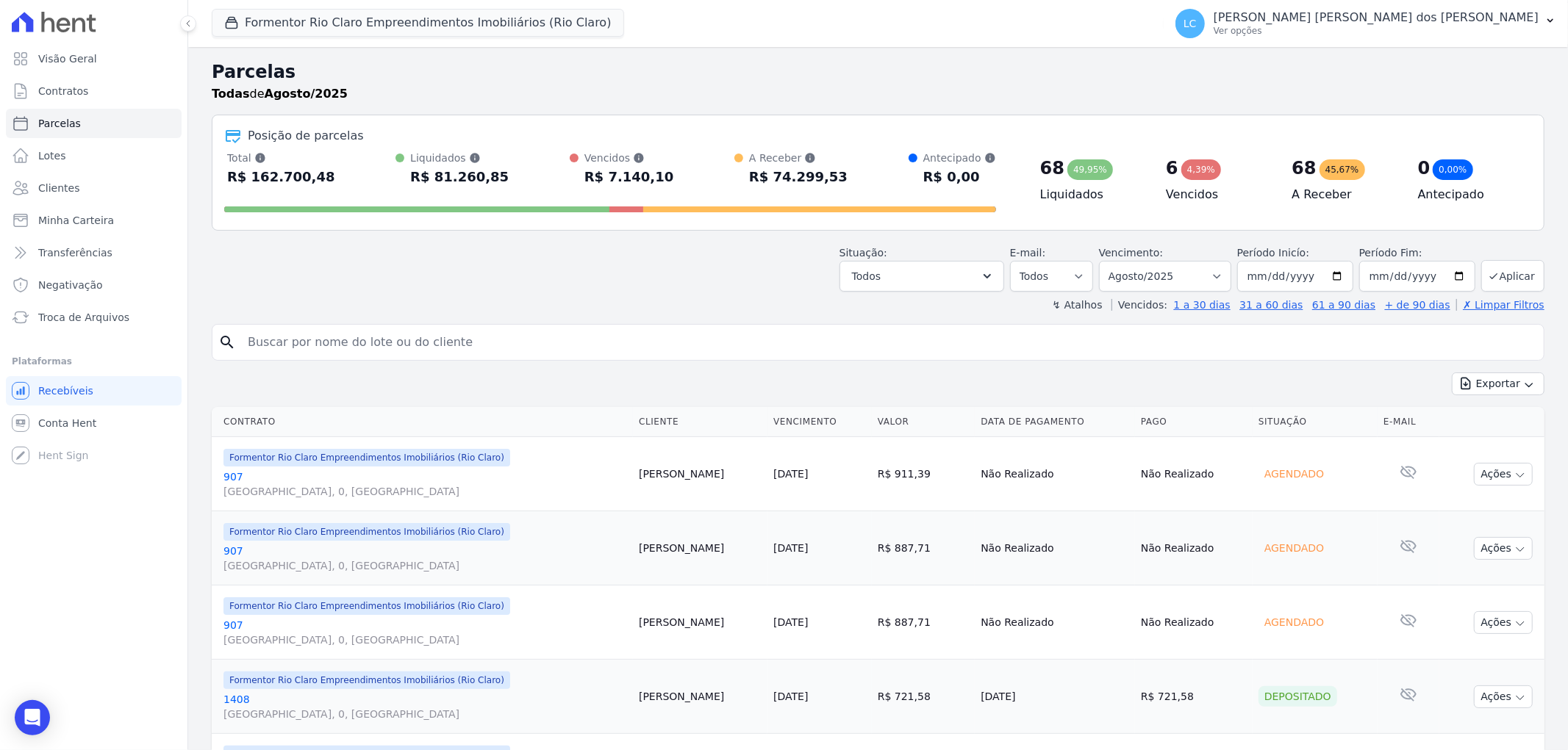
click at [446, 340] on input "search" at bounding box center [888, 342] width 1299 height 30
type input "cassiana"
select select
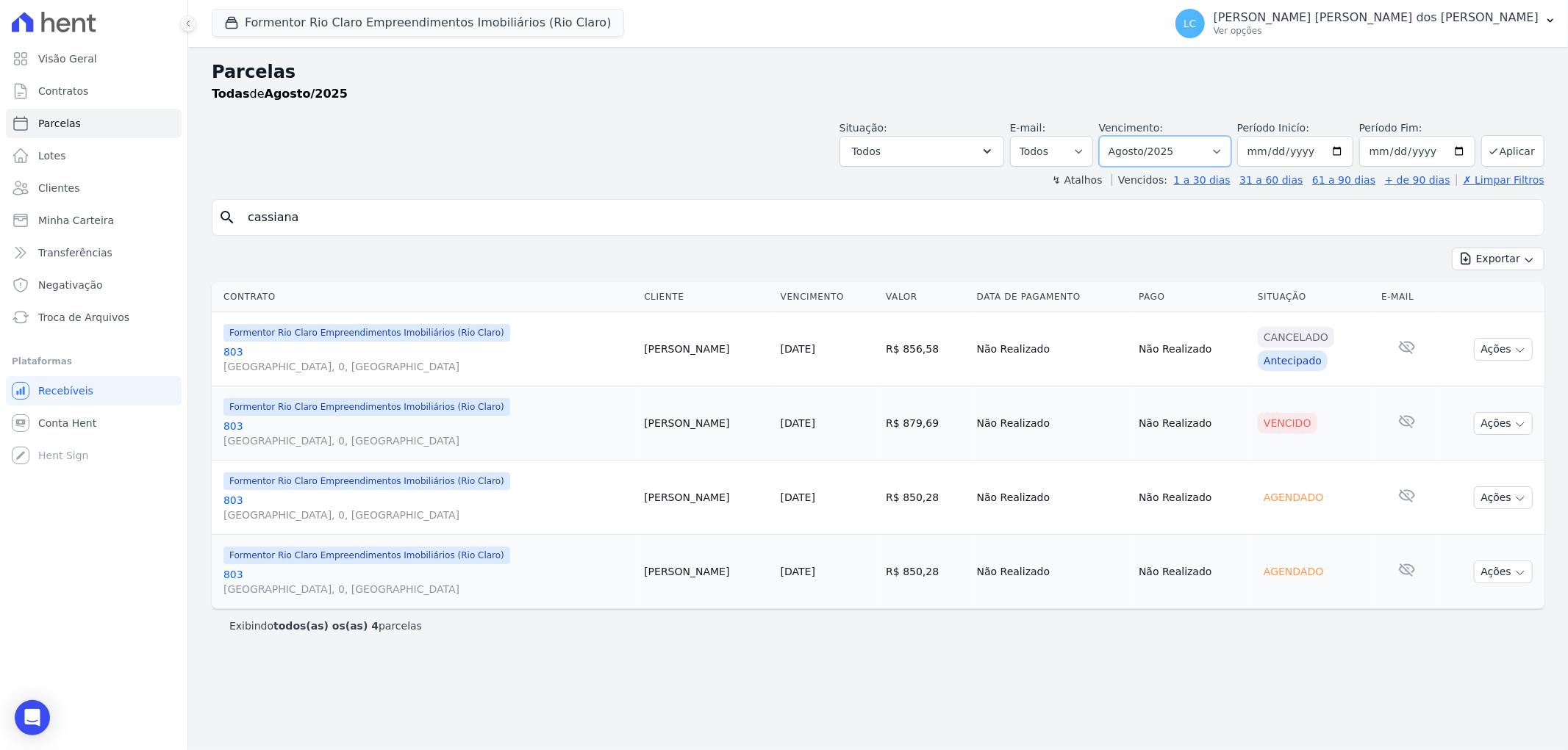
click at [1230, 150] on select "Filtrar por período ──────── Todos os meses Junho/2024 Julho/2024 Agosto/2024 S…" at bounding box center [1164, 151] width 132 height 30
select select "all"
click at [1121, 136] on select "Filtrar por período ──────── Todos os meses Junho/2024 Julho/2024 Agosto/2024 S…" at bounding box center [1164, 151] width 132 height 30
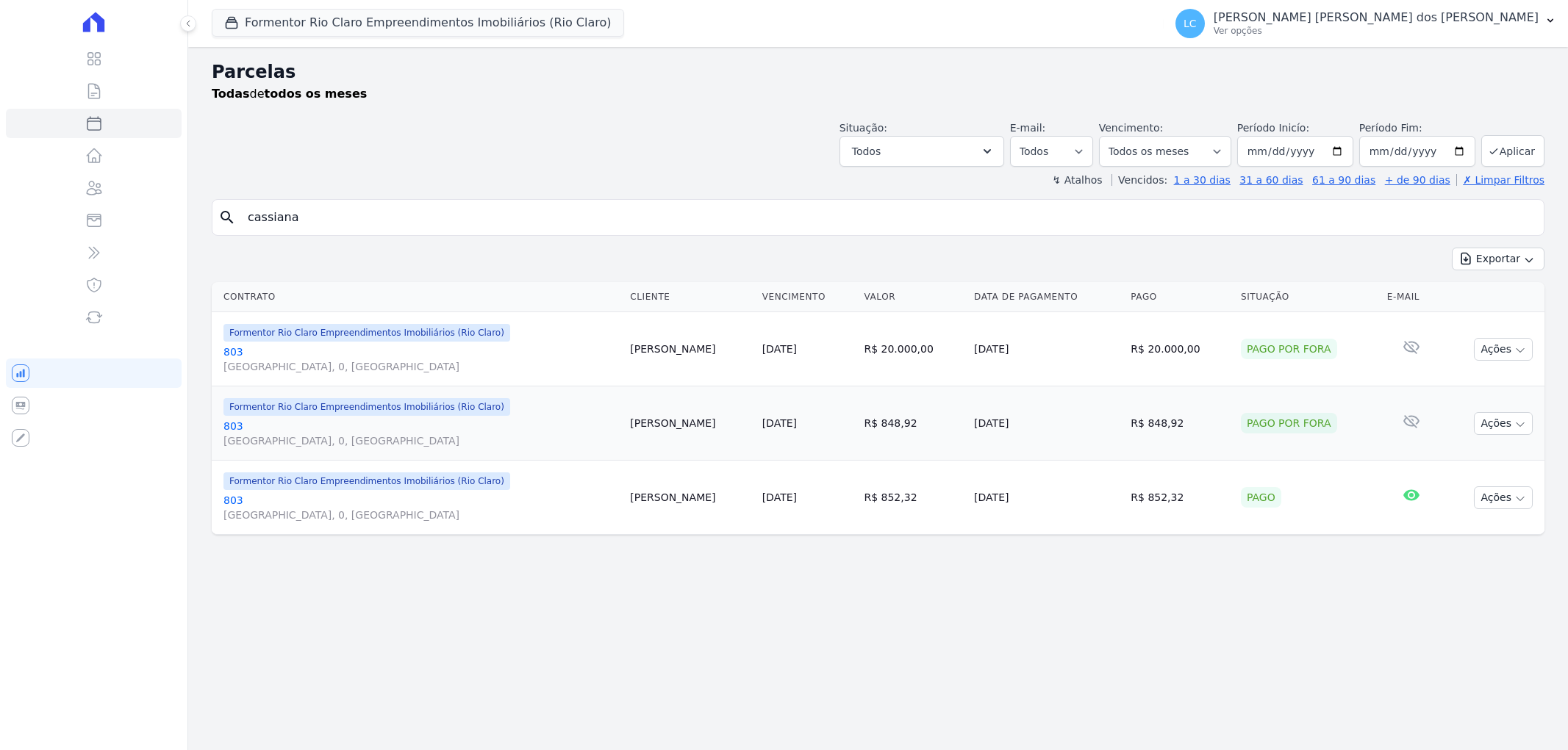
select select
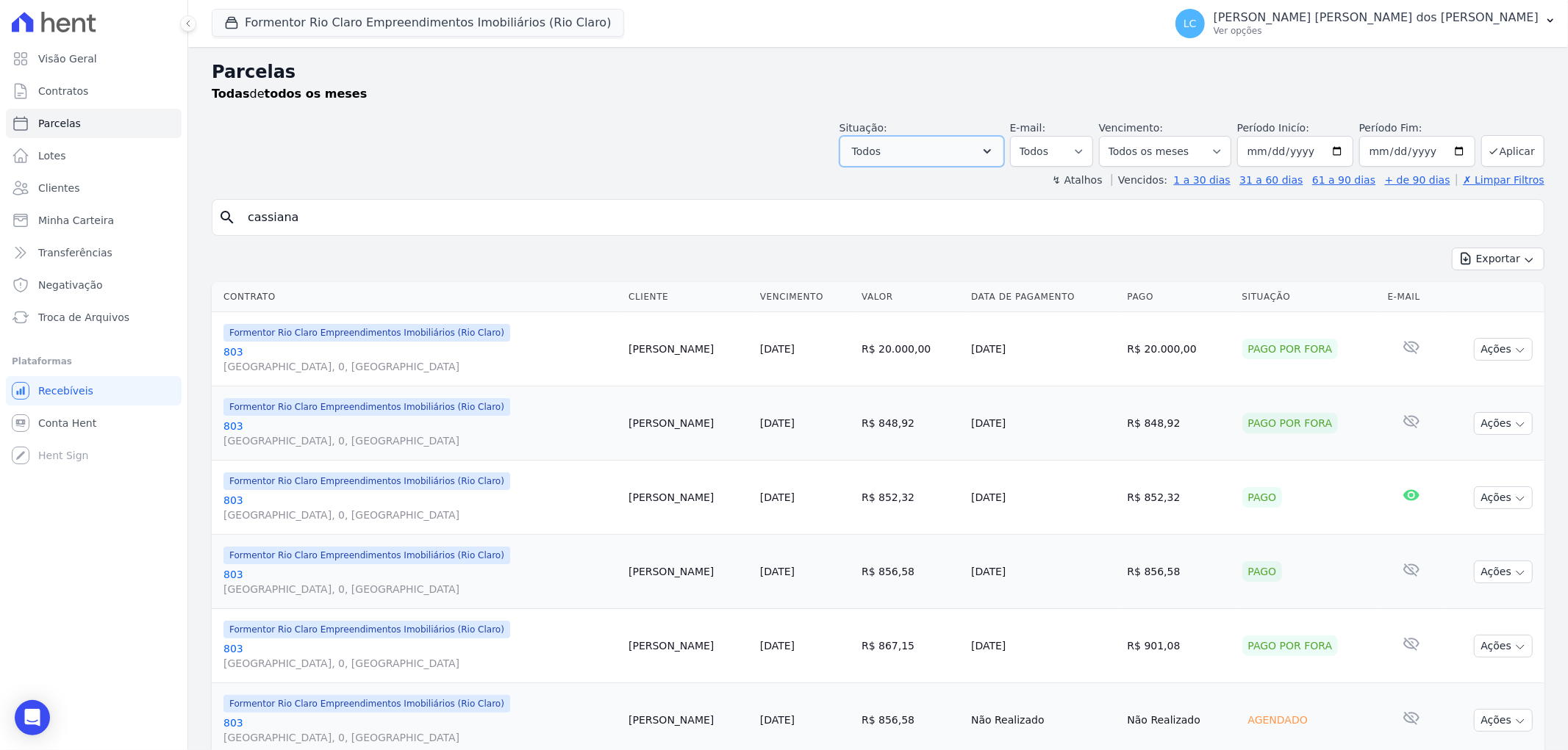
click at [995, 156] on icon "button" at bounding box center [986, 150] width 14 height 14
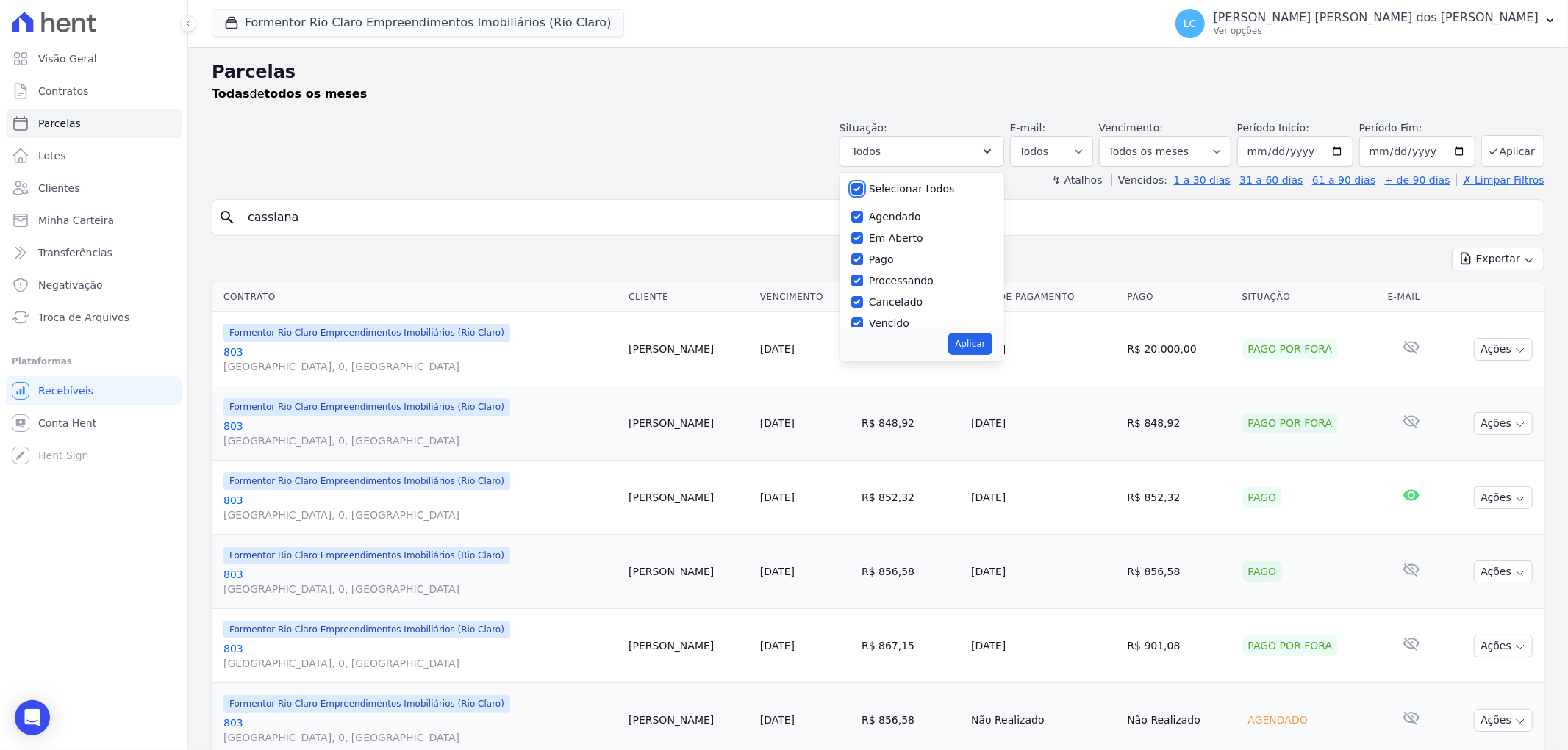
click at [863, 186] on input "Selecionar todos" at bounding box center [857, 188] width 11 height 11
checkbox input "false"
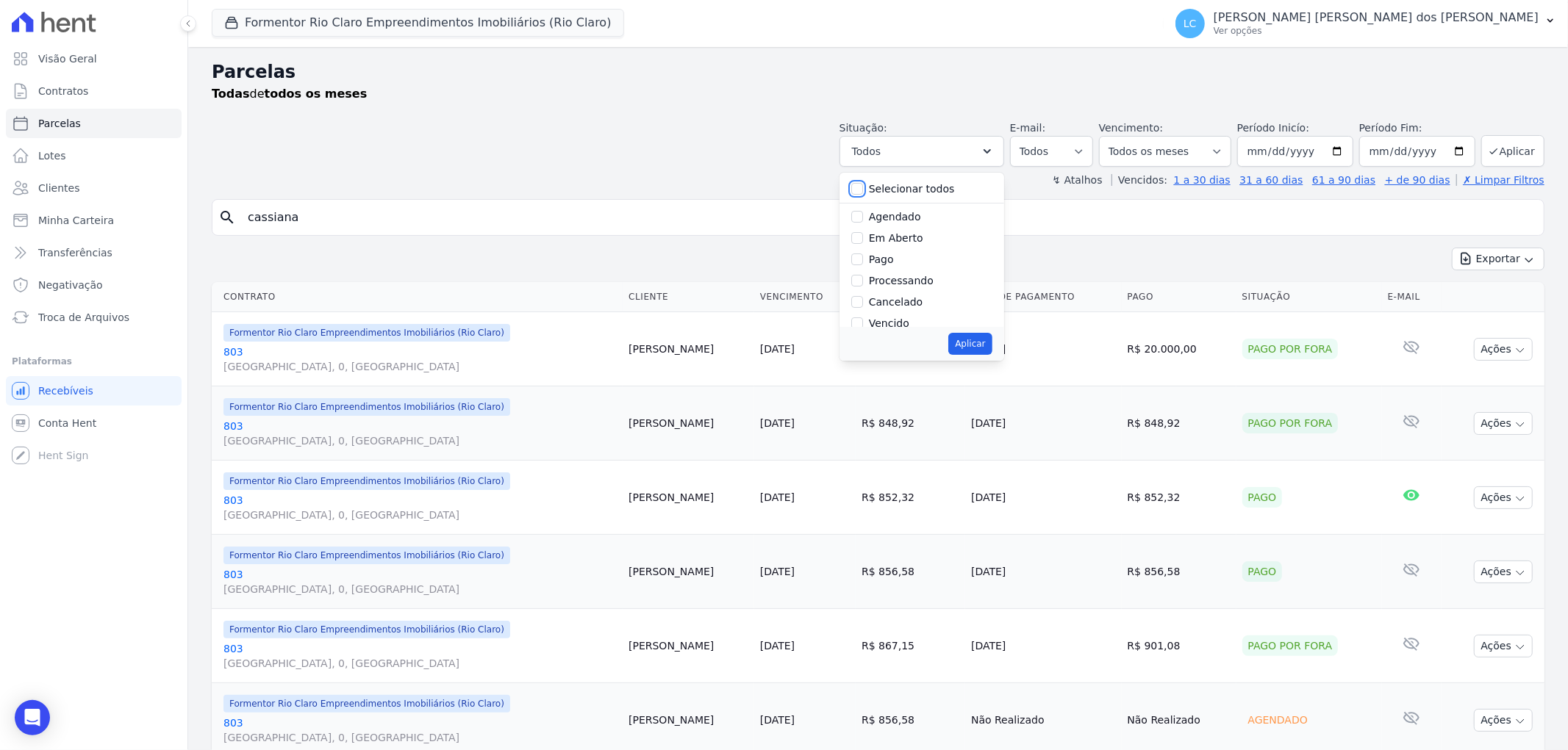
checkbox input "false"
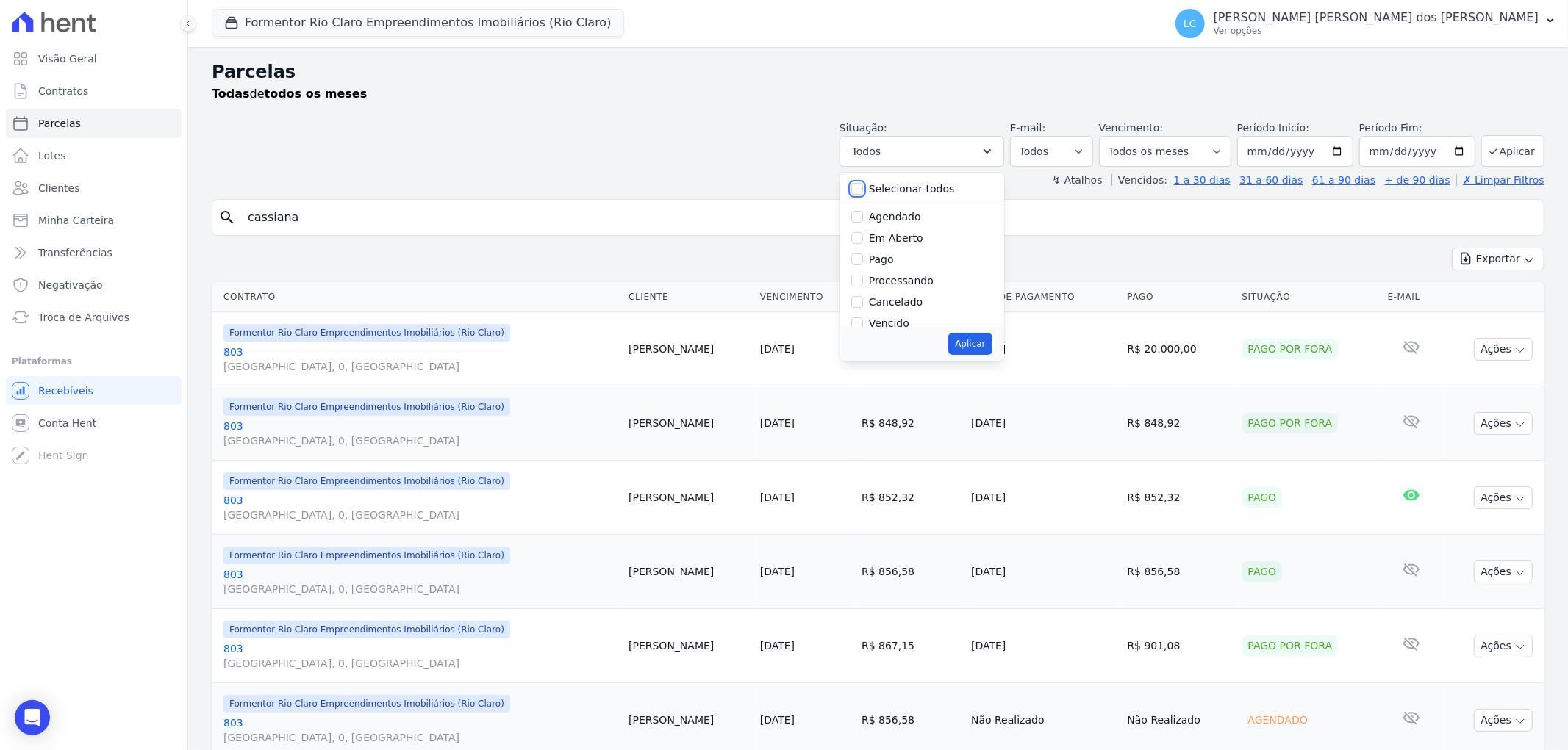
checkbox input "false"
click at [863, 261] on input "Pago" at bounding box center [857, 259] width 11 height 11
checkbox input "true"
click at [973, 343] on button "Aplicar" at bounding box center [970, 344] width 44 height 22
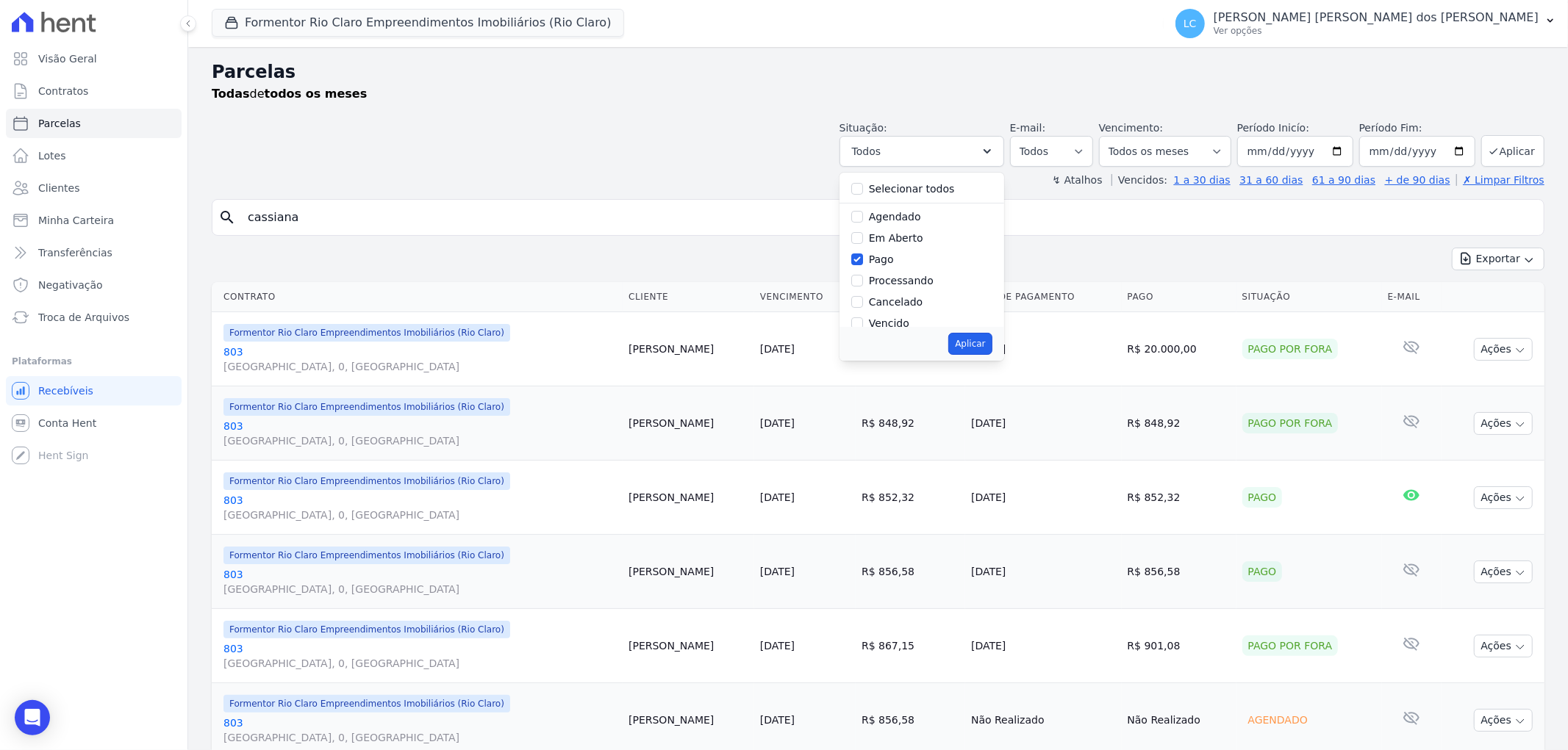
select select "paid"
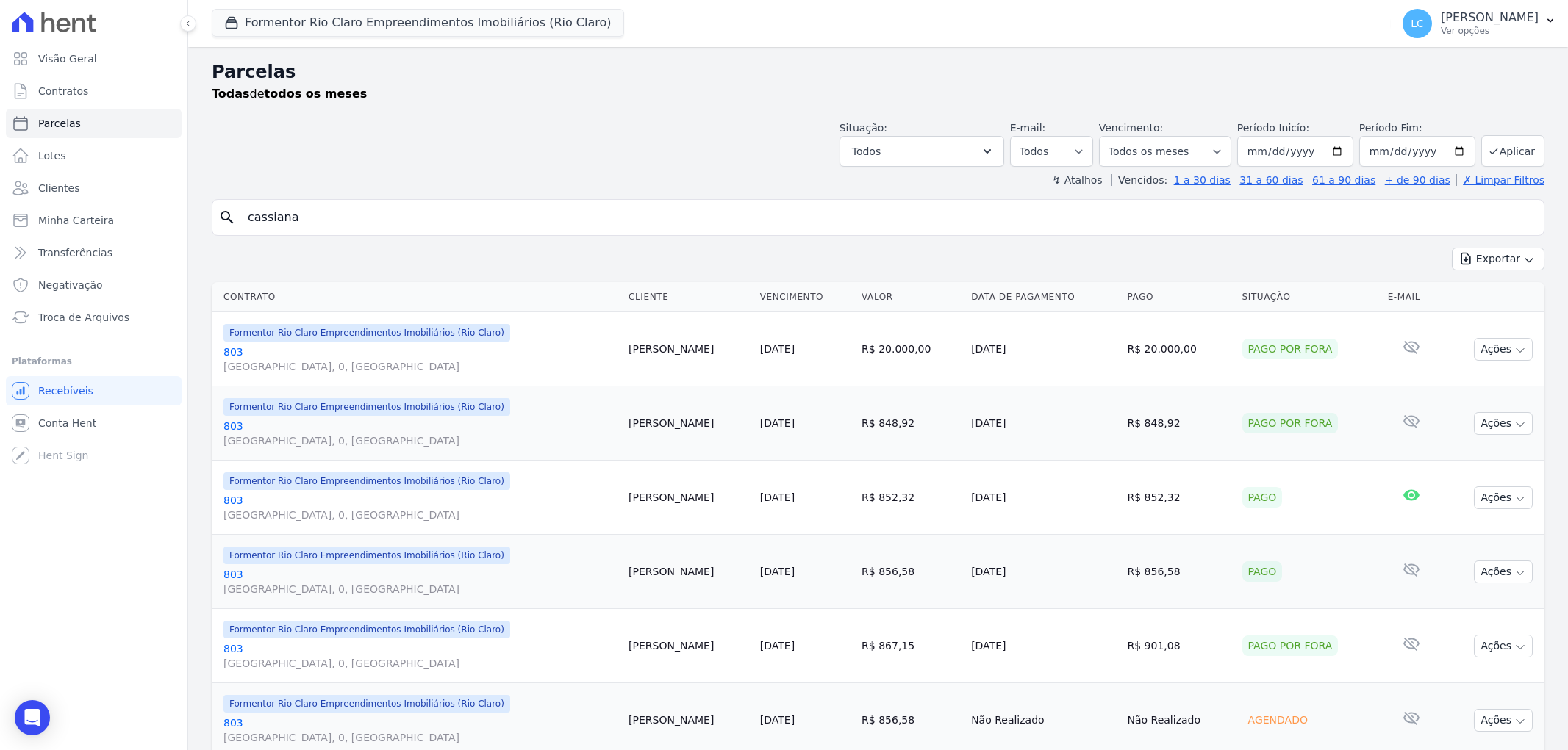
select select "paid"
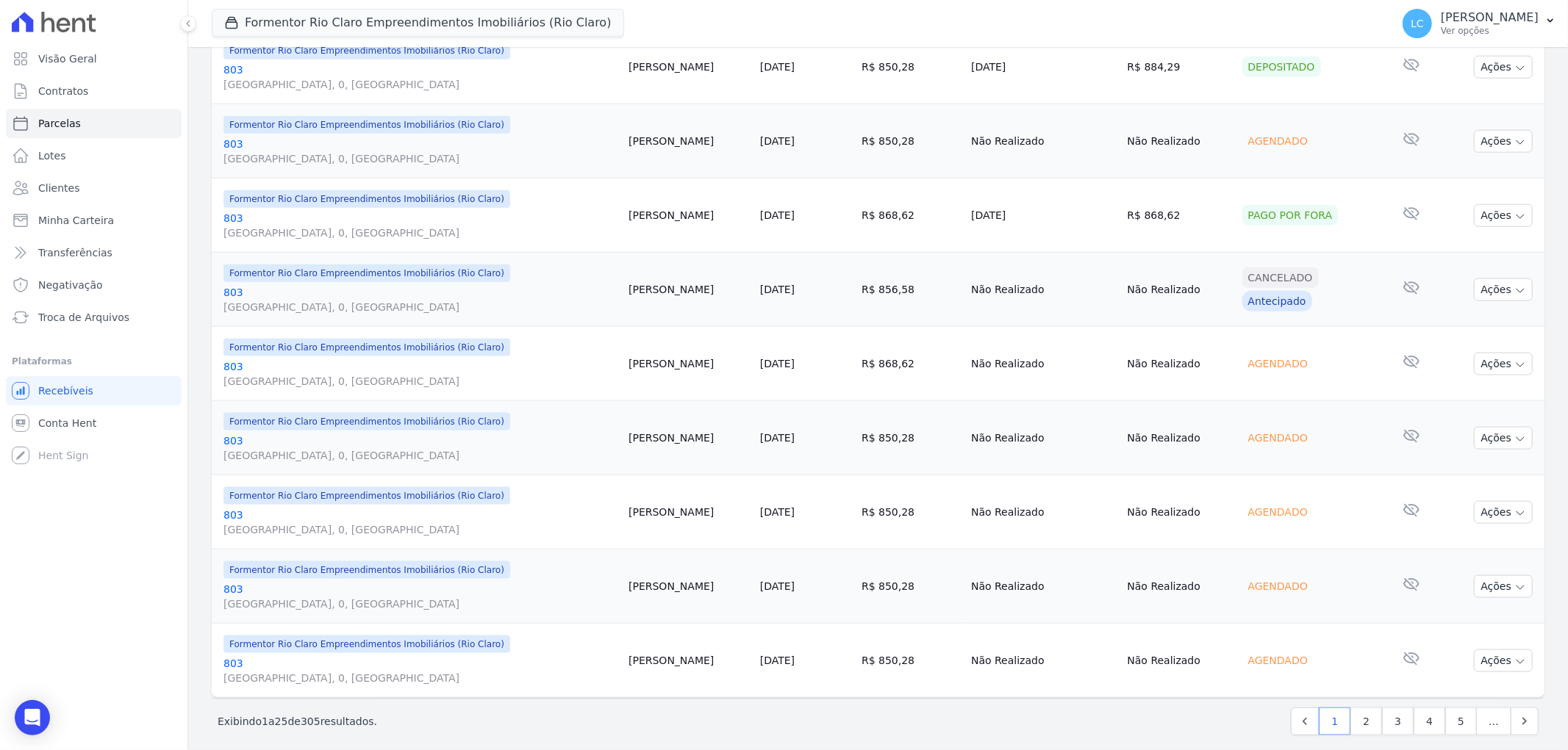
scroll to position [1483, 0]
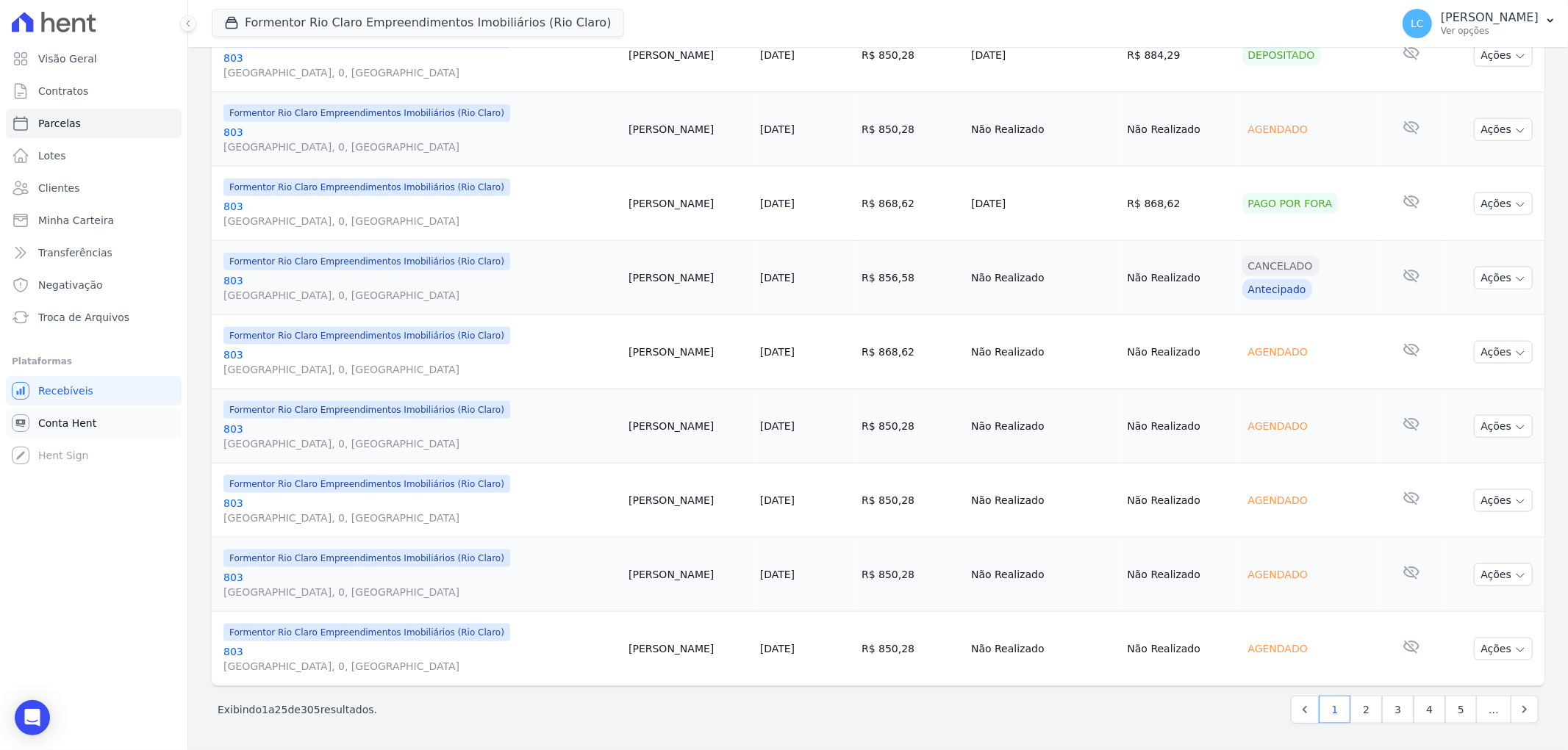
click at [90, 424] on span "Conta Hent" at bounding box center [67, 423] width 58 height 14
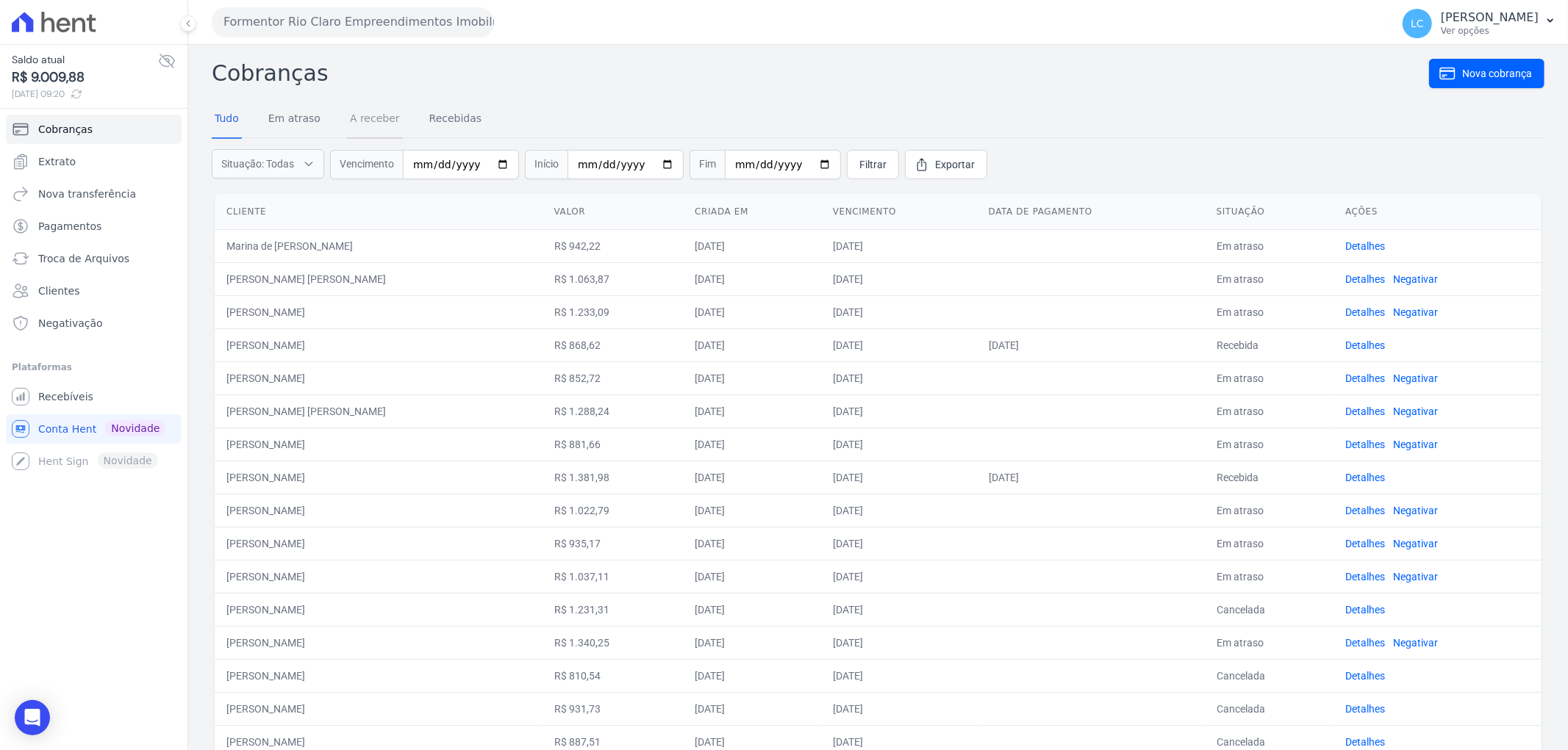
click at [370, 115] on link "A receber" at bounding box center [374, 120] width 56 height 38
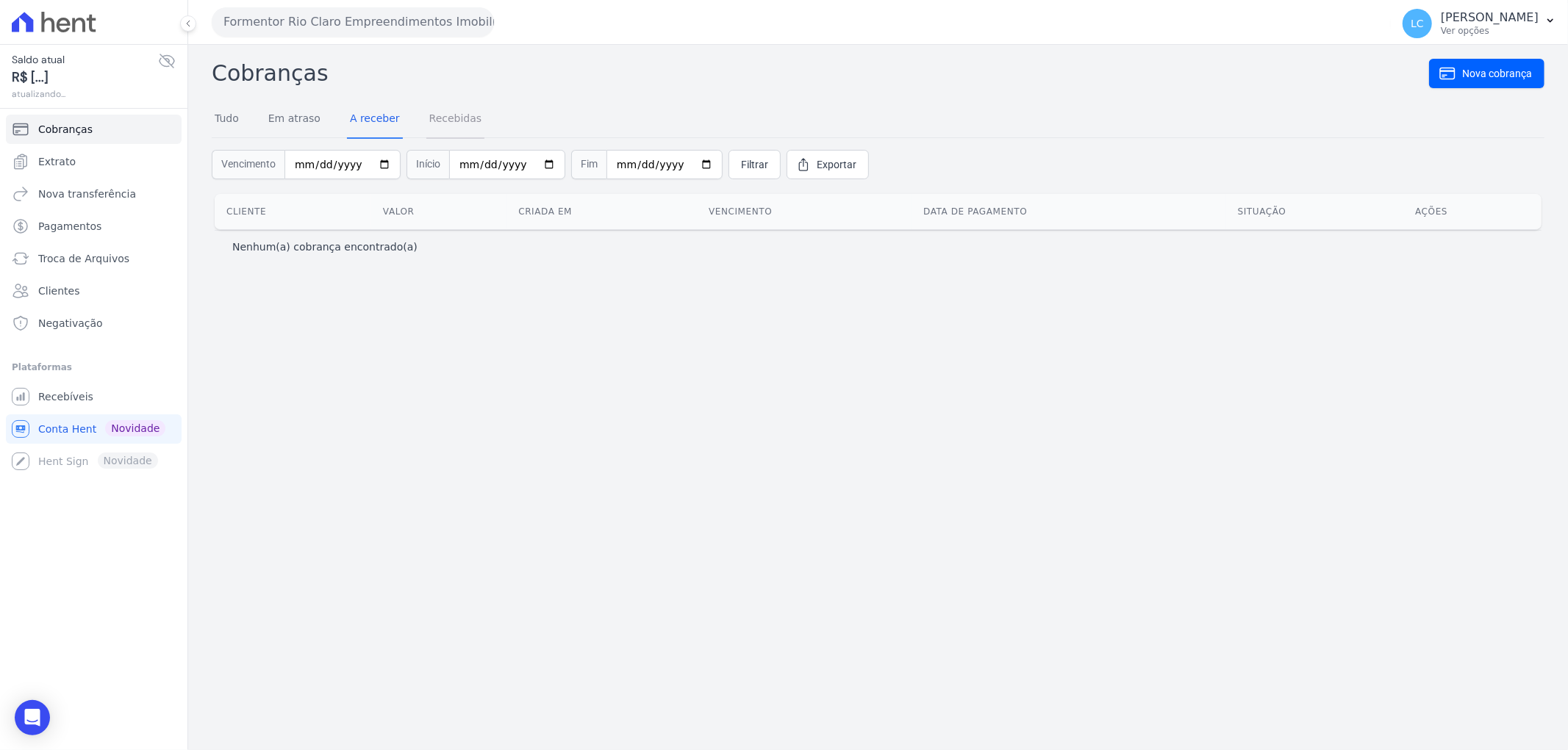
click at [458, 121] on link "Recebidas" at bounding box center [456, 120] width 59 height 38
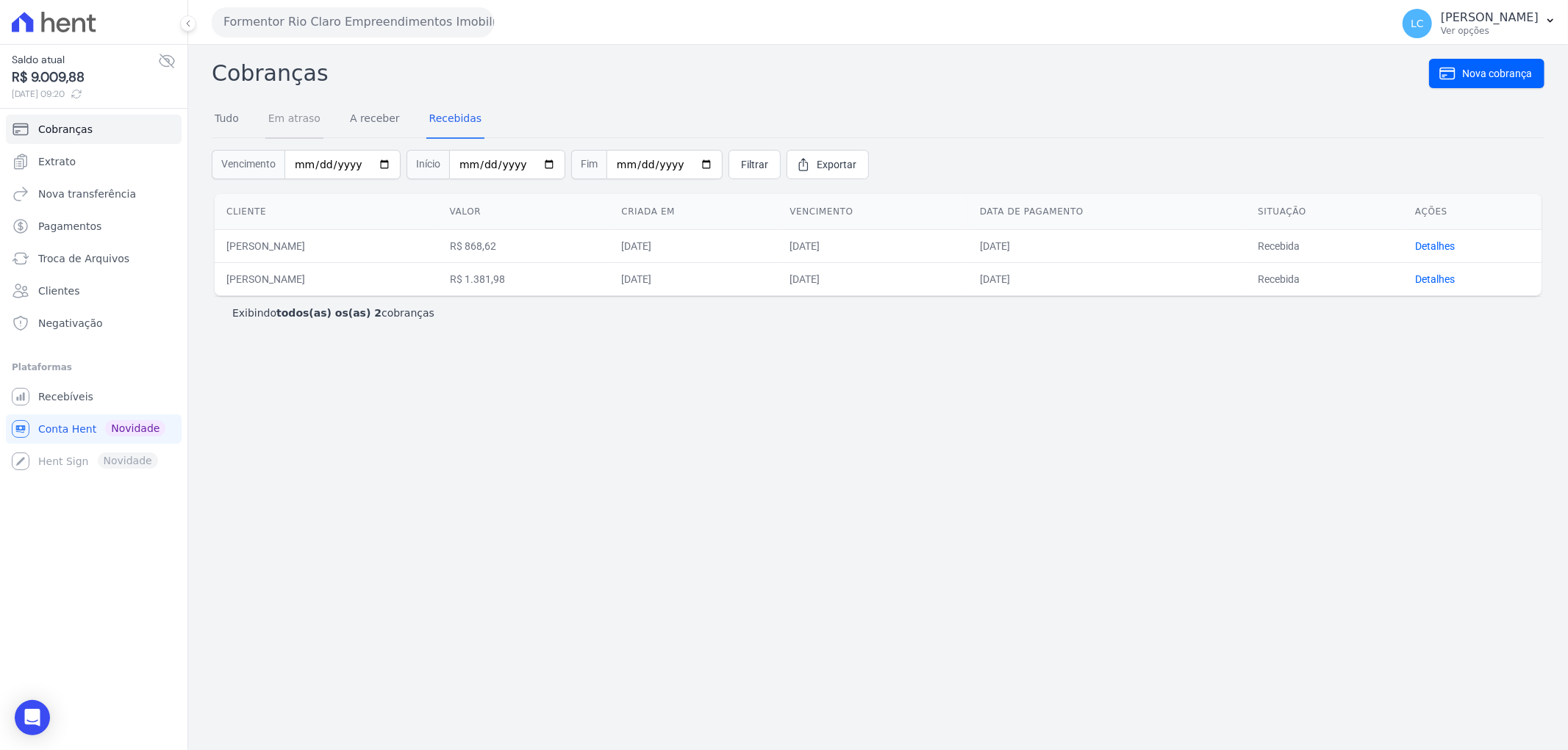
click at [304, 118] on link "Em atraso" at bounding box center [294, 120] width 58 height 38
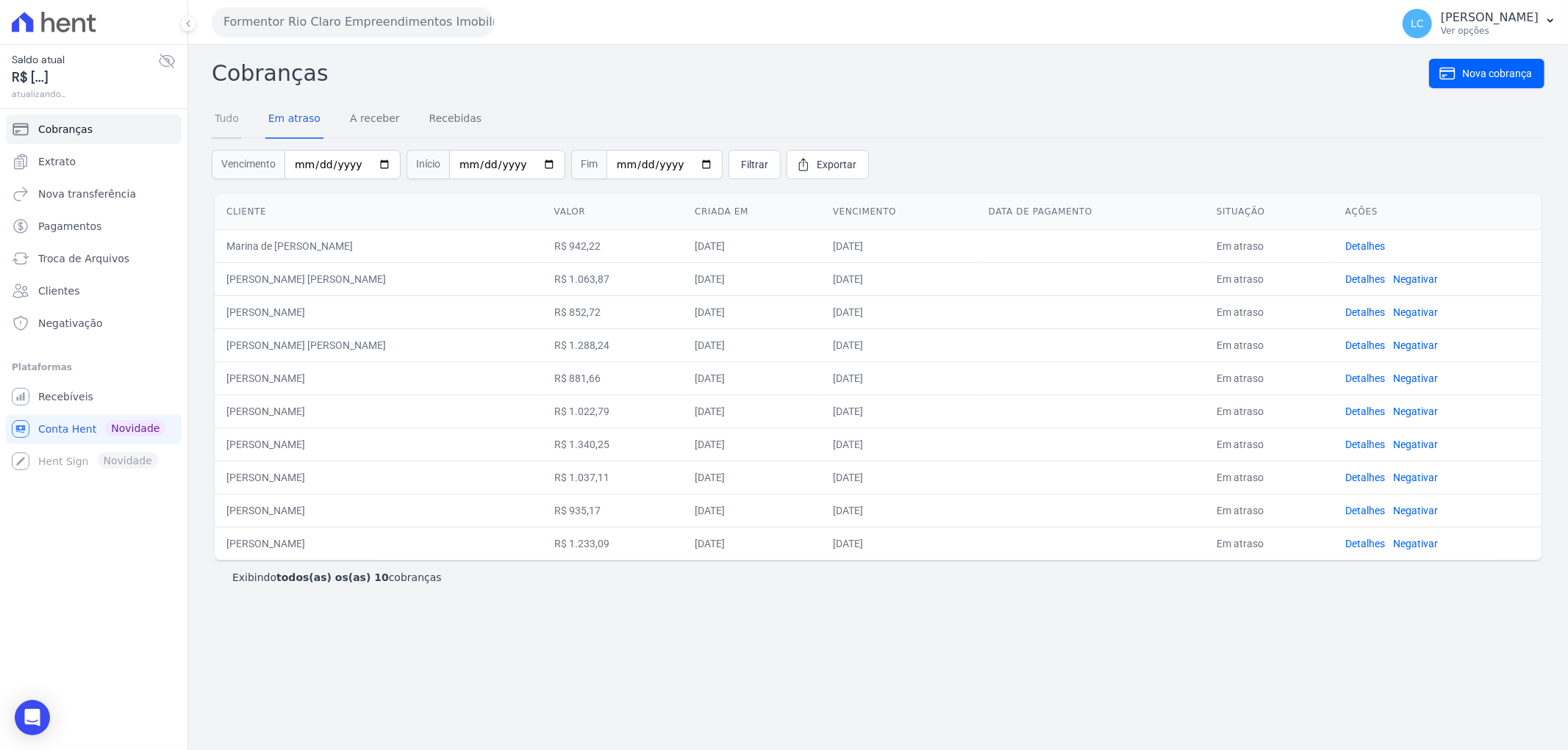
click at [224, 114] on link "Tudo" at bounding box center [227, 120] width 30 height 38
